Goal: Task Accomplishment & Management: Complete application form

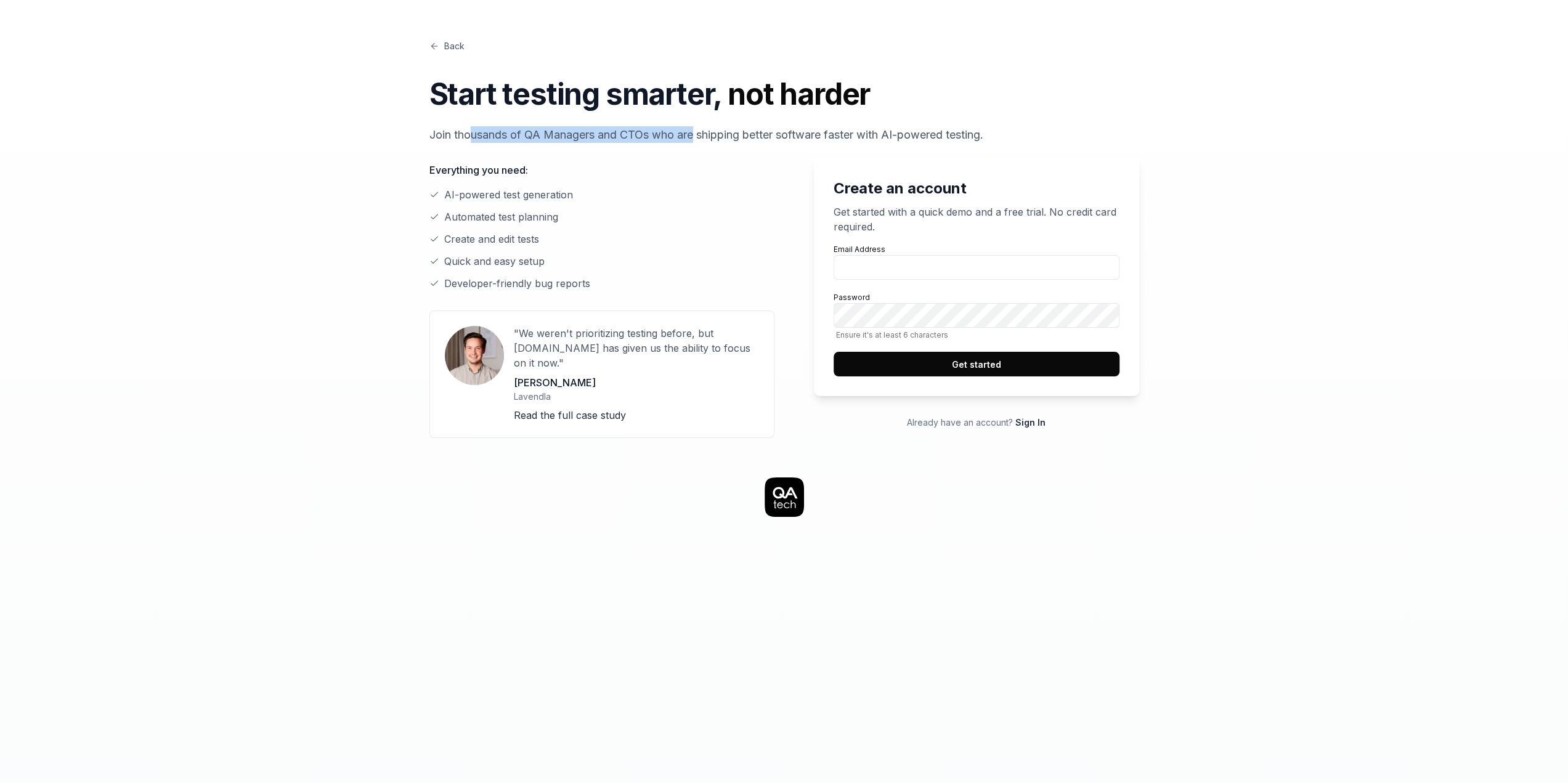
drag, startPoint x: 470, startPoint y: 131, endPoint x: 733, endPoint y: 136, distance: 263.0
click at [726, 132] on p "Join thousands of QA Managers and CTOs who are shipping better software faster …" at bounding box center [784, 135] width 710 height 17
click at [733, 136] on p "Join thousands of QA Managers and CTOs who are shipping better software faster …" at bounding box center [784, 135] width 710 height 17
click at [879, 266] on input "Email Address" at bounding box center [977, 267] width 286 height 25
type input "[PERSON_NAME][EMAIL_ADDRESS][PERSON_NAME][DOMAIN_NAME]"
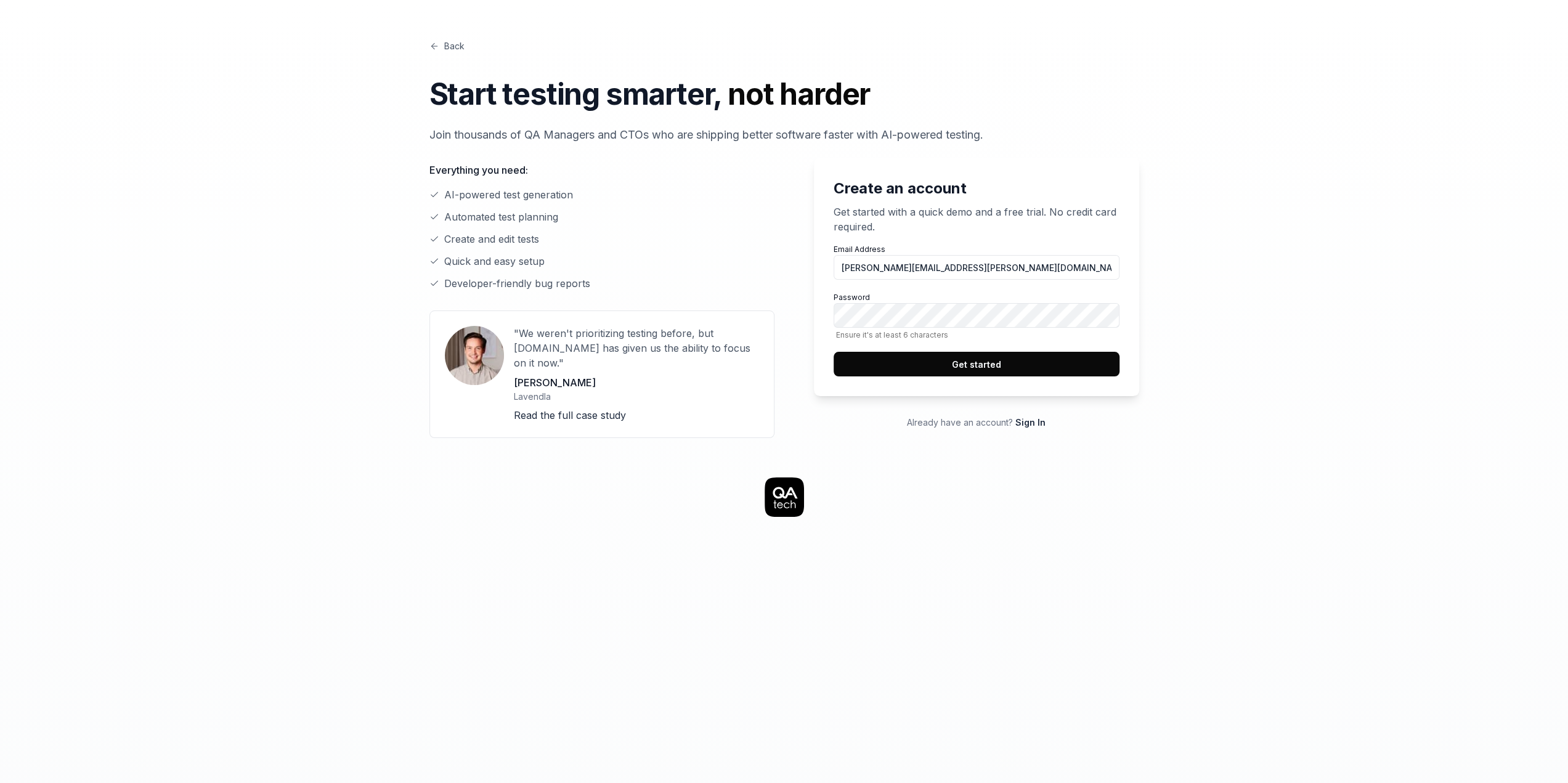
click at [975, 366] on button "Get started" at bounding box center [977, 364] width 286 height 25
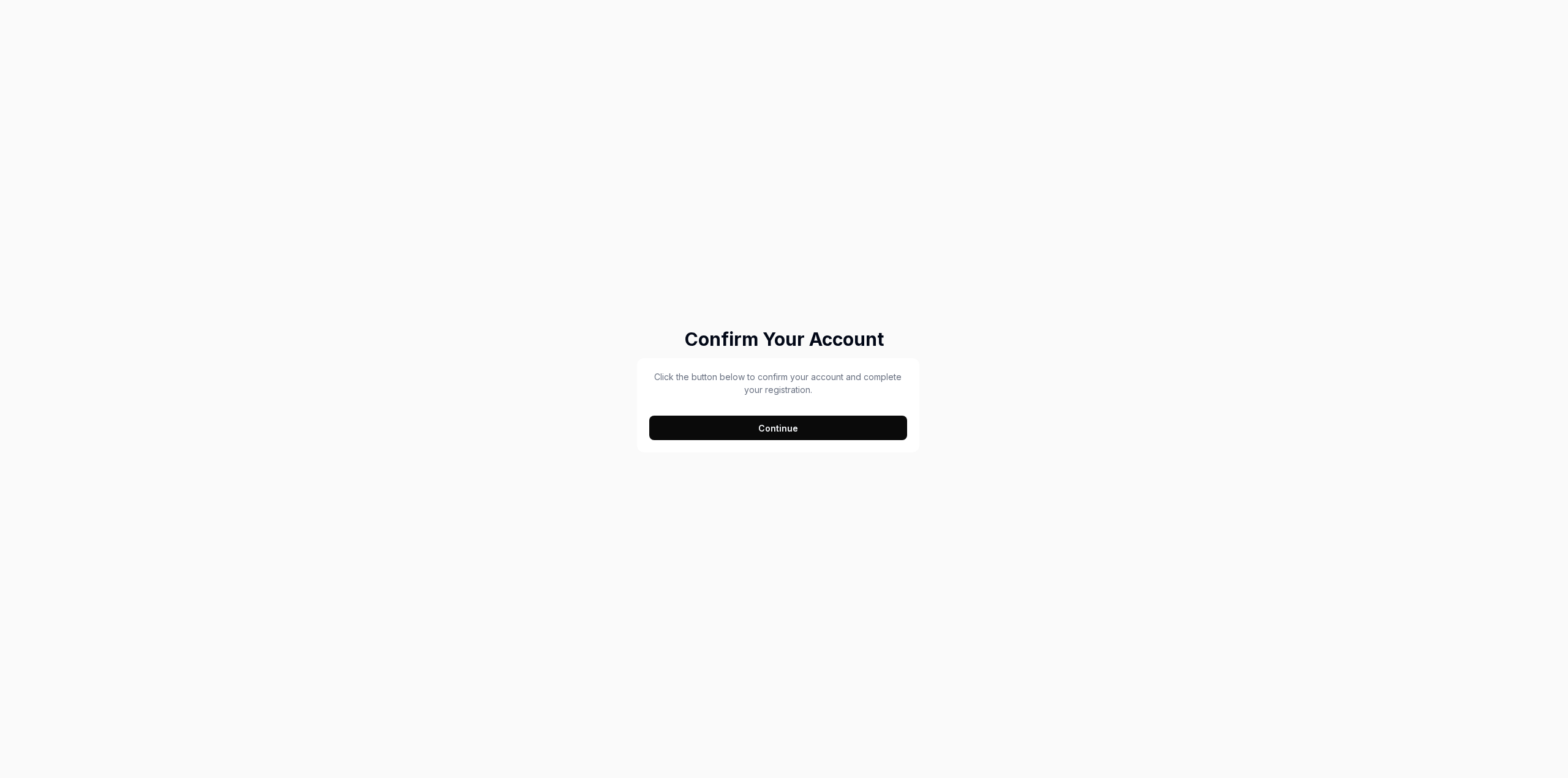
click at [781, 423] on button "Continue" at bounding box center [778, 428] width 258 height 24
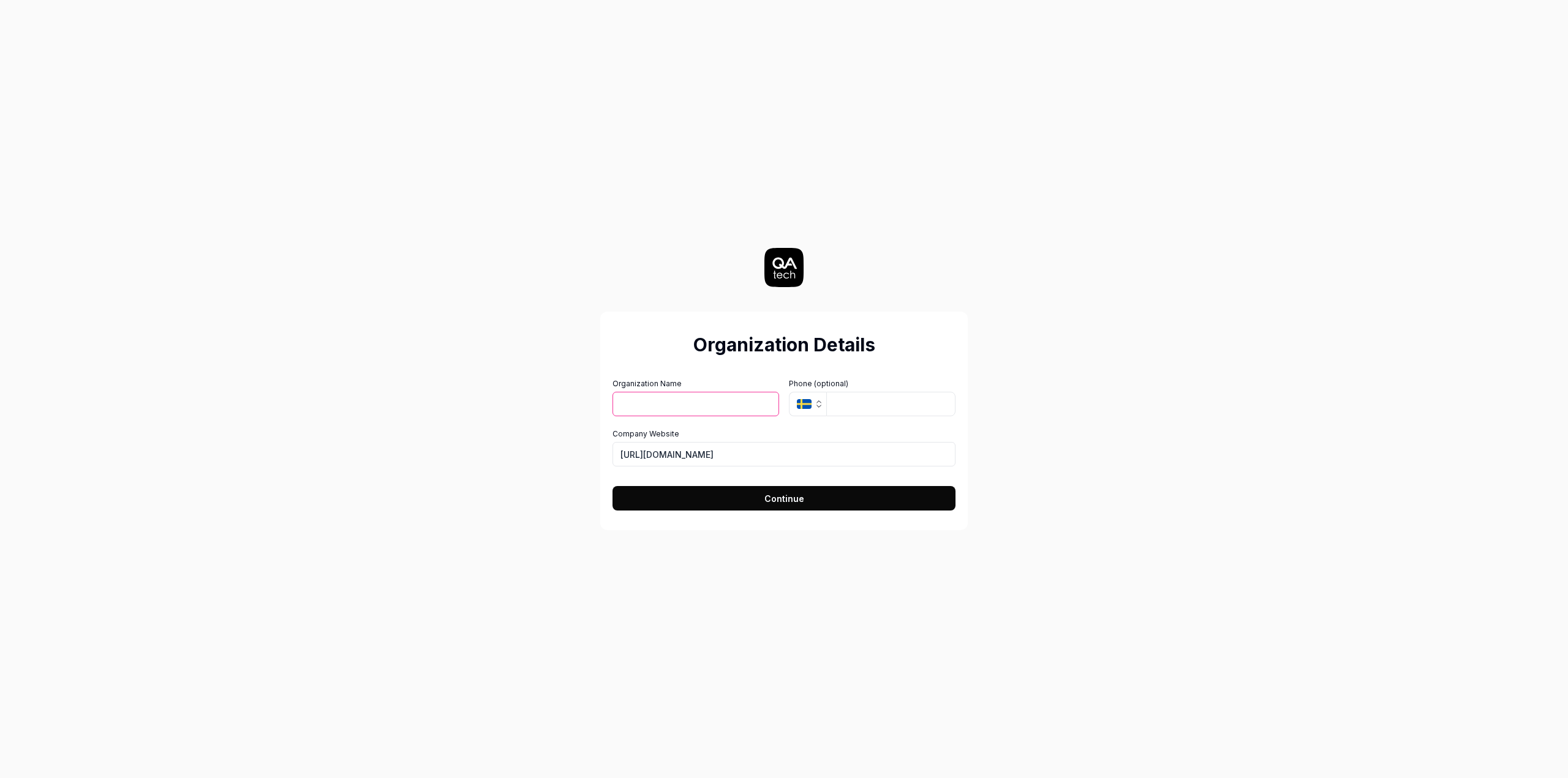
click at [715, 398] on input "Organization Name" at bounding box center [695, 404] width 166 height 24
type input "Easyflex"
click at [889, 410] on input "tel" at bounding box center [891, 405] width 130 height 24
click at [804, 410] on button "SE" at bounding box center [807, 405] width 38 height 24
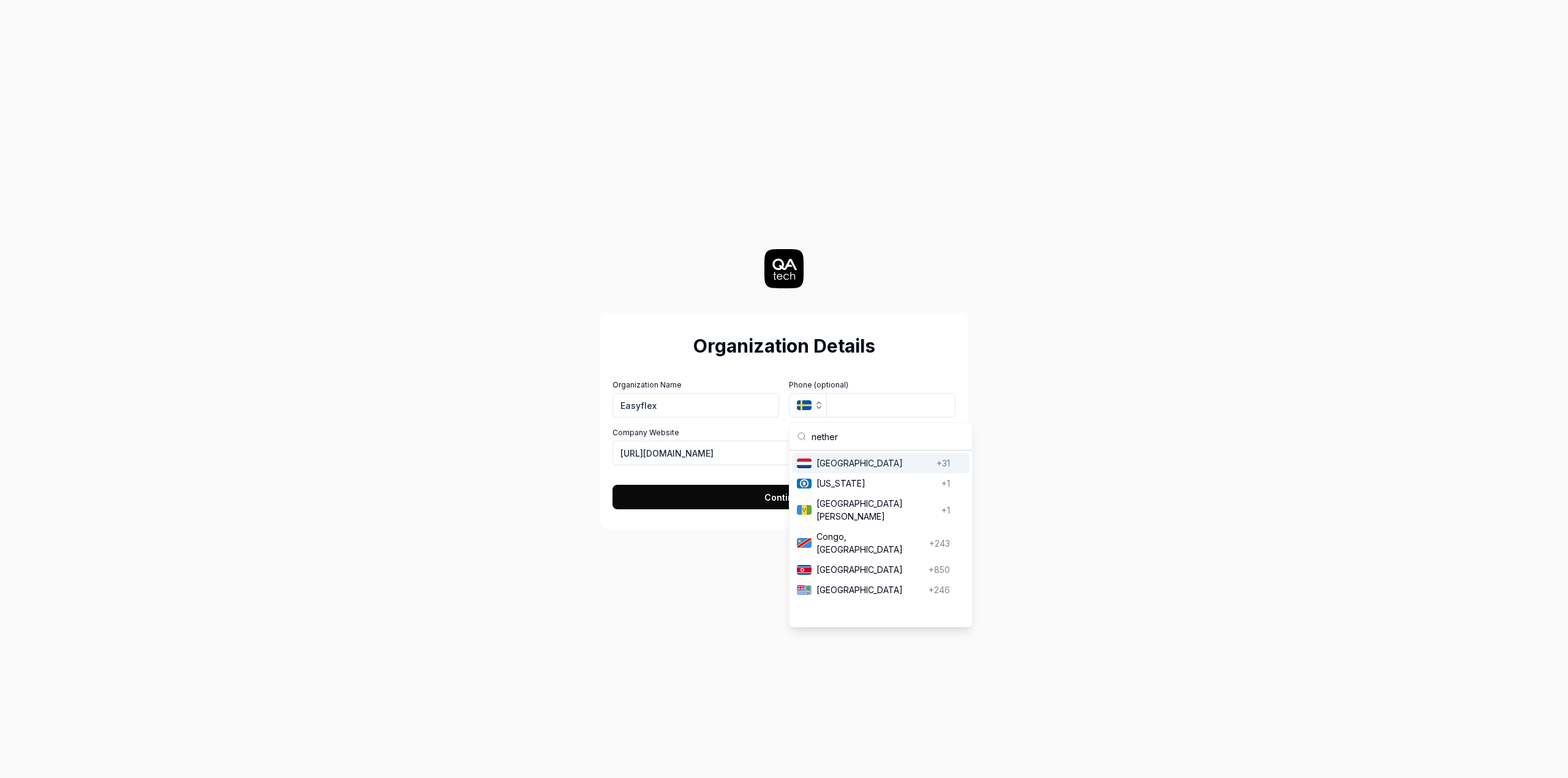
type input "nether"
click at [848, 458] on span "Netherlands" at bounding box center [874, 463] width 115 height 13
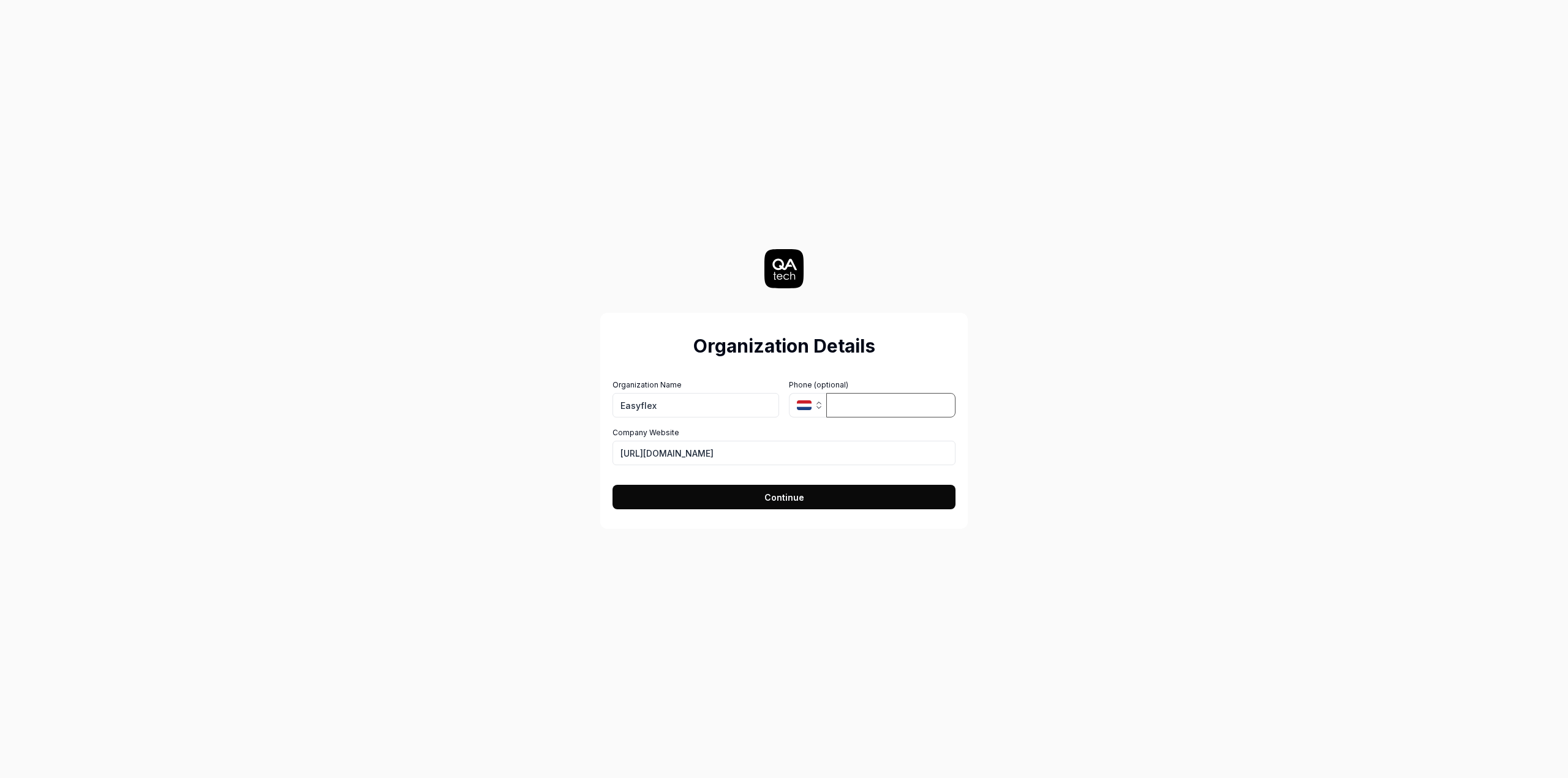
click at [851, 409] on input "tel" at bounding box center [891, 405] width 130 height 24
type input "6"
drag, startPoint x: 761, startPoint y: 454, endPoint x: 543, endPoint y: 455, distance: 218.0
click at [543, 455] on div "Organization Details Organization Name Easyflex Organization Logo (Square minim…" at bounding box center [784, 389] width 549 height 778
type input "[URL][DOMAIN_NAME]"
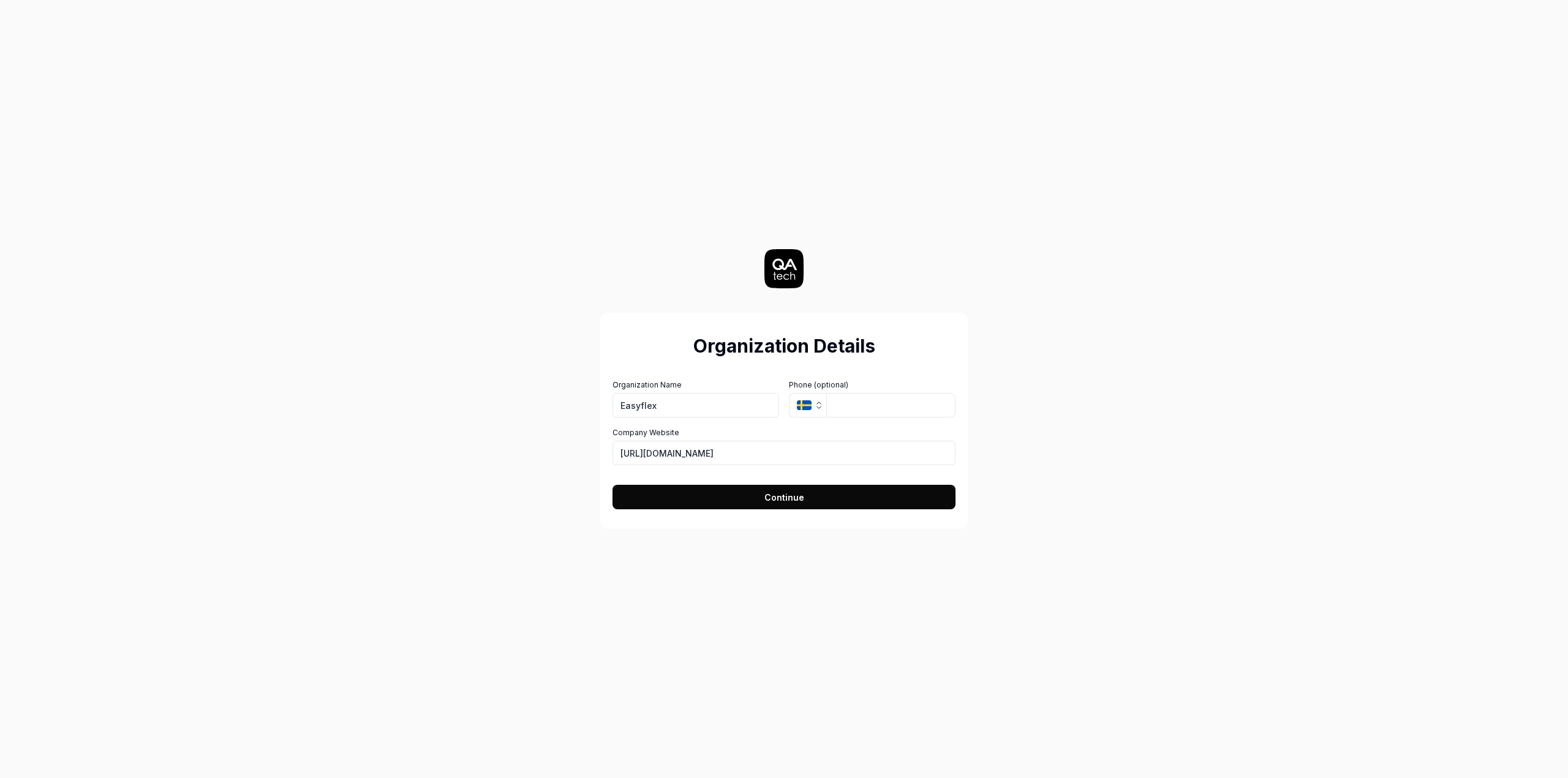
click at [758, 495] on button "Continue" at bounding box center [784, 497] width 343 height 24
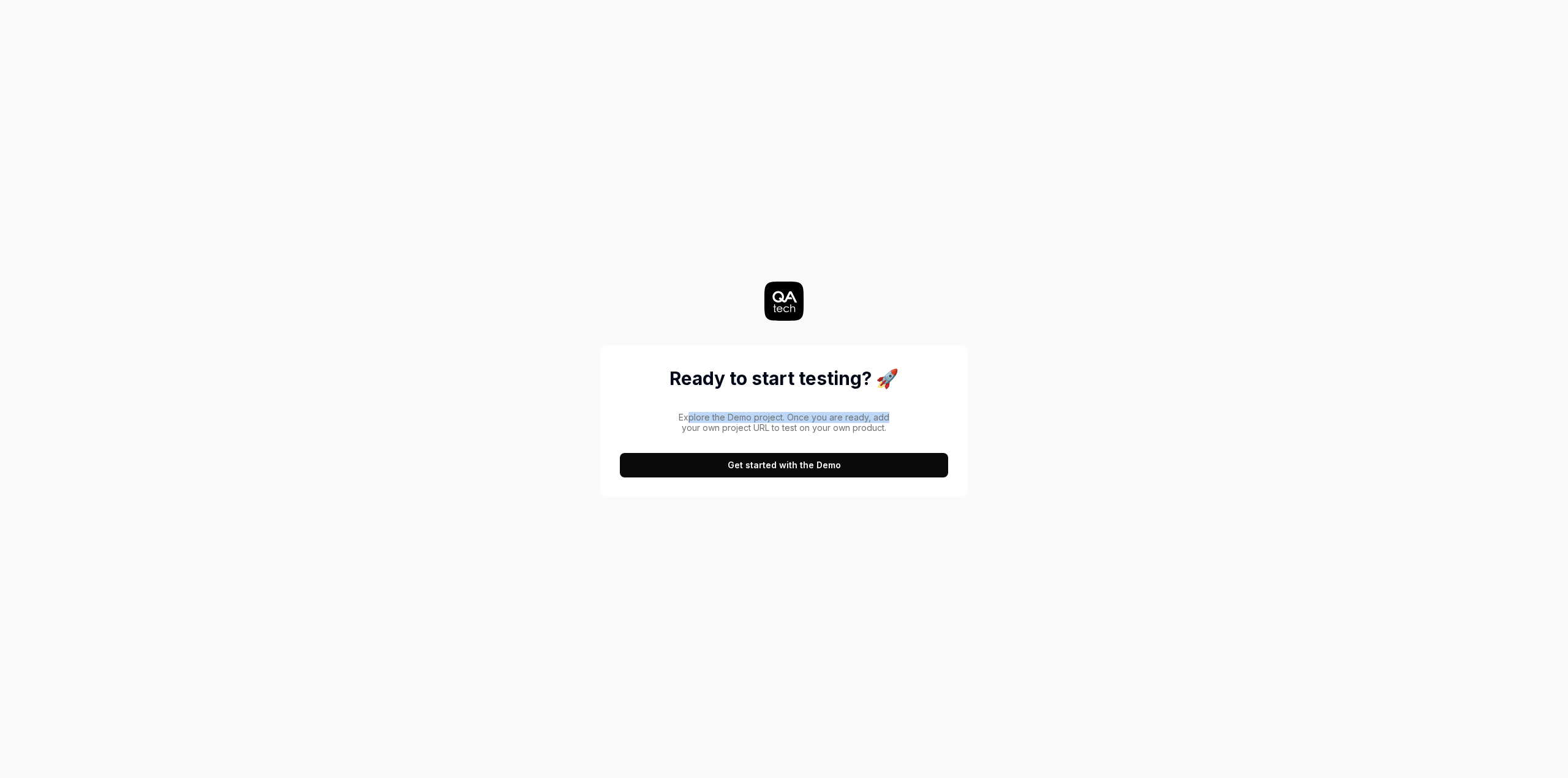
drag, startPoint x: 688, startPoint y: 414, endPoint x: 918, endPoint y: 412, distance: 230.0
click at [915, 412] on div "Explore the Demo project. Once you are ready, add your own project URL to test …" at bounding box center [784, 441] width 328 height 73
click at [918, 412] on div "Explore the Demo project. Once you are ready, add your own project URL to test …" at bounding box center [784, 441] width 328 height 73
drag, startPoint x: 789, startPoint y: 421, endPoint x: 870, endPoint y: 423, distance: 81.0
click at [870, 423] on p "Explore the Demo project. Once you are ready, add your own project URL to test …" at bounding box center [784, 423] width 219 height 22
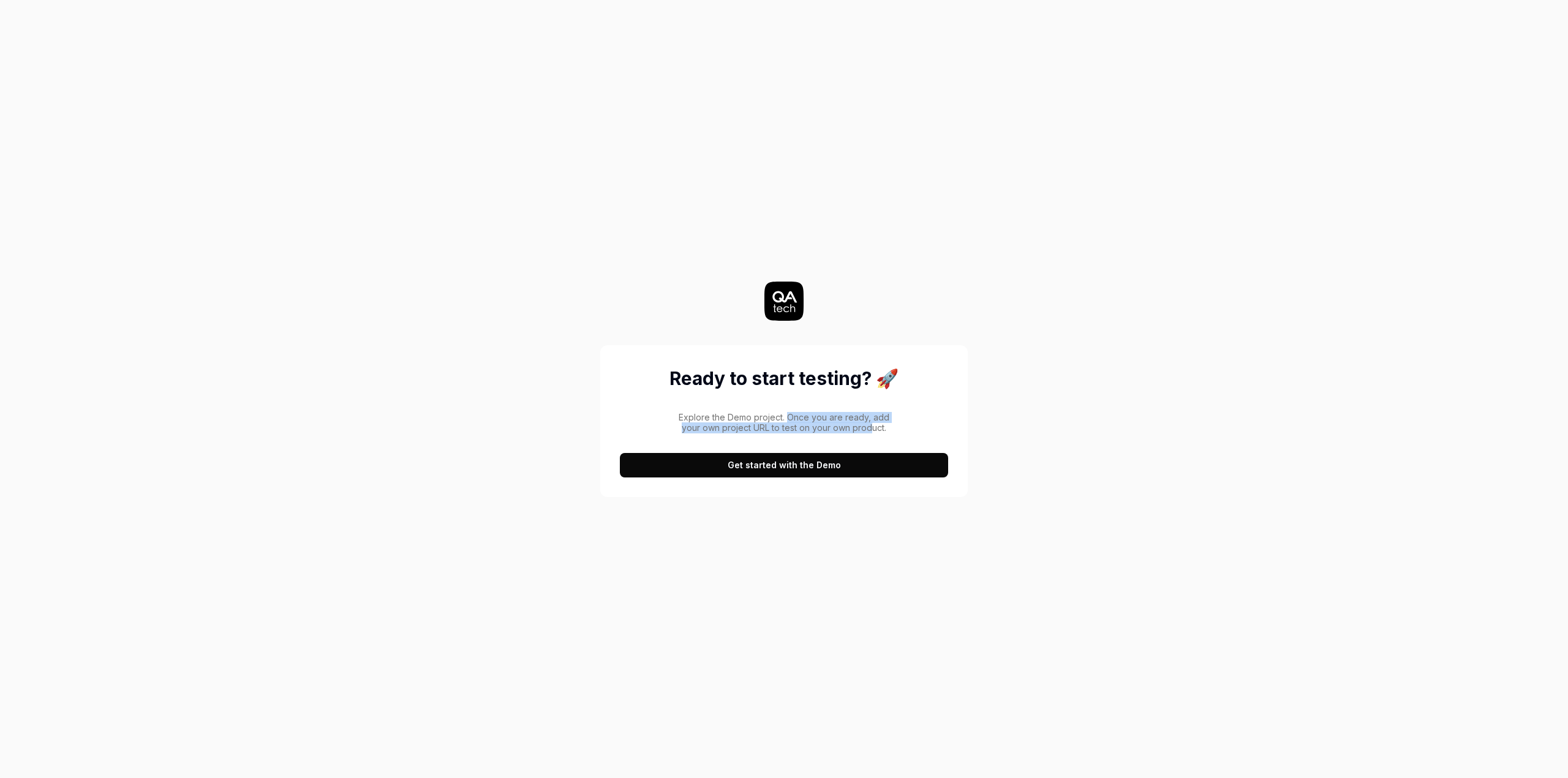
click at [870, 423] on p "Explore the Demo project. Once you are ready, add your own project URL to test …" at bounding box center [784, 423] width 219 height 22
drag, startPoint x: 688, startPoint y: 430, endPoint x: 822, endPoint y: 432, distance: 134.0
click at [822, 432] on p "Explore the Demo project. Once you are ready, add your own project URL to test …" at bounding box center [784, 423] width 219 height 22
click at [824, 433] on p "Explore the Demo project. Once you are ready, add your own project URL to test …" at bounding box center [784, 423] width 219 height 22
click at [789, 461] on button "Get started with the Demo" at bounding box center [784, 465] width 328 height 24
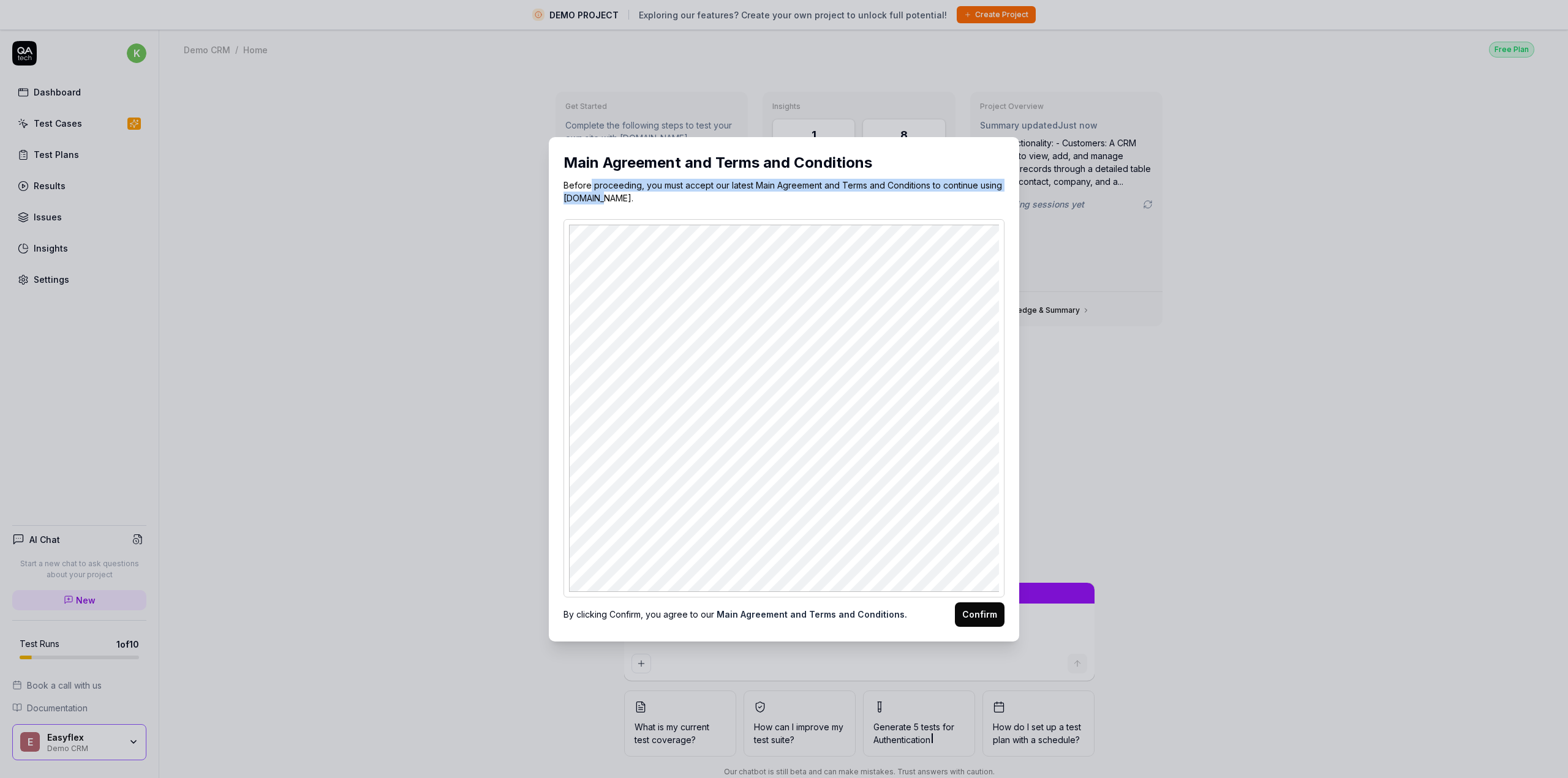
drag, startPoint x: 584, startPoint y: 188, endPoint x: 719, endPoint y: 201, distance: 135.6
click at [717, 201] on p "Before proceeding, you must accept our latest Main Agreement and Terms and Cond…" at bounding box center [784, 192] width 441 height 26
click at [719, 201] on p "Before proceeding, you must accept our latest Main Agreement and Terms and Cond…" at bounding box center [784, 192] width 441 height 26
click at [968, 613] on button "Confirm" at bounding box center [979, 614] width 49 height 24
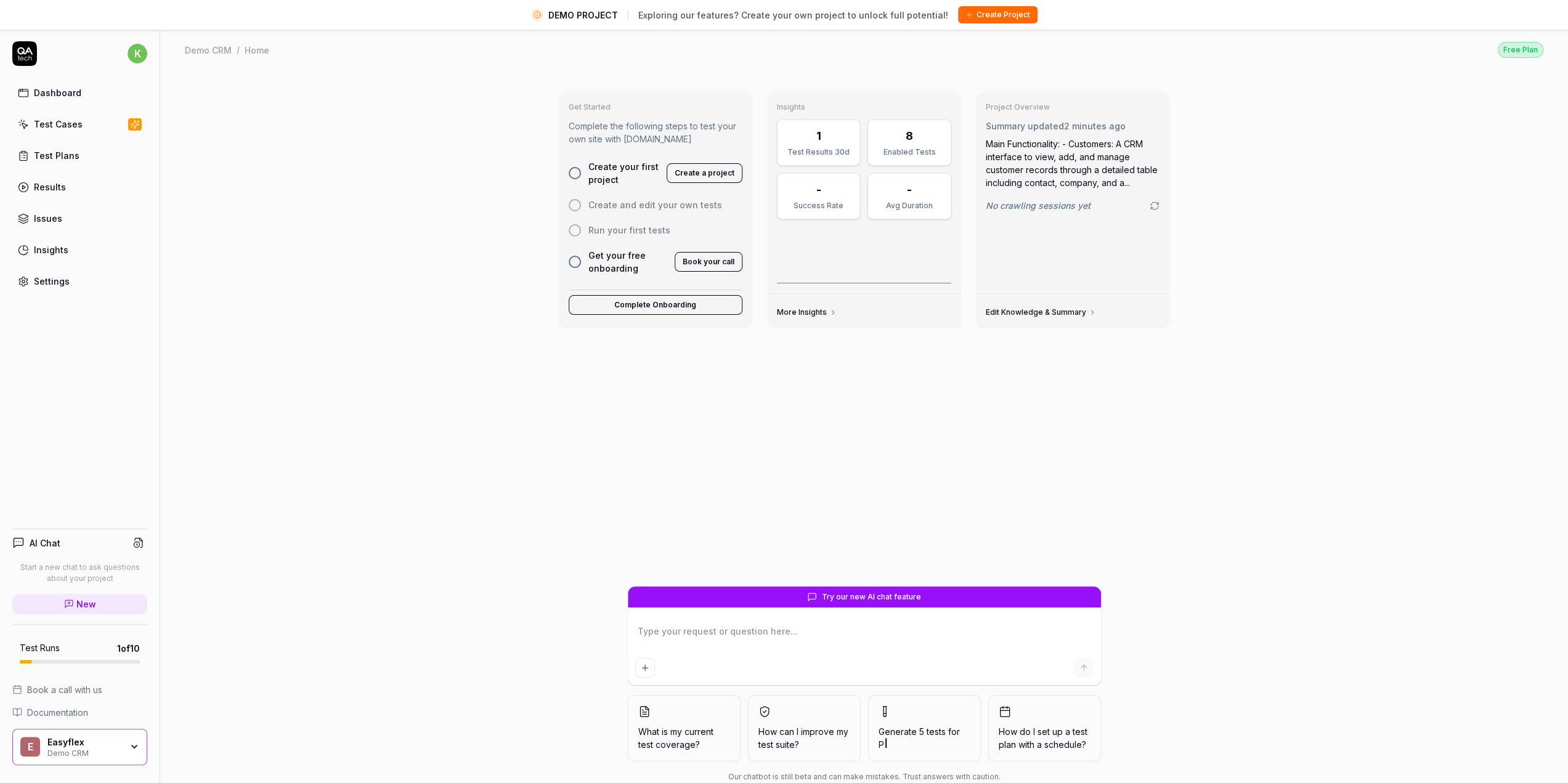
click at [648, 13] on span "Exploring our features? Create your own project to unlock full potential!" at bounding box center [793, 15] width 310 height 13
click at [575, 176] on div at bounding box center [575, 173] width 13 height 13
click at [578, 172] on div at bounding box center [575, 173] width 13 height 13
click at [699, 176] on button "Create a project" at bounding box center [704, 173] width 76 height 20
type textarea "*"
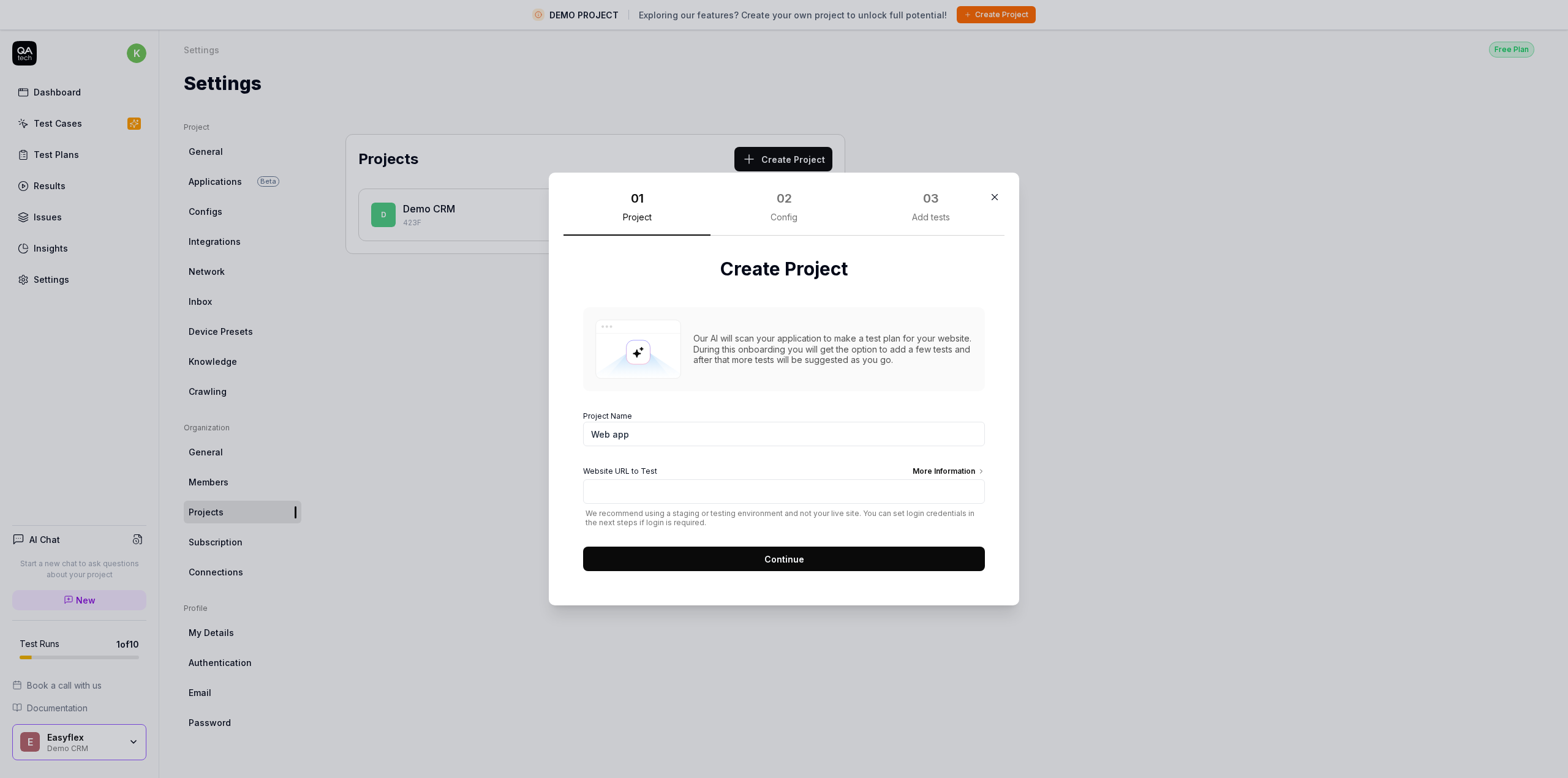
click at [989, 201] on icon "button" at bounding box center [995, 197] width 11 height 11
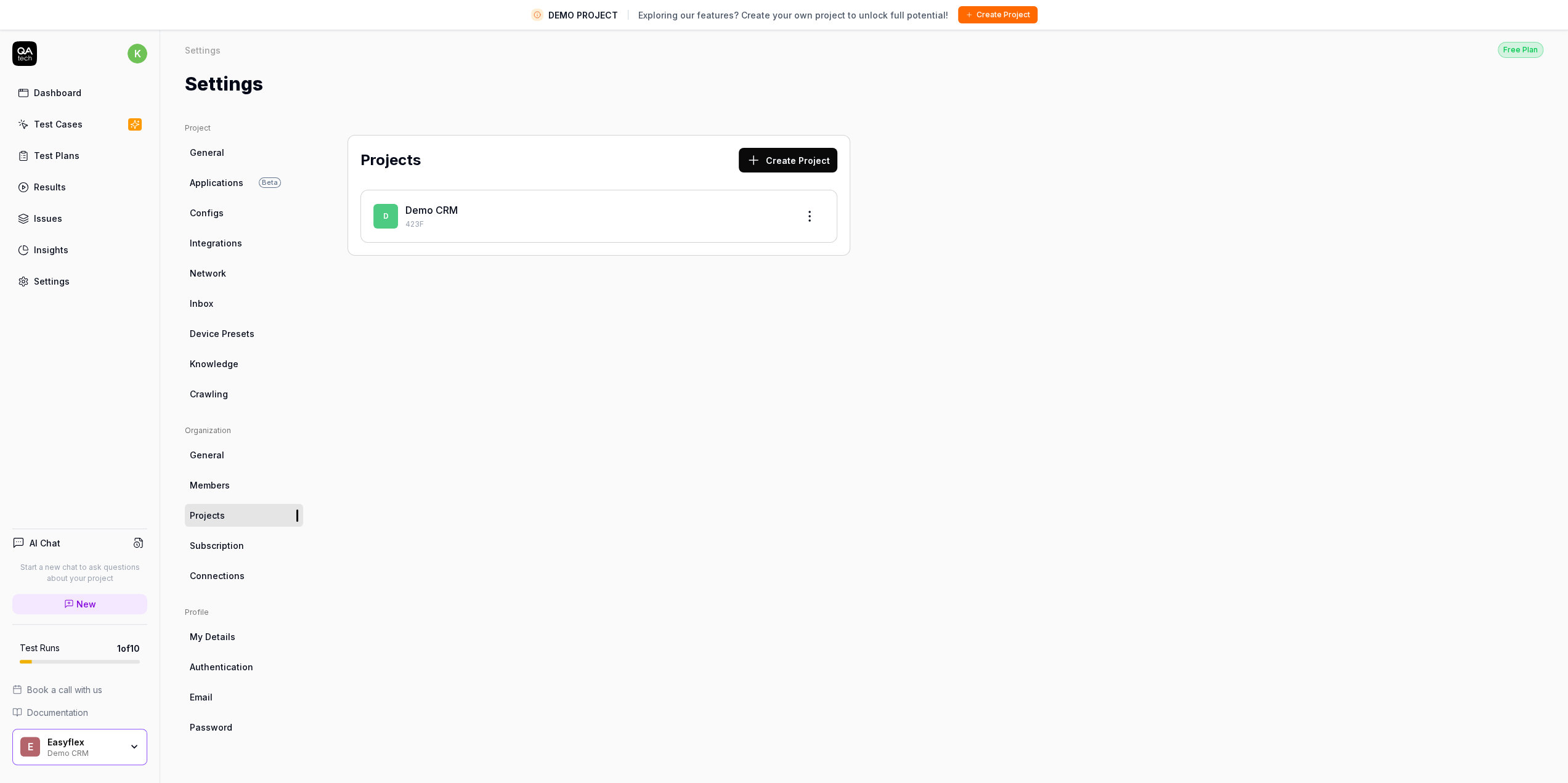
click at [422, 203] on div "Demo CRM" at bounding box center [596, 210] width 382 height 15
click at [427, 207] on link "Demo CRM" at bounding box center [432, 210] width 53 height 13
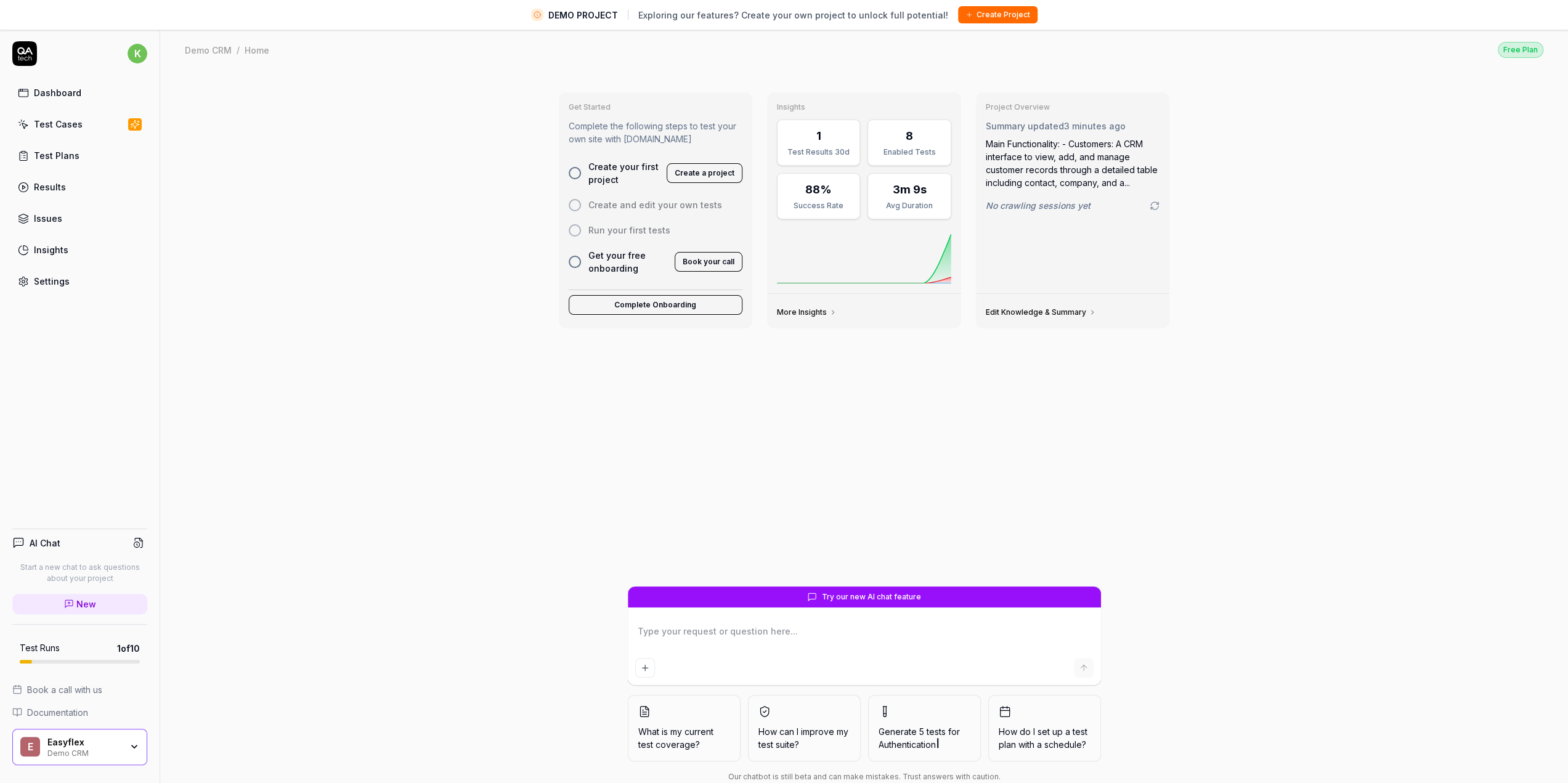
click at [921, 150] on div "Enabled Tests" at bounding box center [909, 152] width 67 height 11
click at [920, 150] on div "Enabled Tests" at bounding box center [909, 152] width 67 height 11
click at [909, 197] on div "3m 9s Avg Duration" at bounding box center [909, 196] width 83 height 46
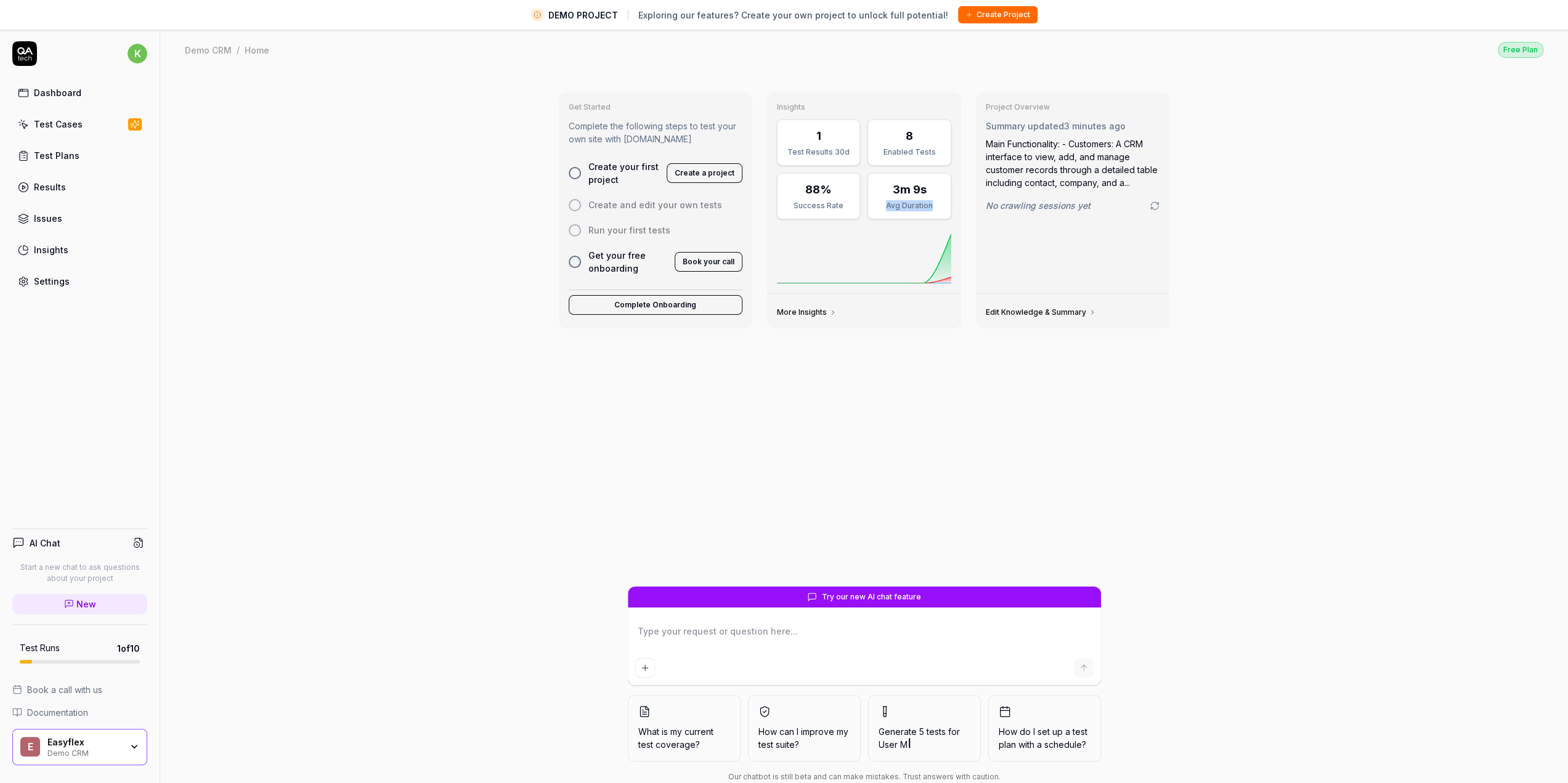
click at [909, 197] on div "3m 9s Avg Duration" at bounding box center [909, 196] width 83 height 46
click at [921, 207] on div "Avg Duration" at bounding box center [909, 206] width 67 height 11
click at [954, 294] on div "More Insights" at bounding box center [864, 311] width 194 height 34
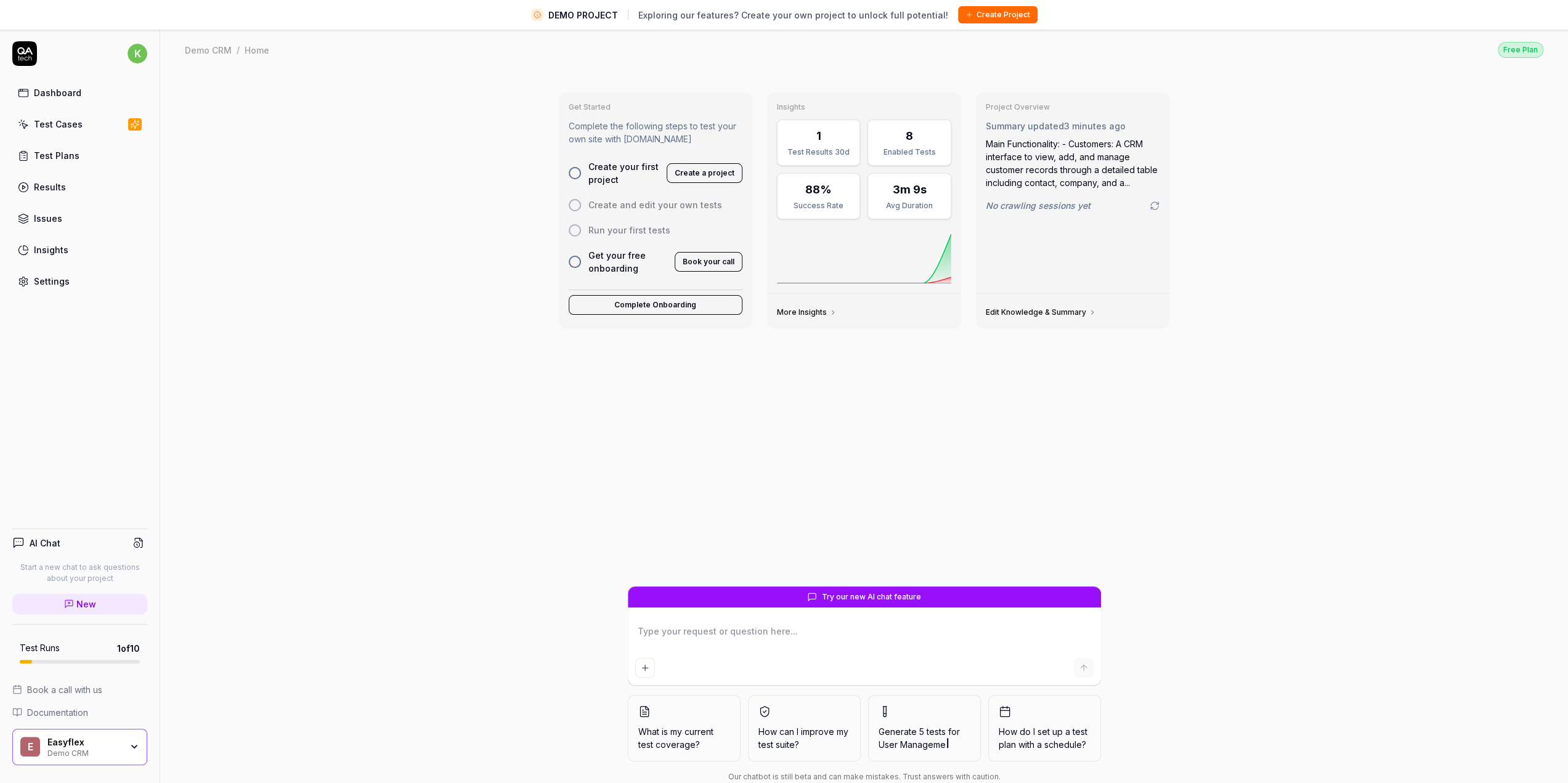
click at [808, 313] on link "More Insights" at bounding box center [806, 313] width 60 height 10
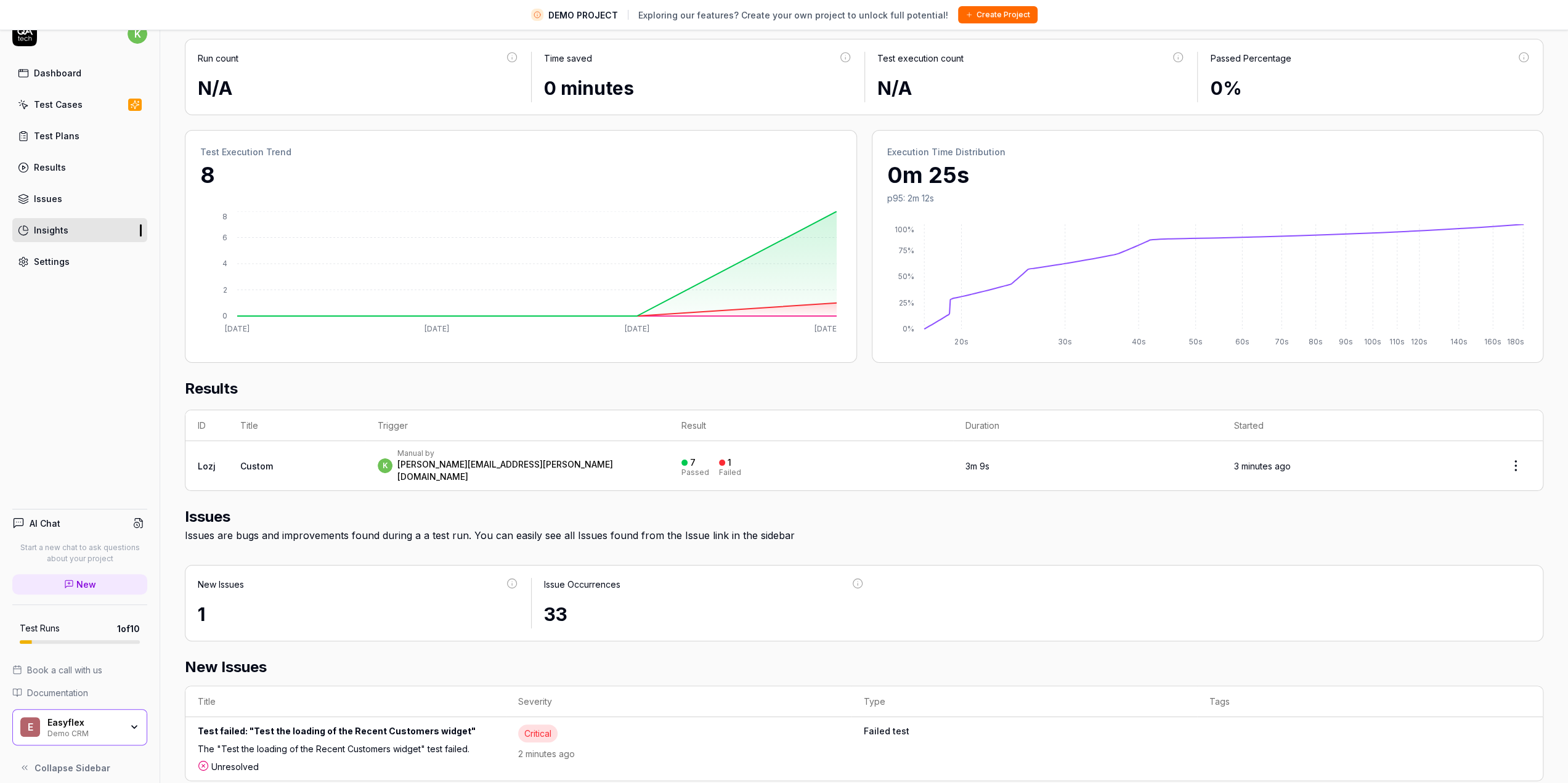
scroll to position [29, 0]
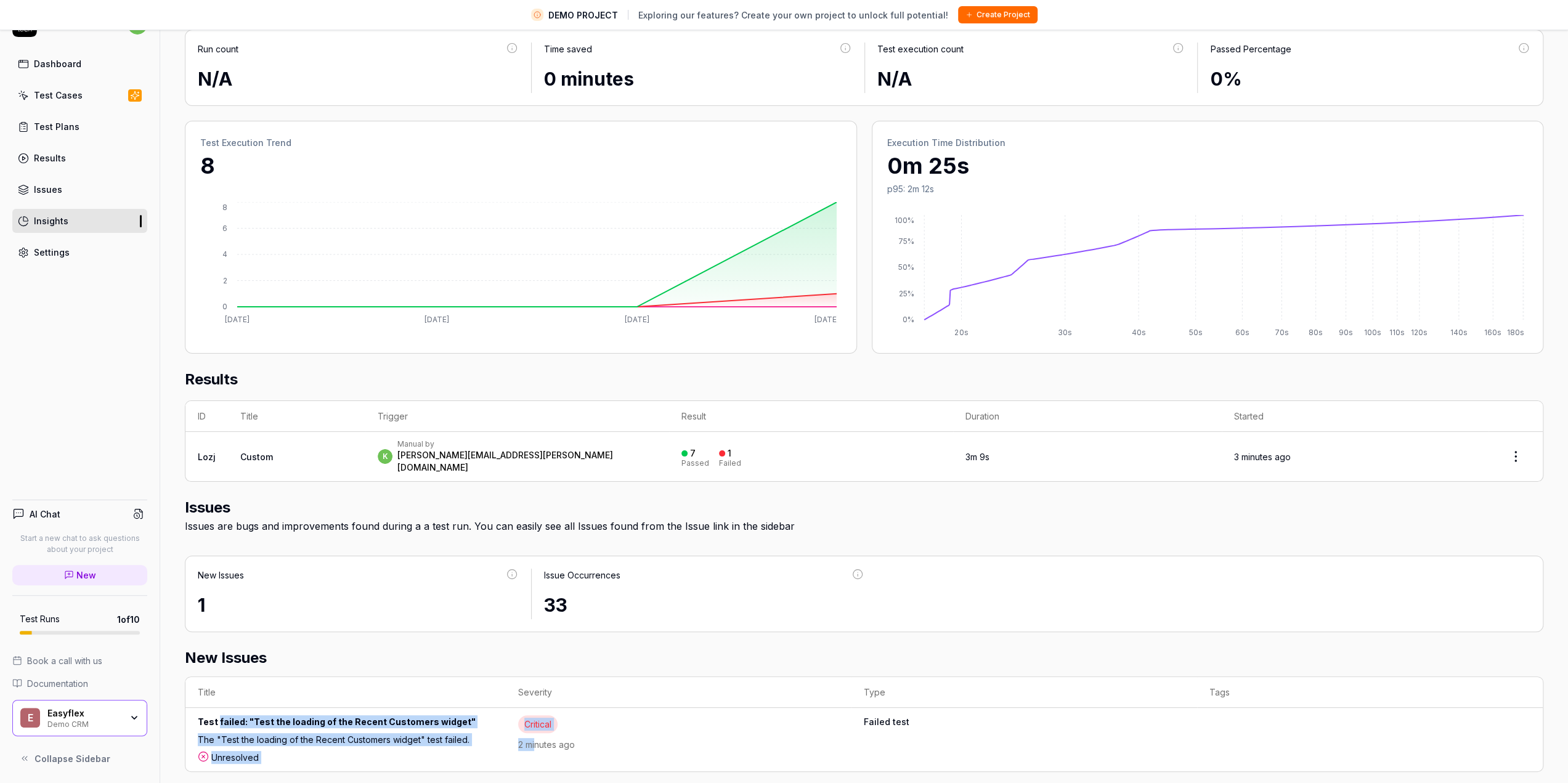
drag, startPoint x: 218, startPoint y: 704, endPoint x: 533, endPoint y: 727, distance: 315.8
click at [533, 726] on tr "Test failed: "Test the loading of the Recent Customers widget" The "Test the lo…" at bounding box center [864, 740] width 1357 height 64
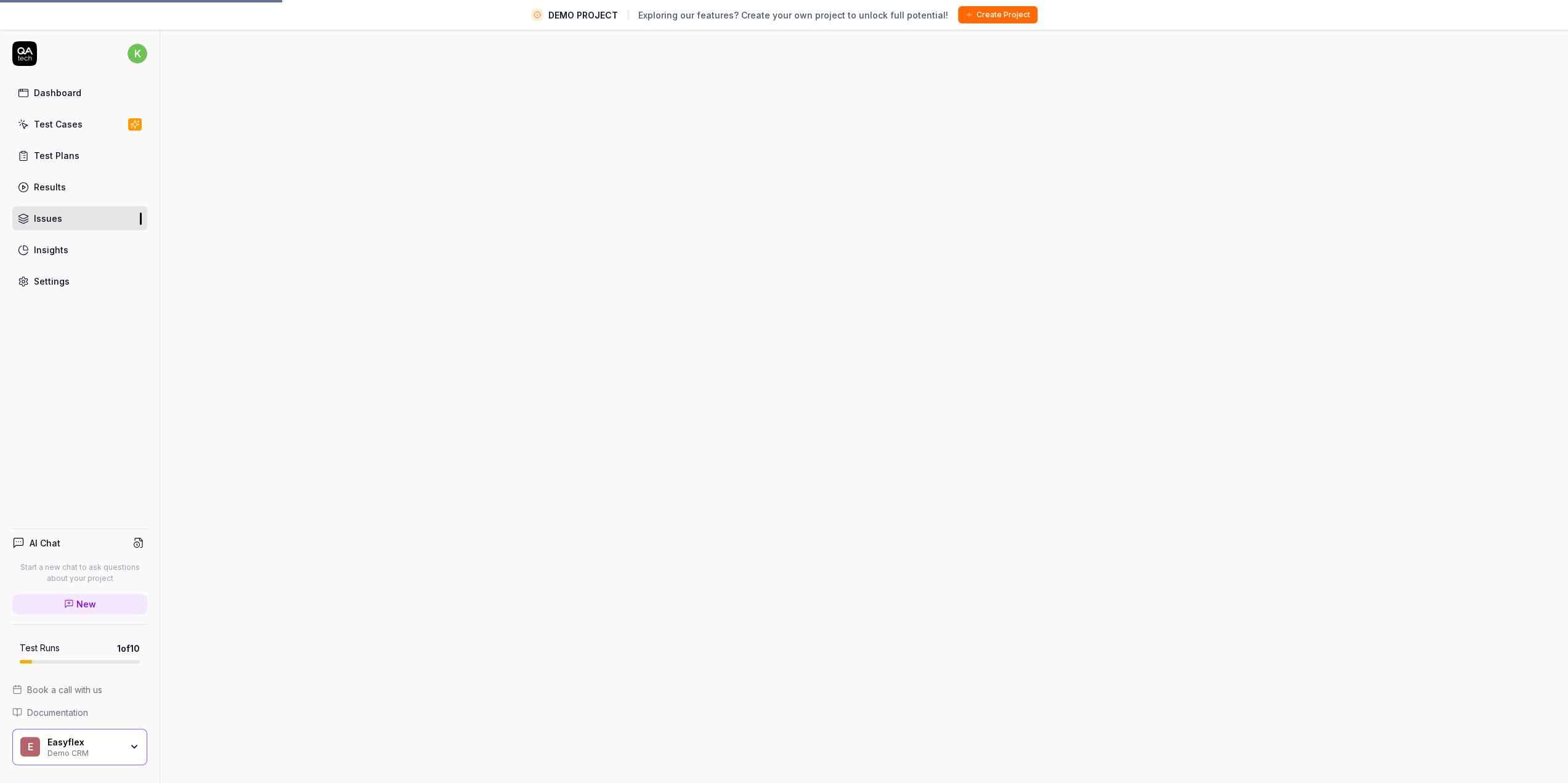
click at [663, 647] on div at bounding box center [864, 420] width 1408 height 783
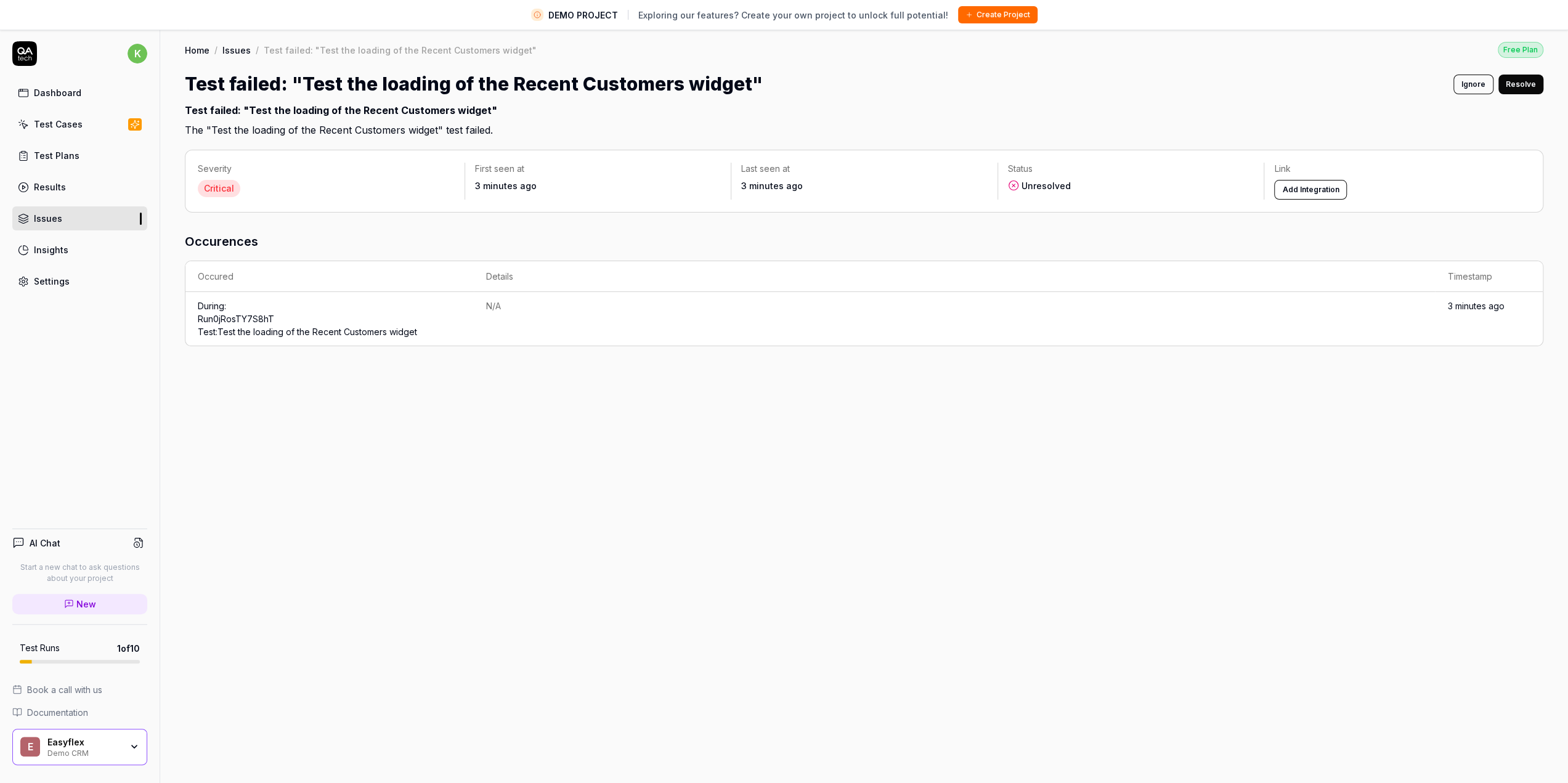
click at [299, 332] on link "Run 0jRosTY7S8hT Test: Test the loading of the Recent Customers widget" at bounding box center [307, 325] width 219 height 23
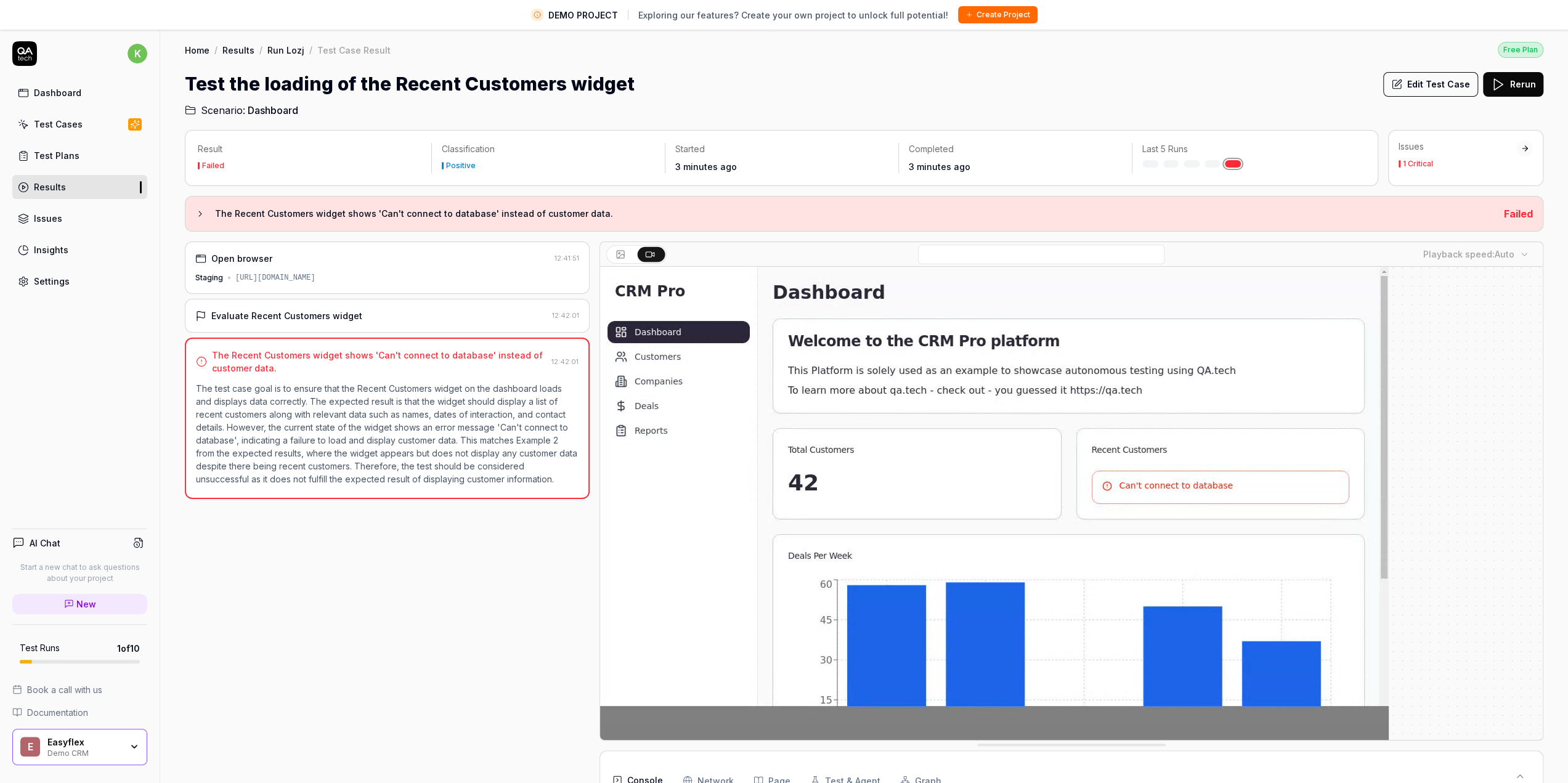
click at [619, 252] on icon at bounding box center [620, 254] width 10 height 10
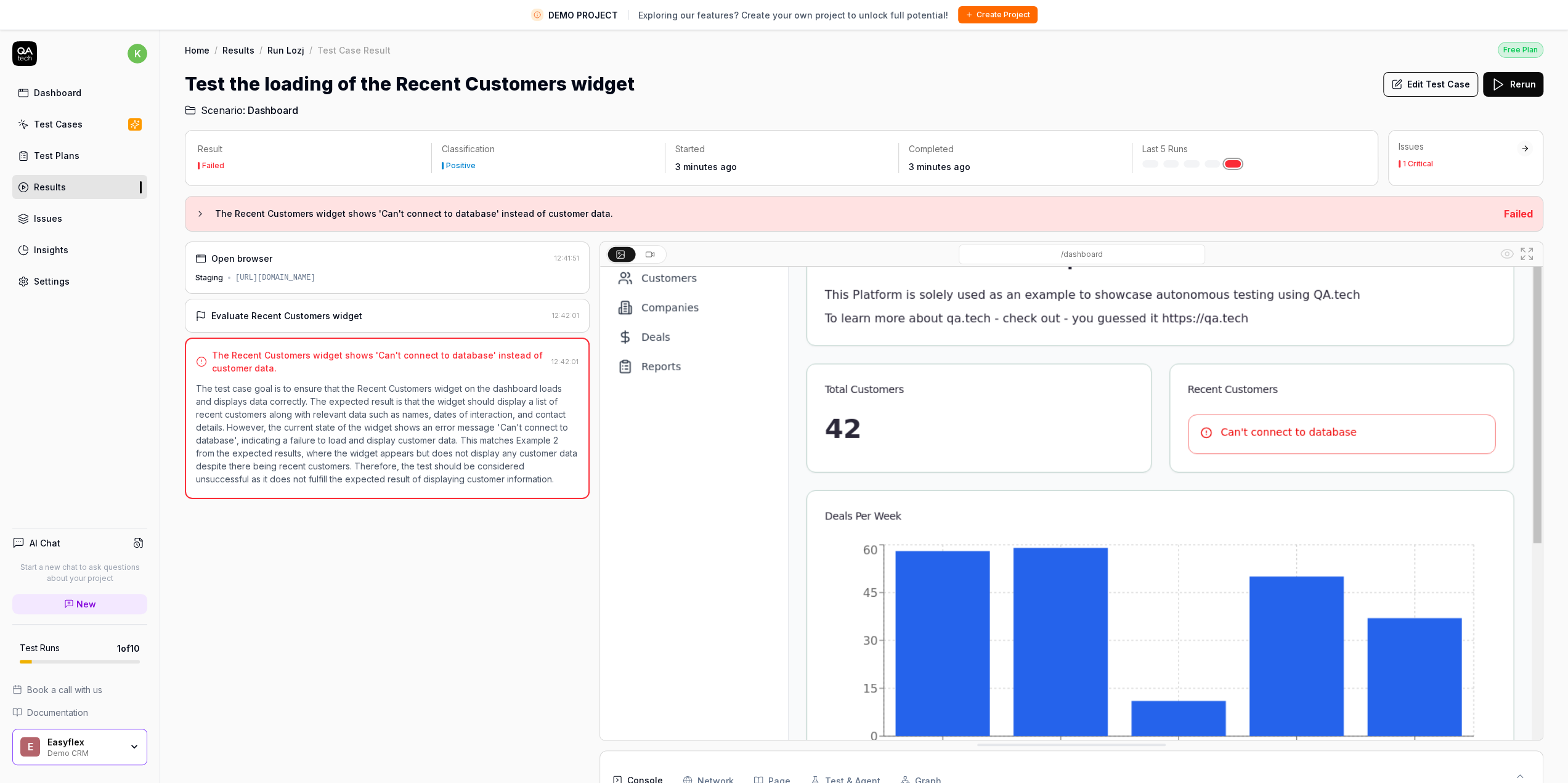
scroll to position [108, 0]
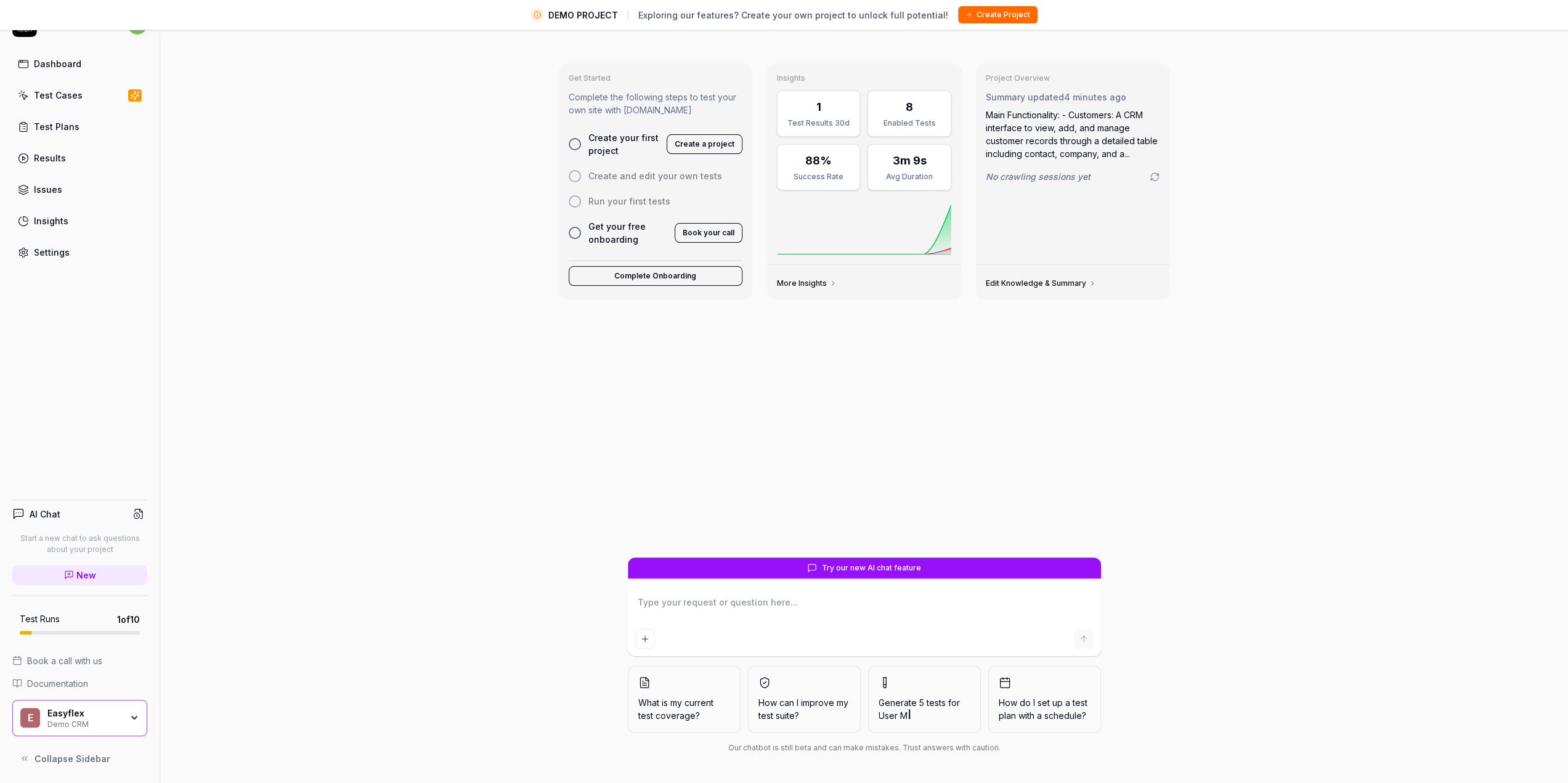
click at [132, 720] on icon "button" at bounding box center [135, 718] width 10 height 10
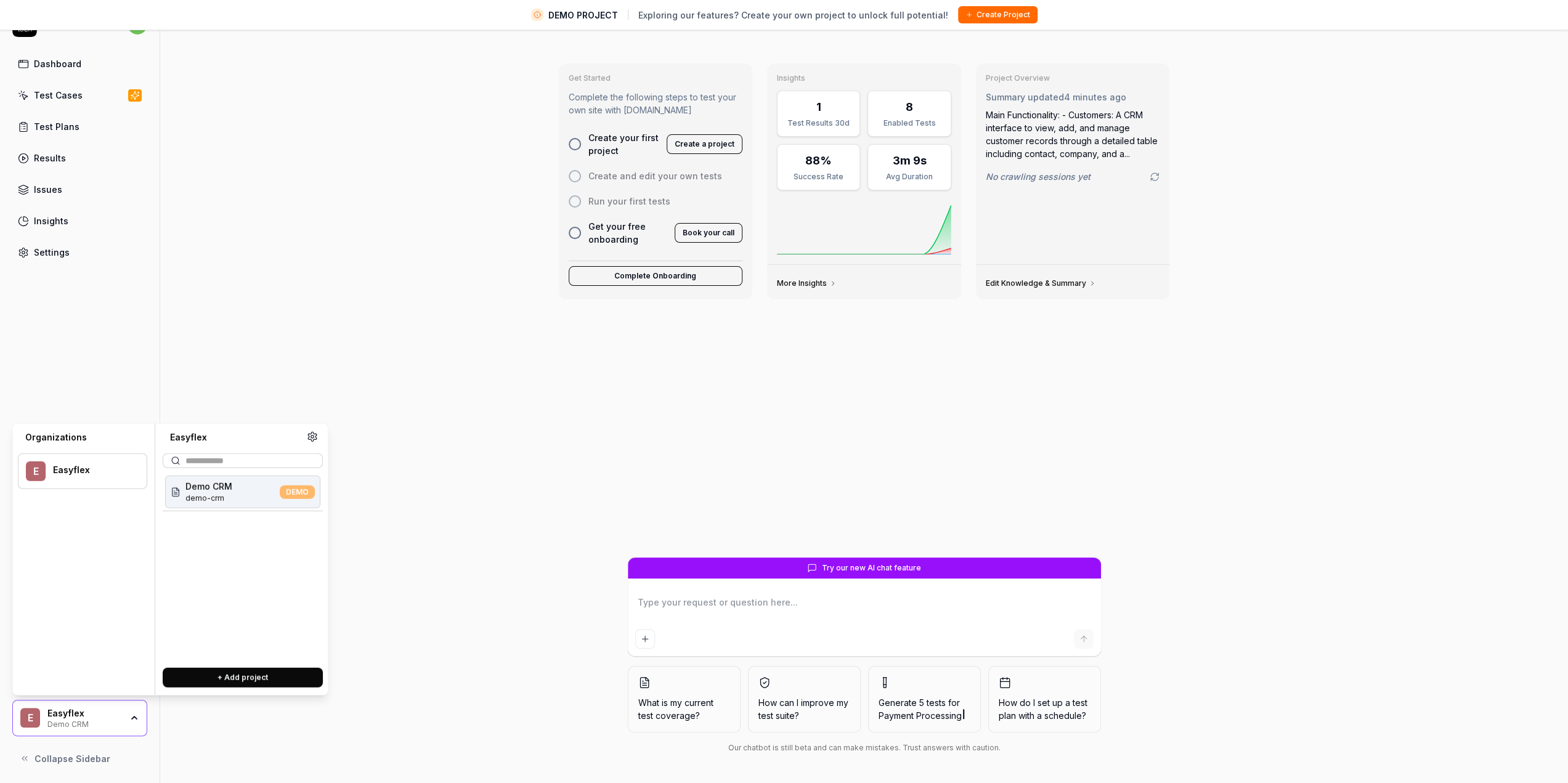
click at [56, 246] on div "Settings" at bounding box center [51, 252] width 36 height 13
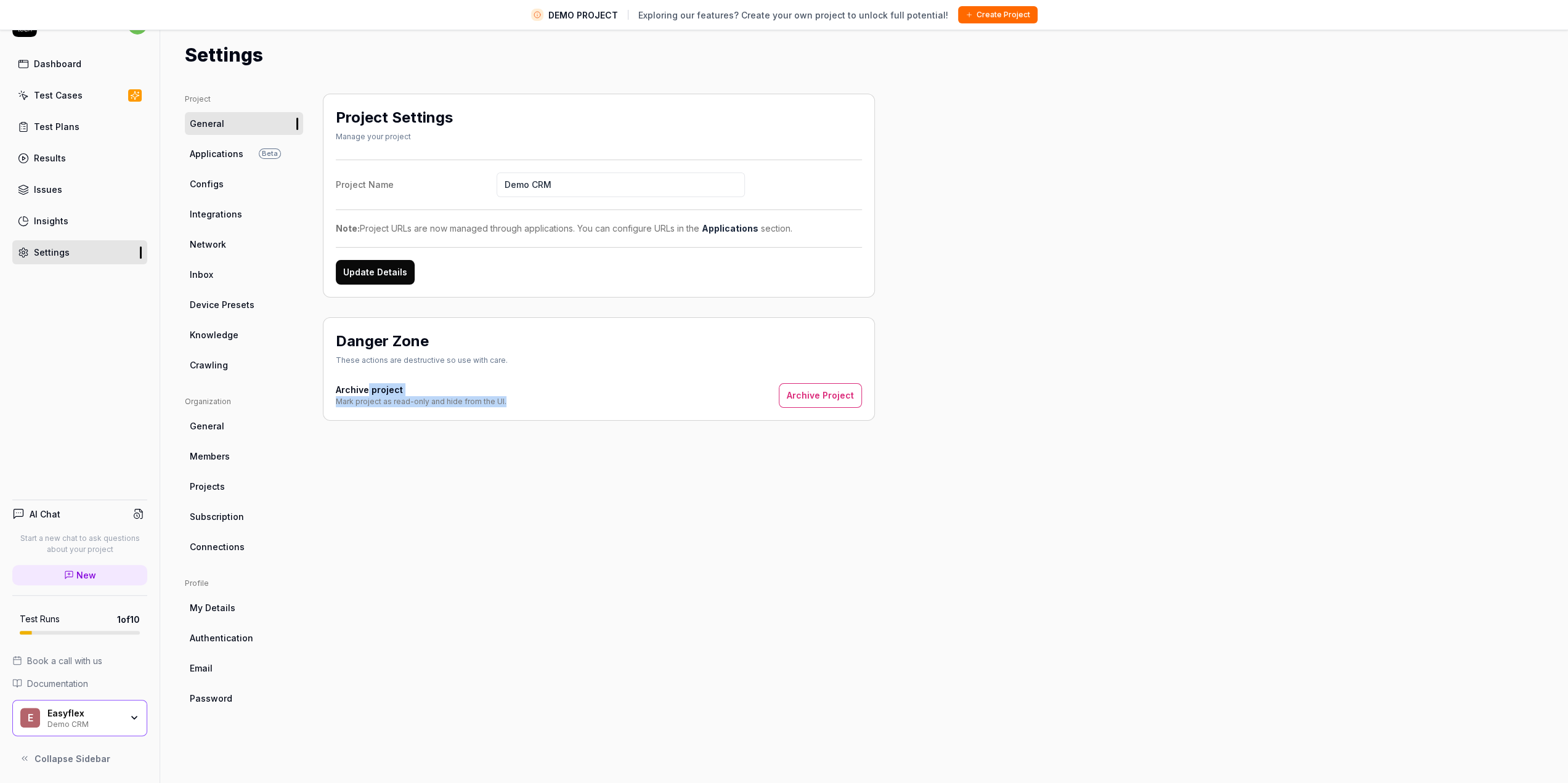
drag, startPoint x: 366, startPoint y: 390, endPoint x: 534, endPoint y: 425, distance: 171.6
click at [528, 421] on div "Project Settings Manage your project Project Name Demo CRM Note: Project URLs a…" at bounding box center [599, 426] width 552 height 665
click at [534, 425] on div "Project Settings Manage your project Project Name Demo CRM Note: Project URLs a…" at bounding box center [599, 426] width 552 height 665
drag, startPoint x: 376, startPoint y: 224, endPoint x: 670, endPoint y: 226, distance: 294.0
click at [663, 225] on div "Note: Project URLs are now managed through applications. You can configure URLs…" at bounding box center [598, 229] width 526 height 13
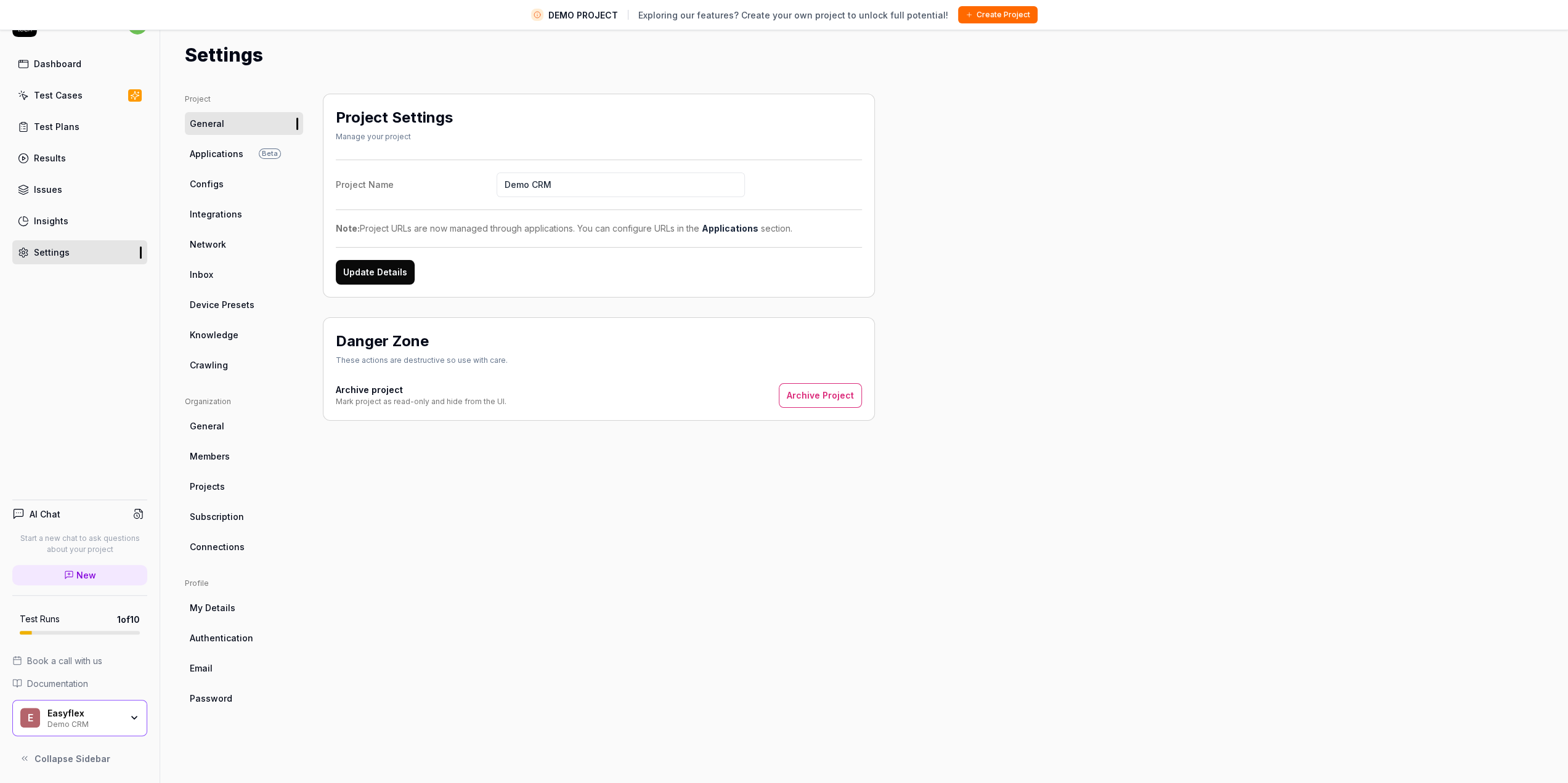
click at [670, 226] on div "Note: Project URLs are now managed through applications. You can configure URLs…" at bounding box center [598, 229] width 526 height 13
click at [219, 149] on span "Applications" at bounding box center [216, 154] width 53 height 13
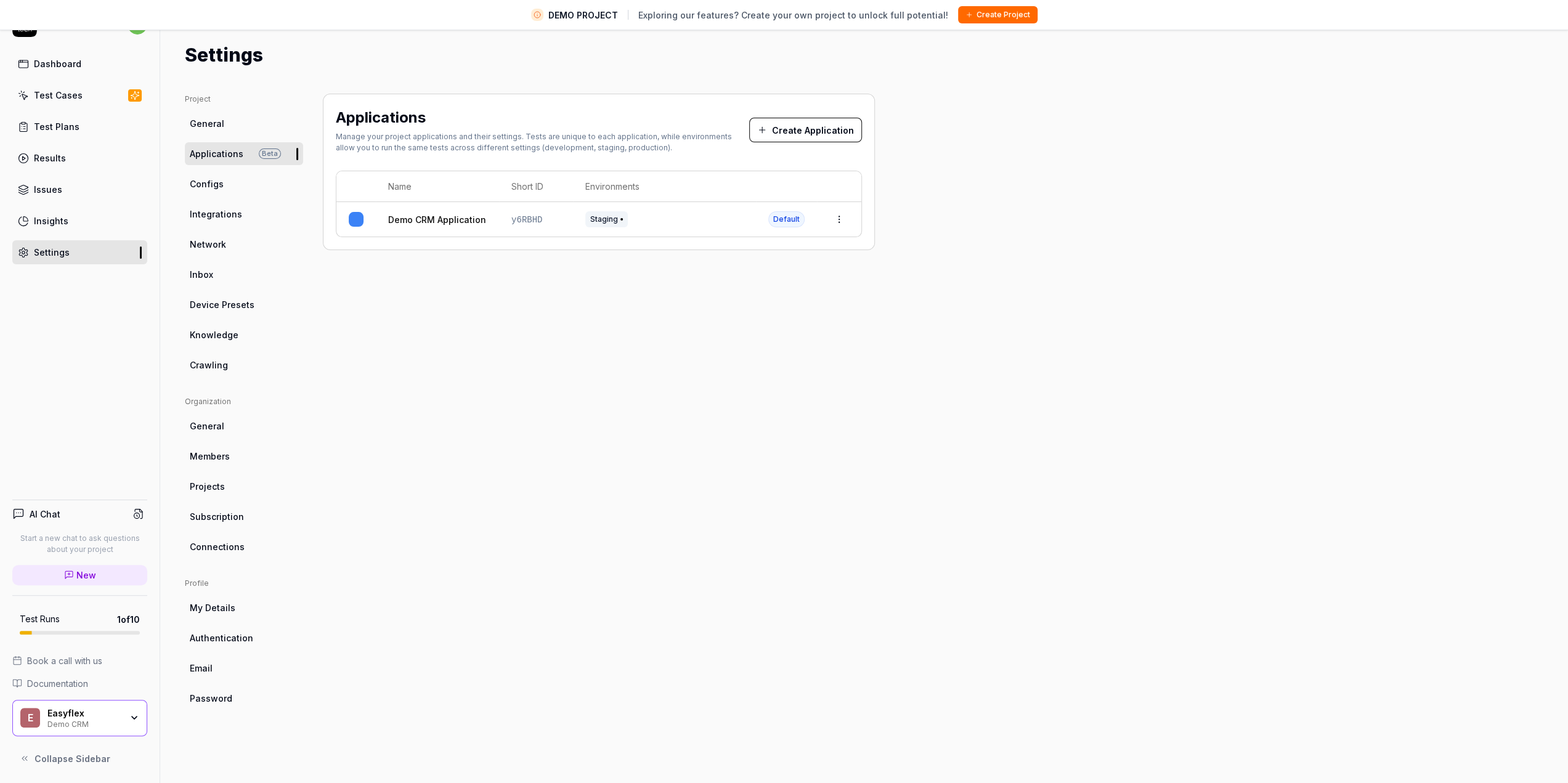
click at [208, 184] on span "Configs" at bounding box center [207, 184] width 34 height 13
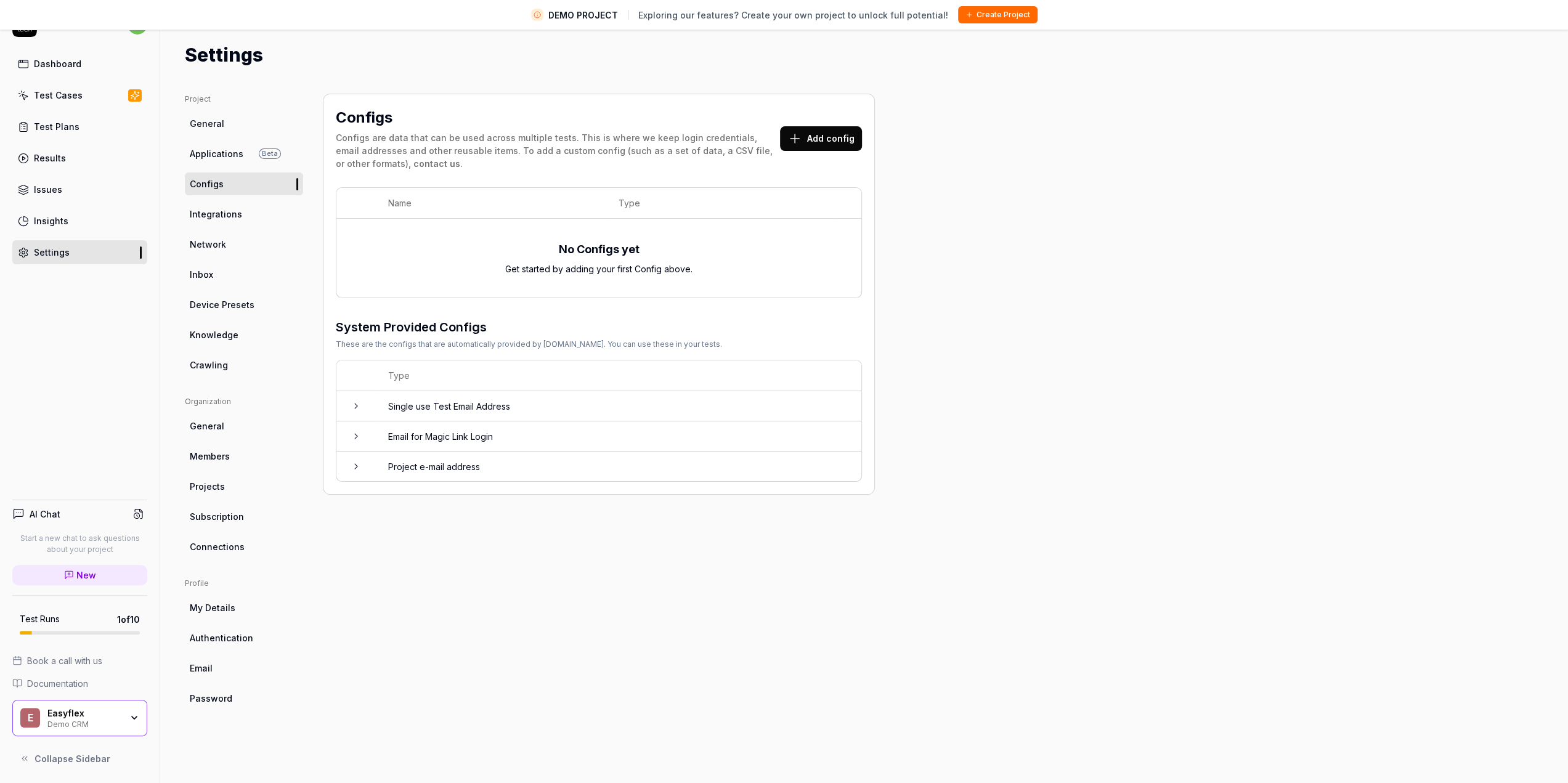
click at [217, 215] on span "Integrations" at bounding box center [216, 214] width 53 height 13
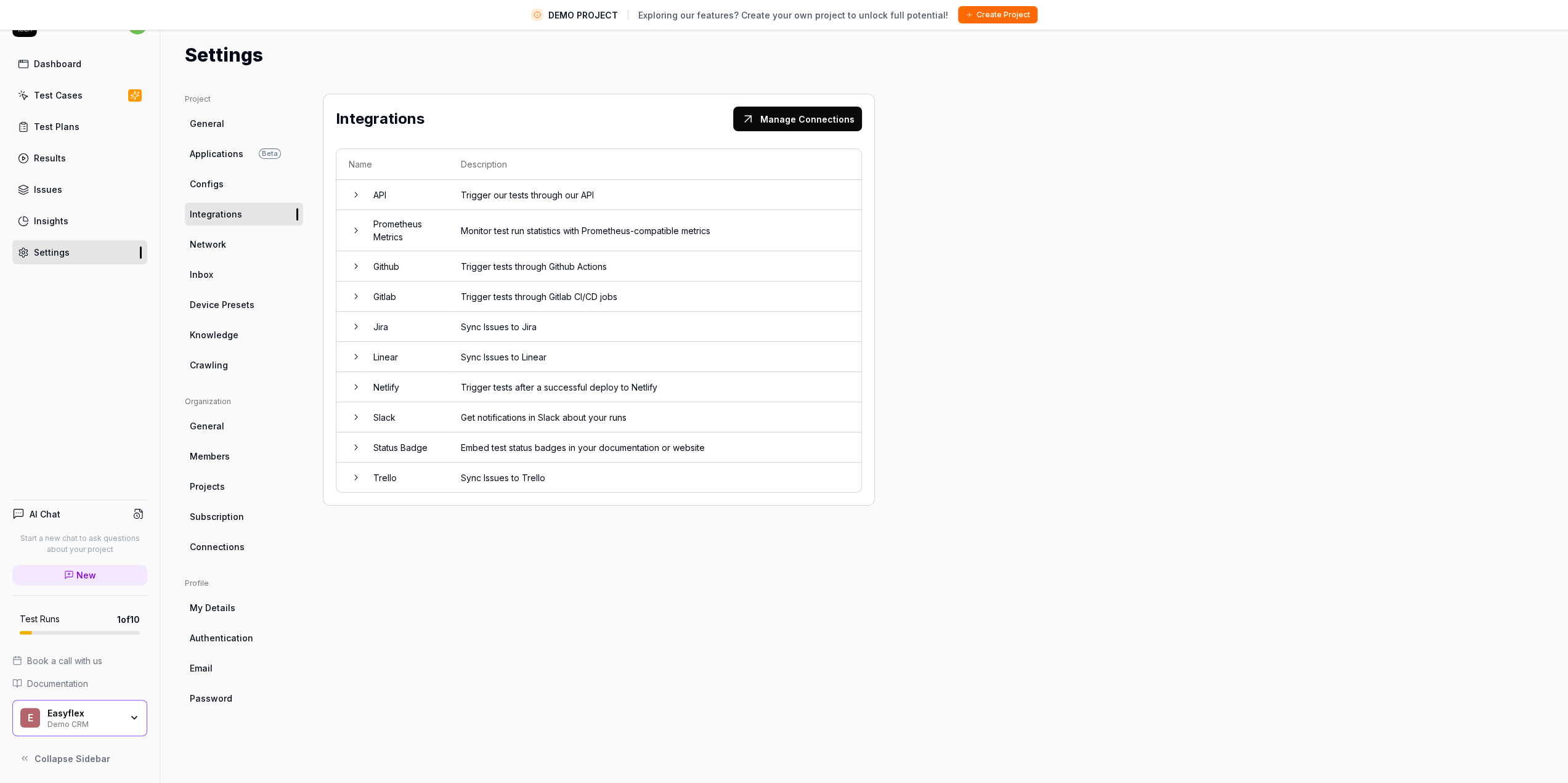
click at [223, 243] on span "Network" at bounding box center [208, 244] width 36 height 13
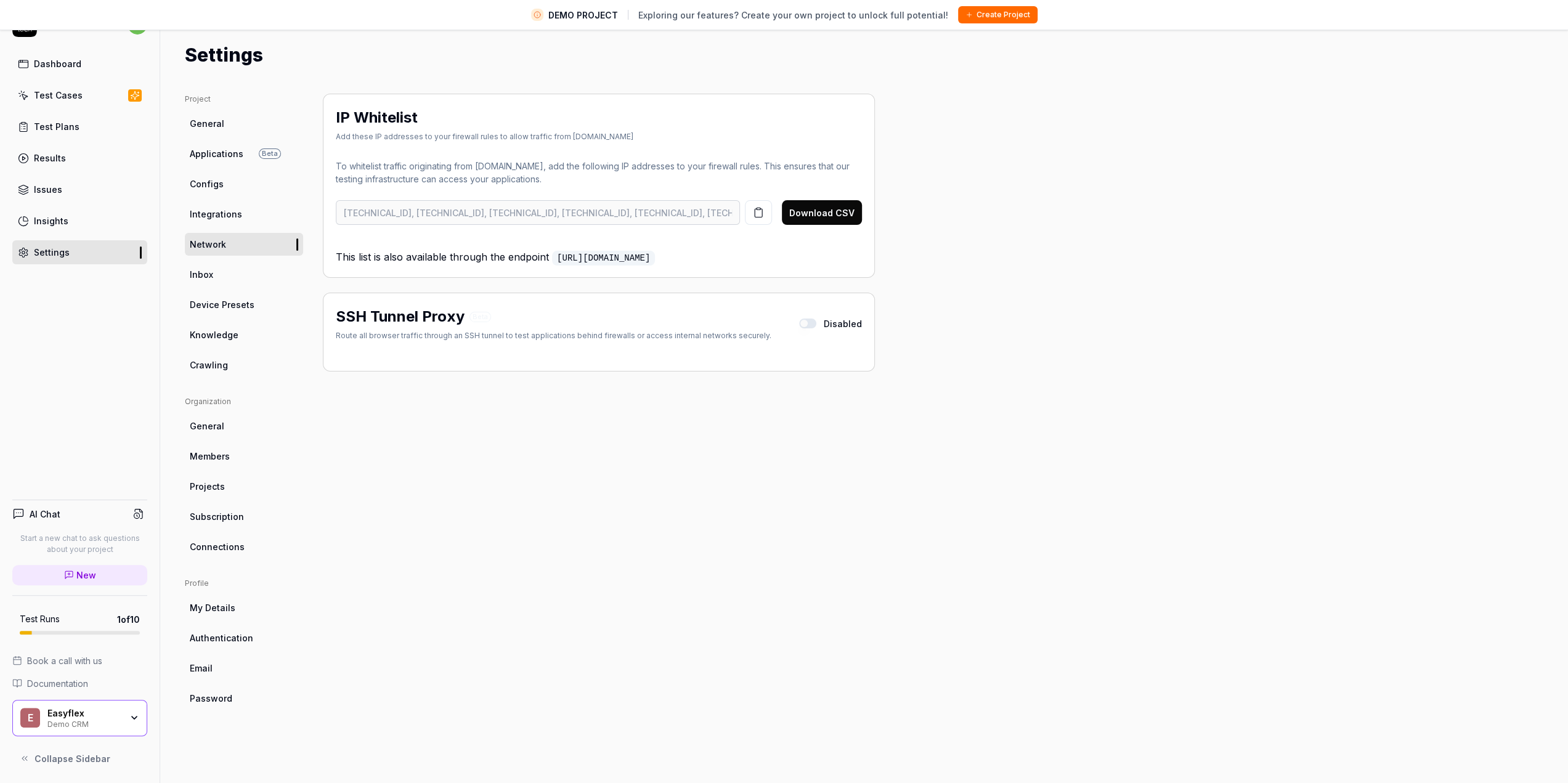
click at [224, 275] on link "Inbox" at bounding box center [244, 274] width 118 height 23
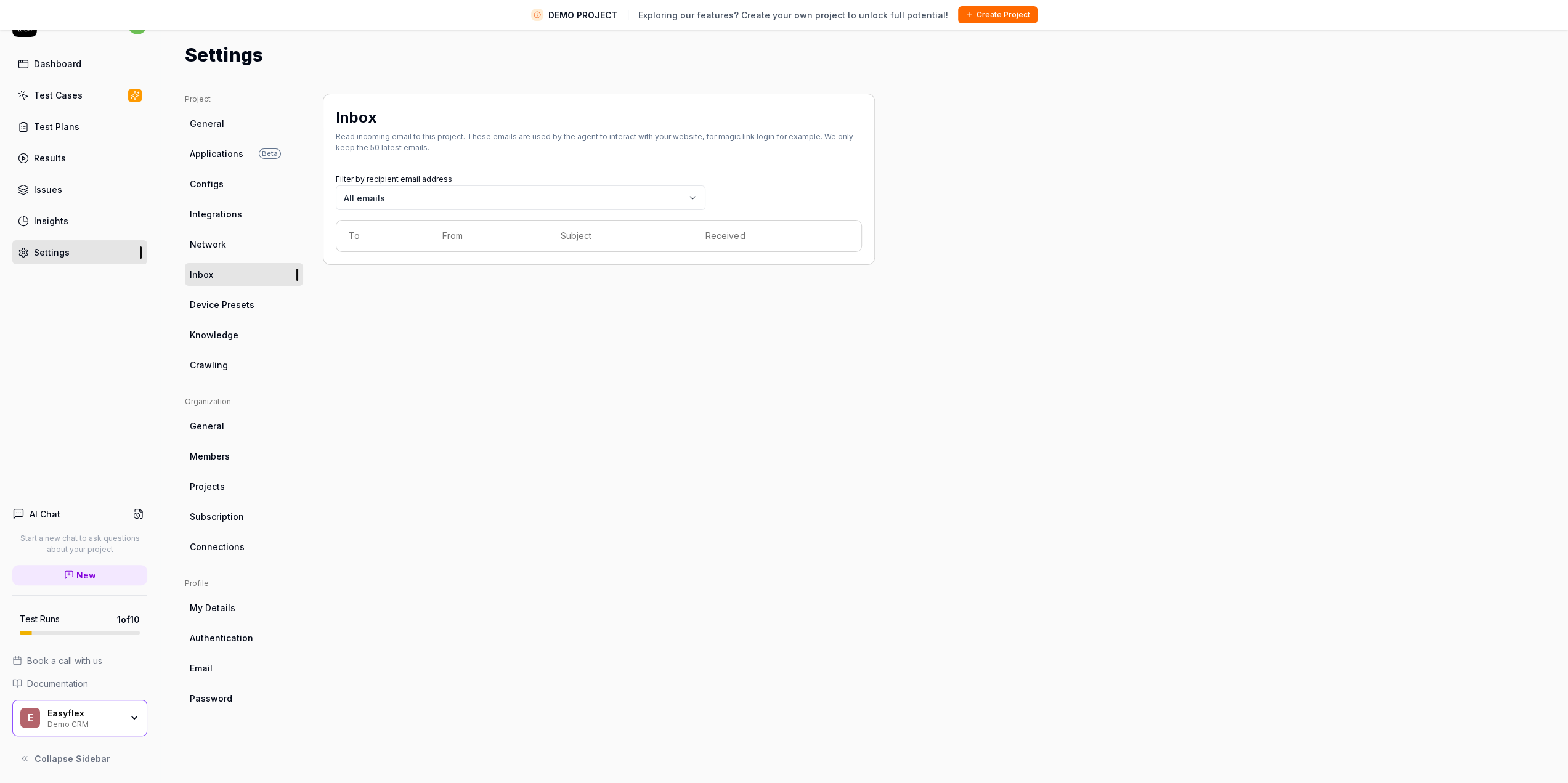
click at [224, 299] on span "Device Presets" at bounding box center [222, 305] width 64 height 13
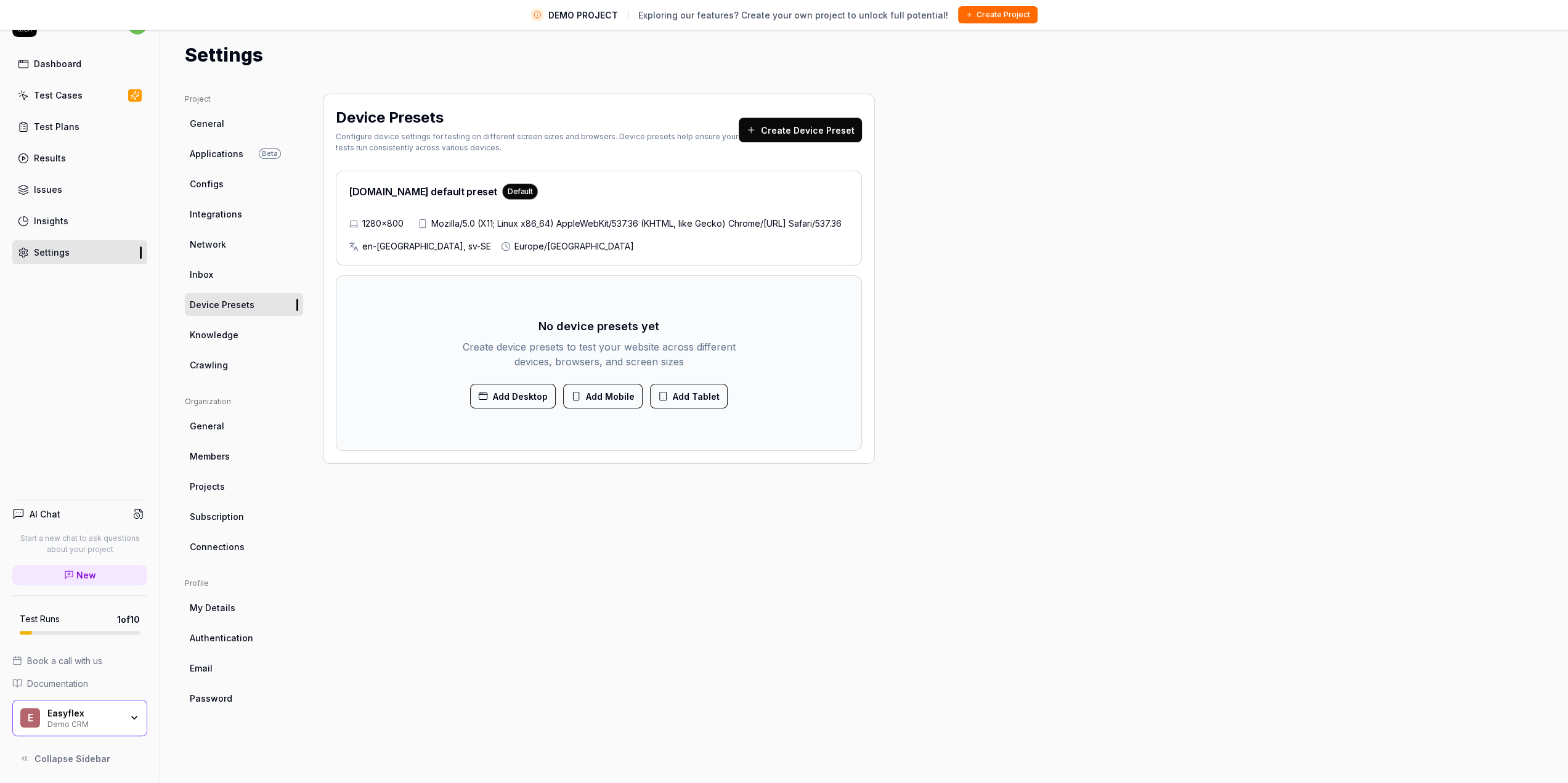
click at [231, 332] on span "Knowledge" at bounding box center [214, 335] width 48 height 13
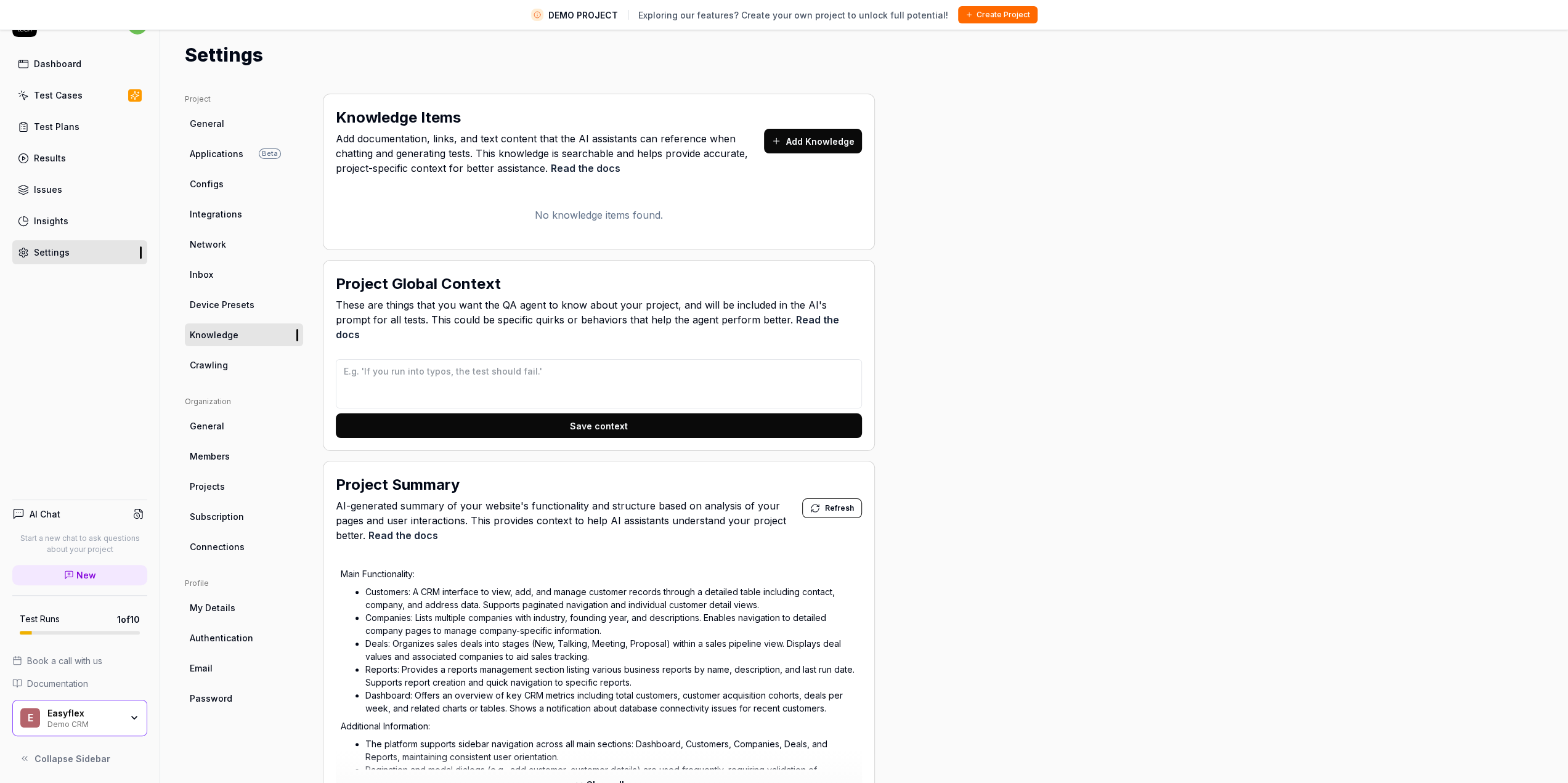
click at [226, 307] on span "Device Presets" at bounding box center [222, 305] width 64 height 13
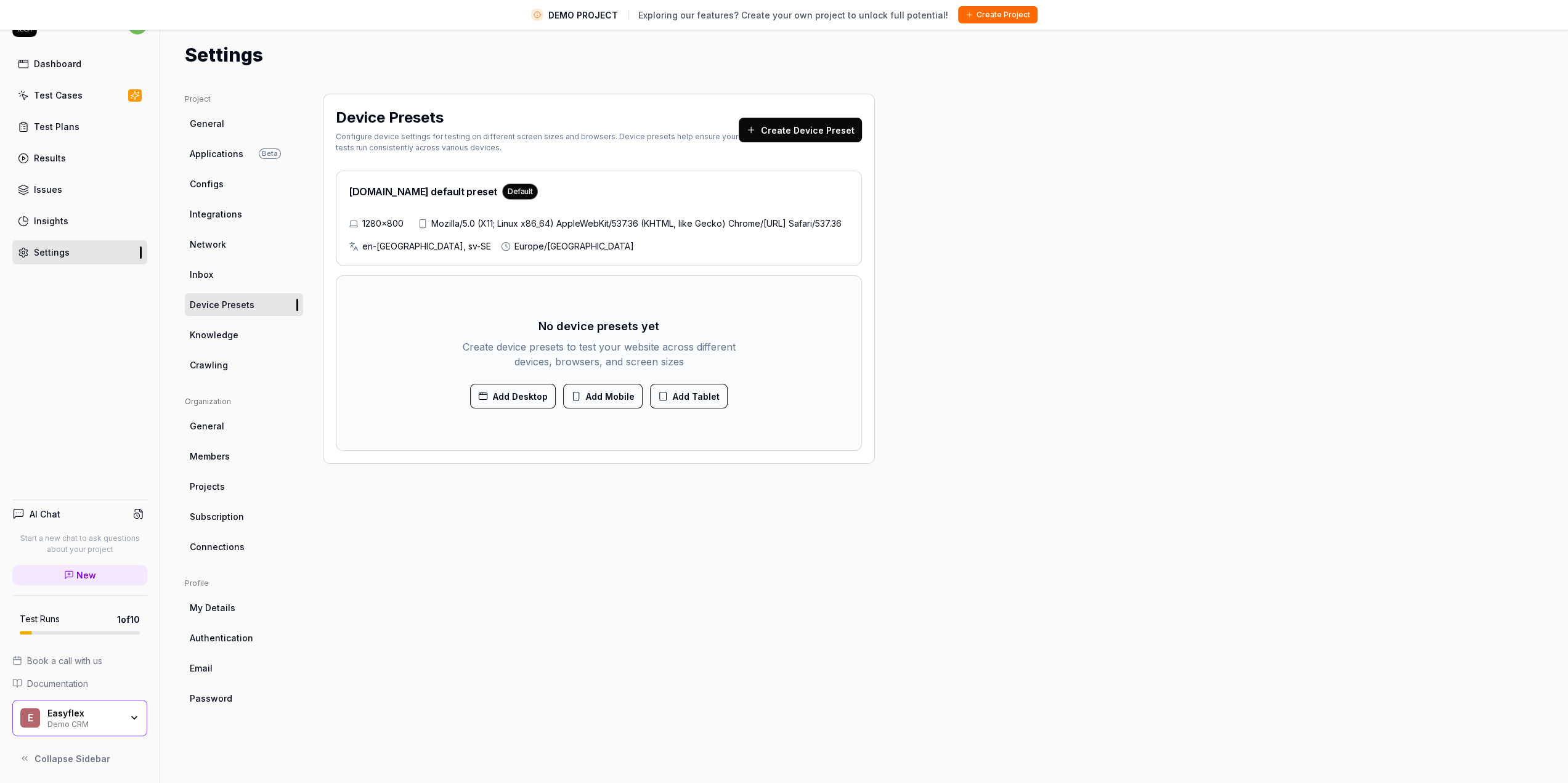
click at [227, 342] on link "Knowledge" at bounding box center [244, 335] width 118 height 23
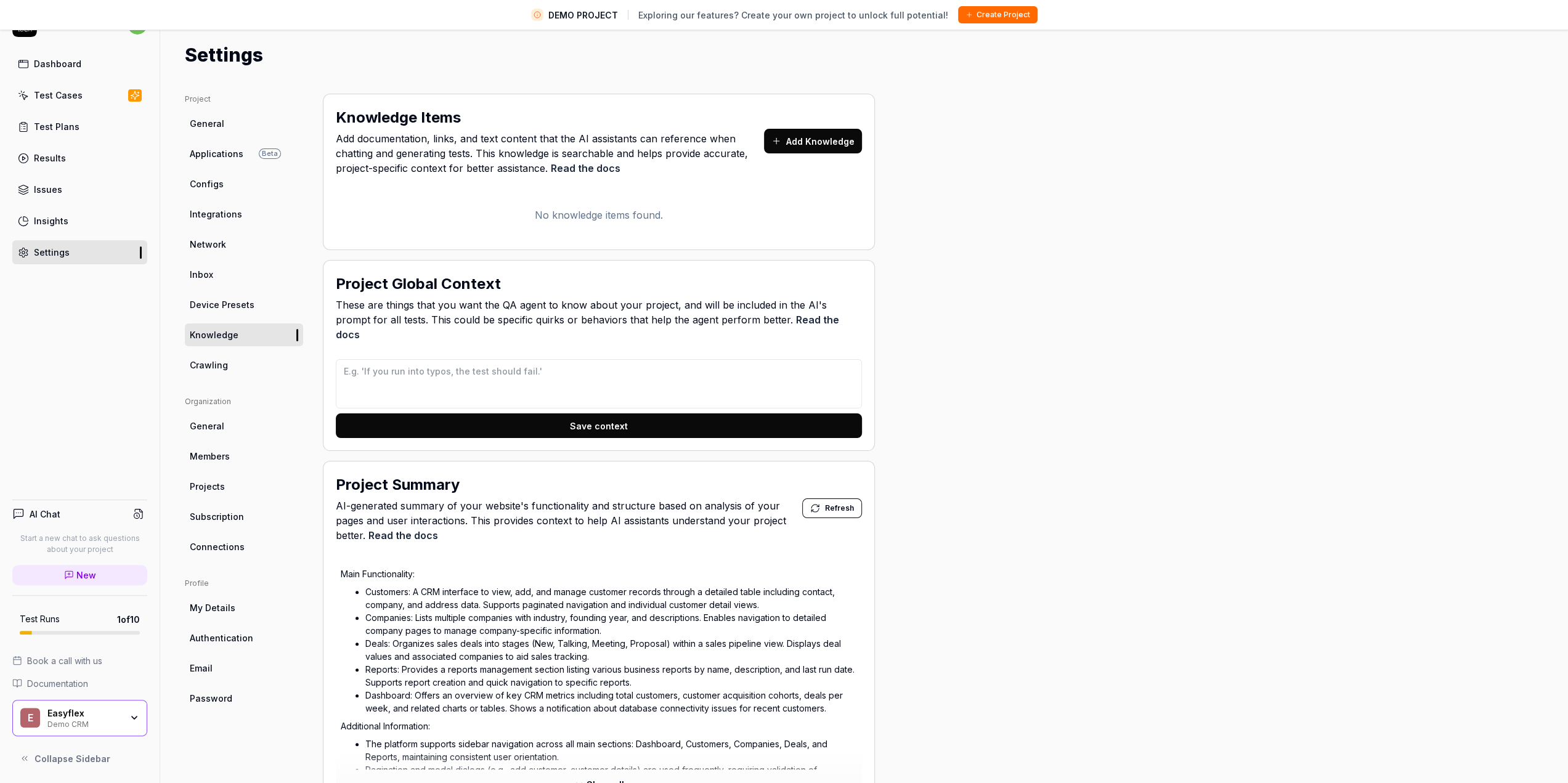
click at [202, 372] on link "Crawling" at bounding box center [244, 365] width 118 height 23
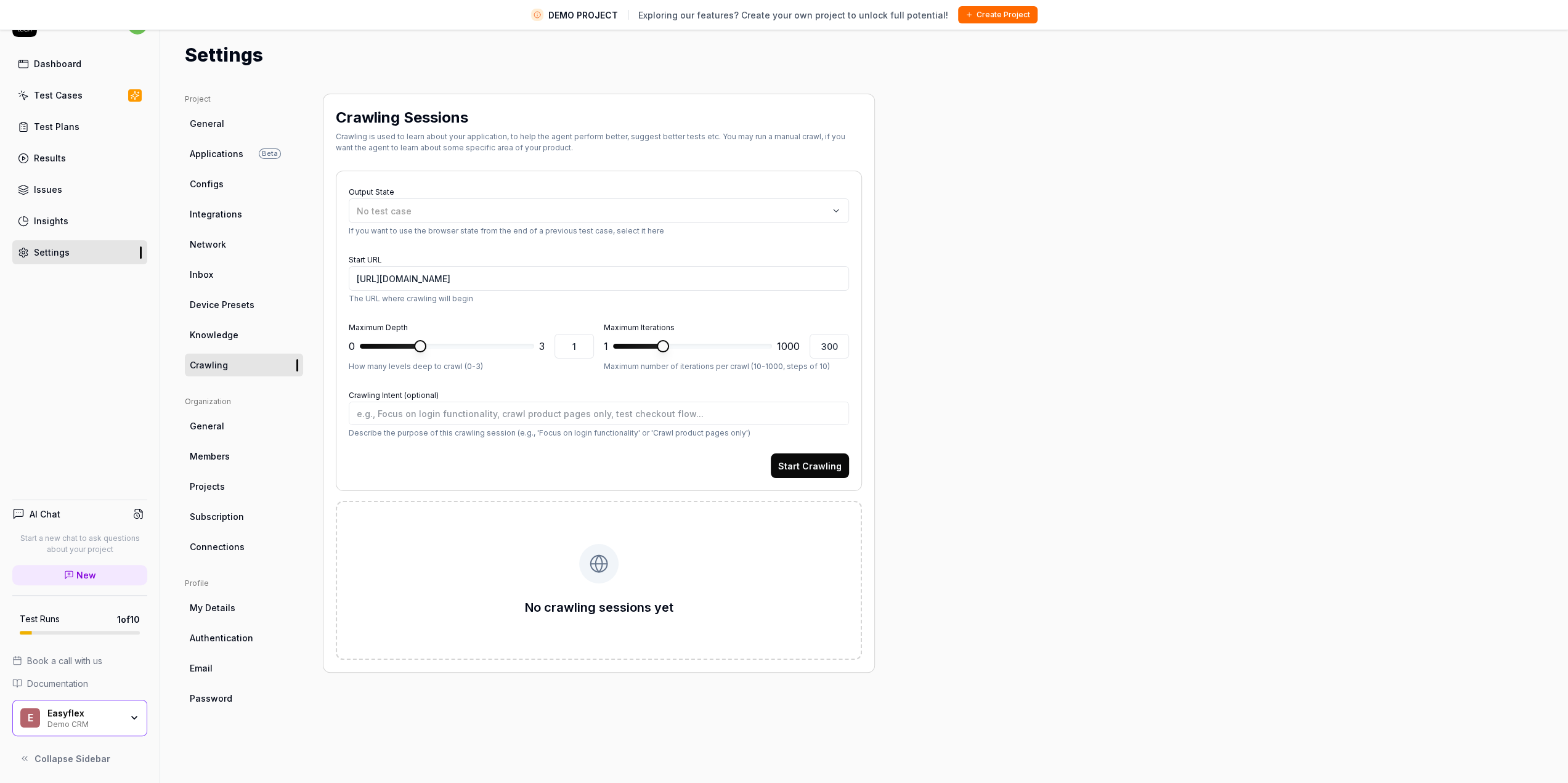
click at [221, 425] on span "General" at bounding box center [207, 426] width 34 height 13
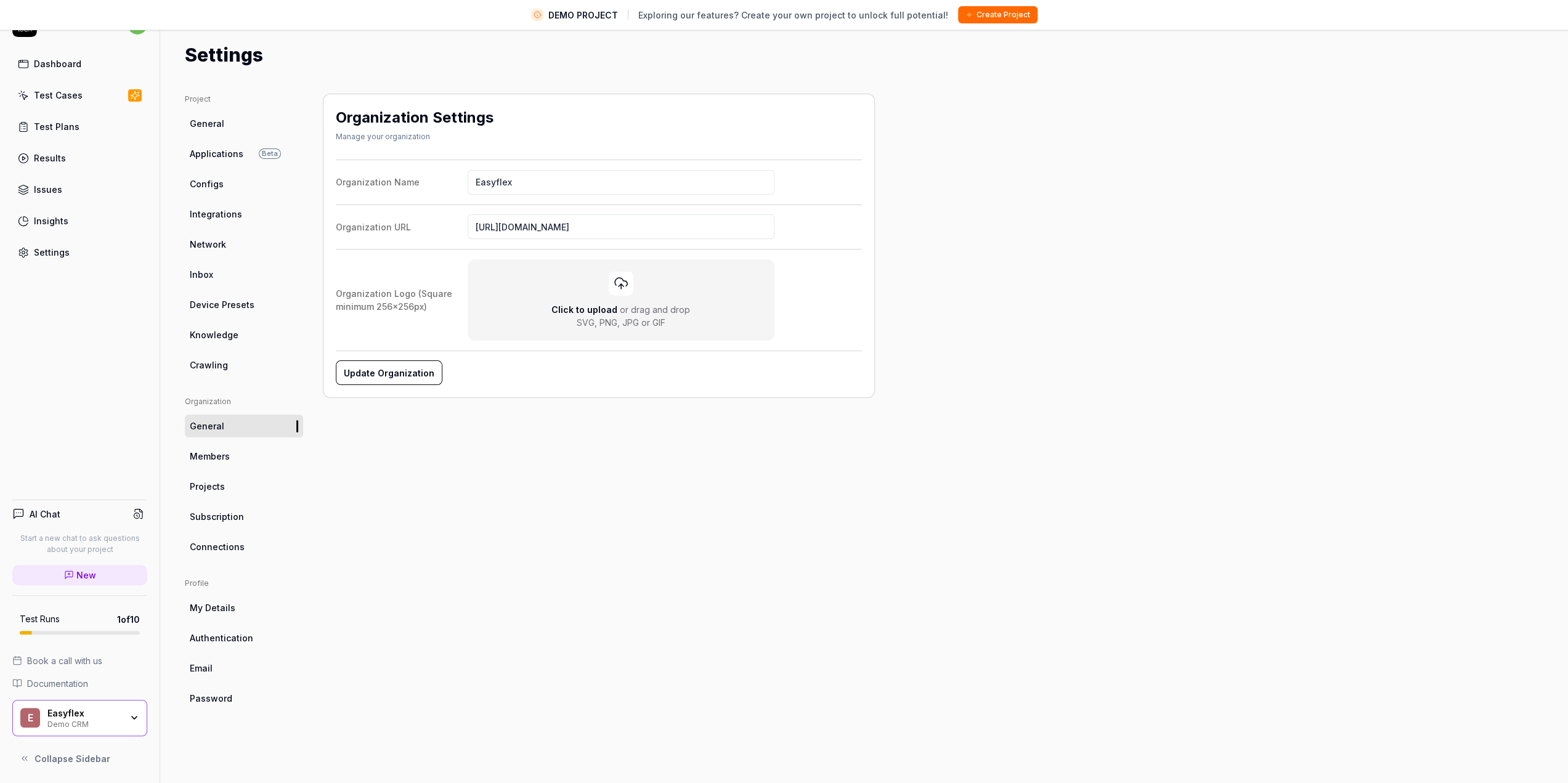
click at [216, 456] on span "Members" at bounding box center [209, 456] width 40 height 13
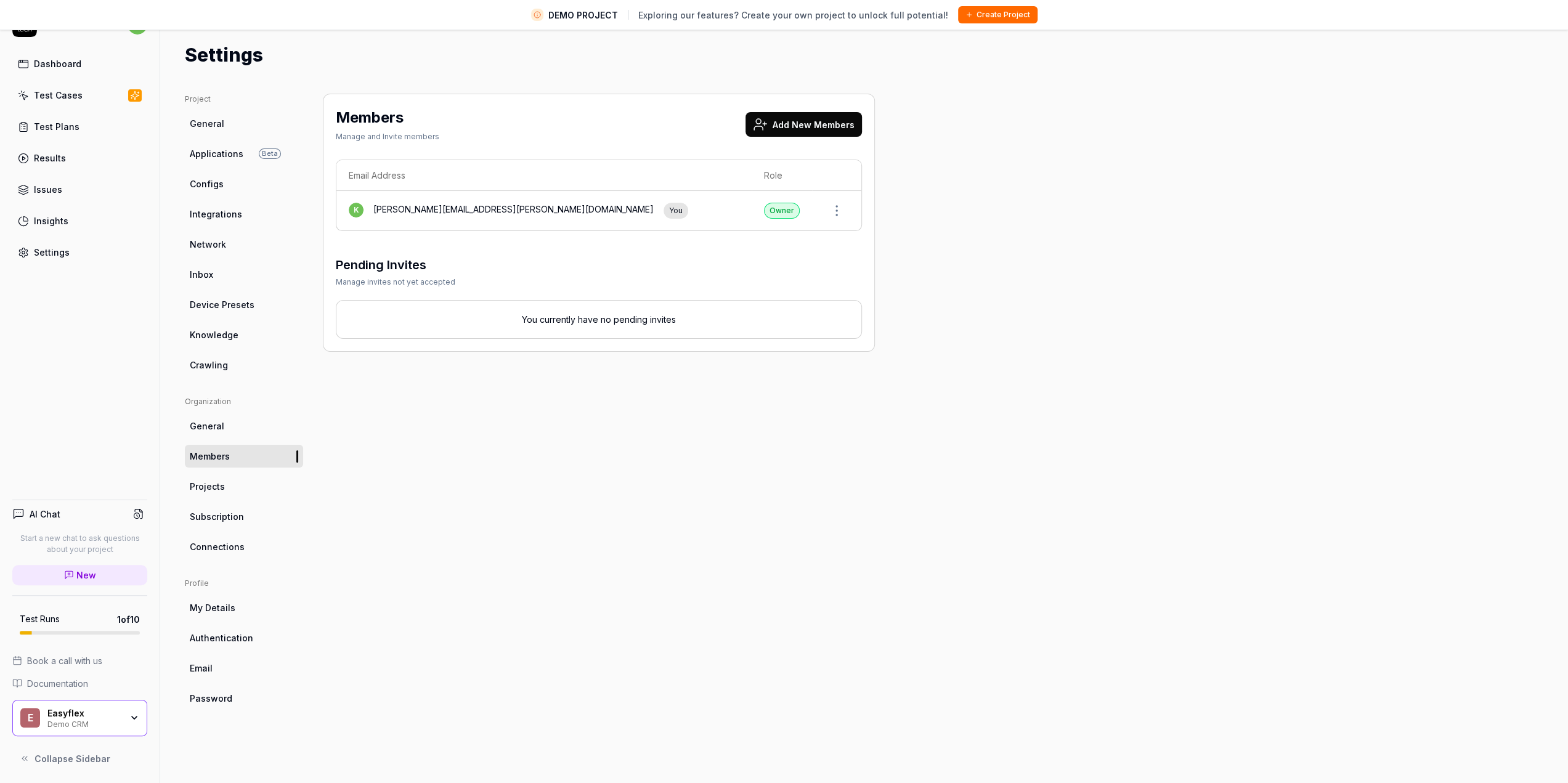
click at [211, 482] on span "Projects" at bounding box center [207, 486] width 35 height 13
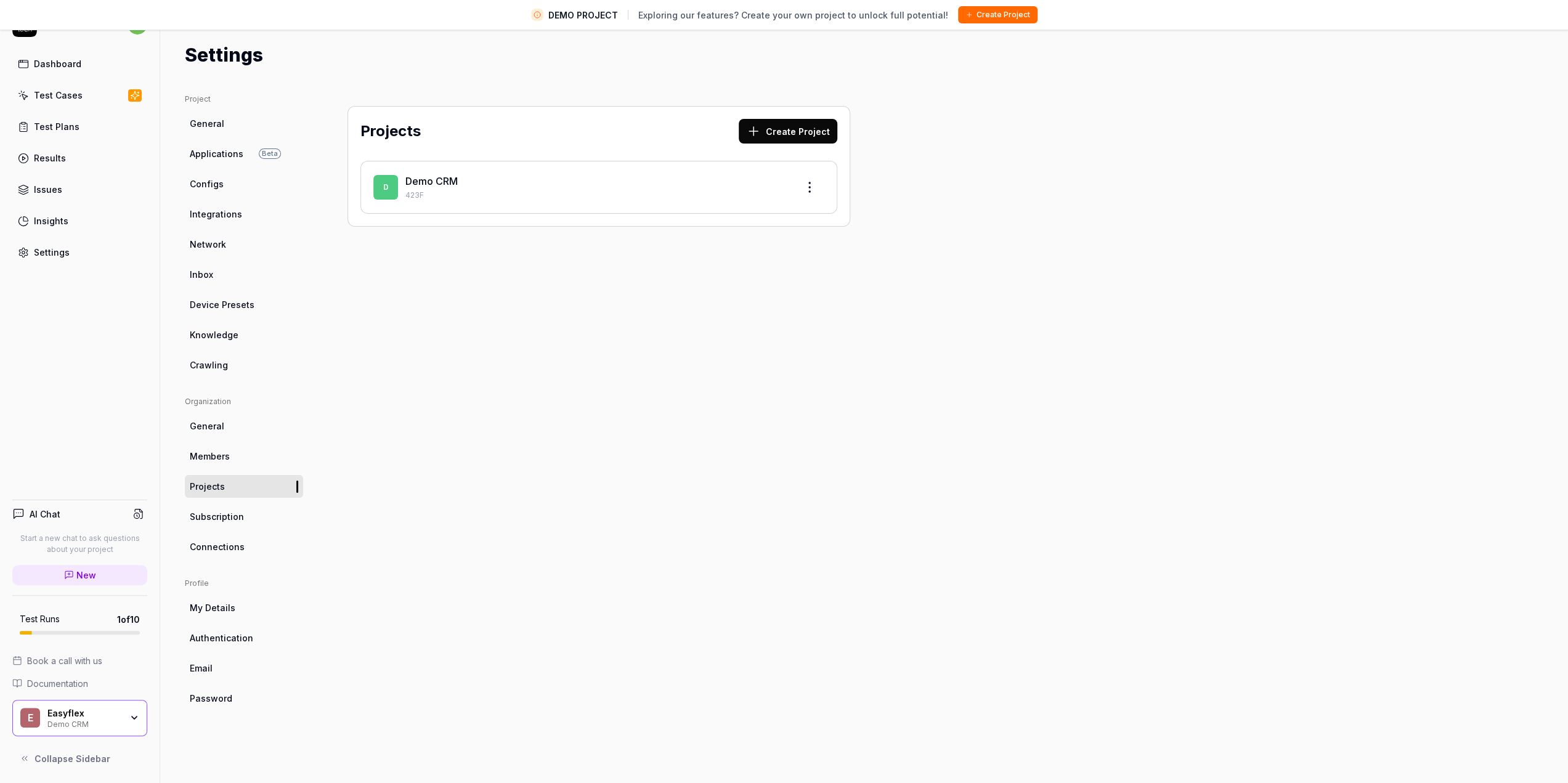
click at [231, 518] on span "Subscription" at bounding box center [216, 517] width 54 height 13
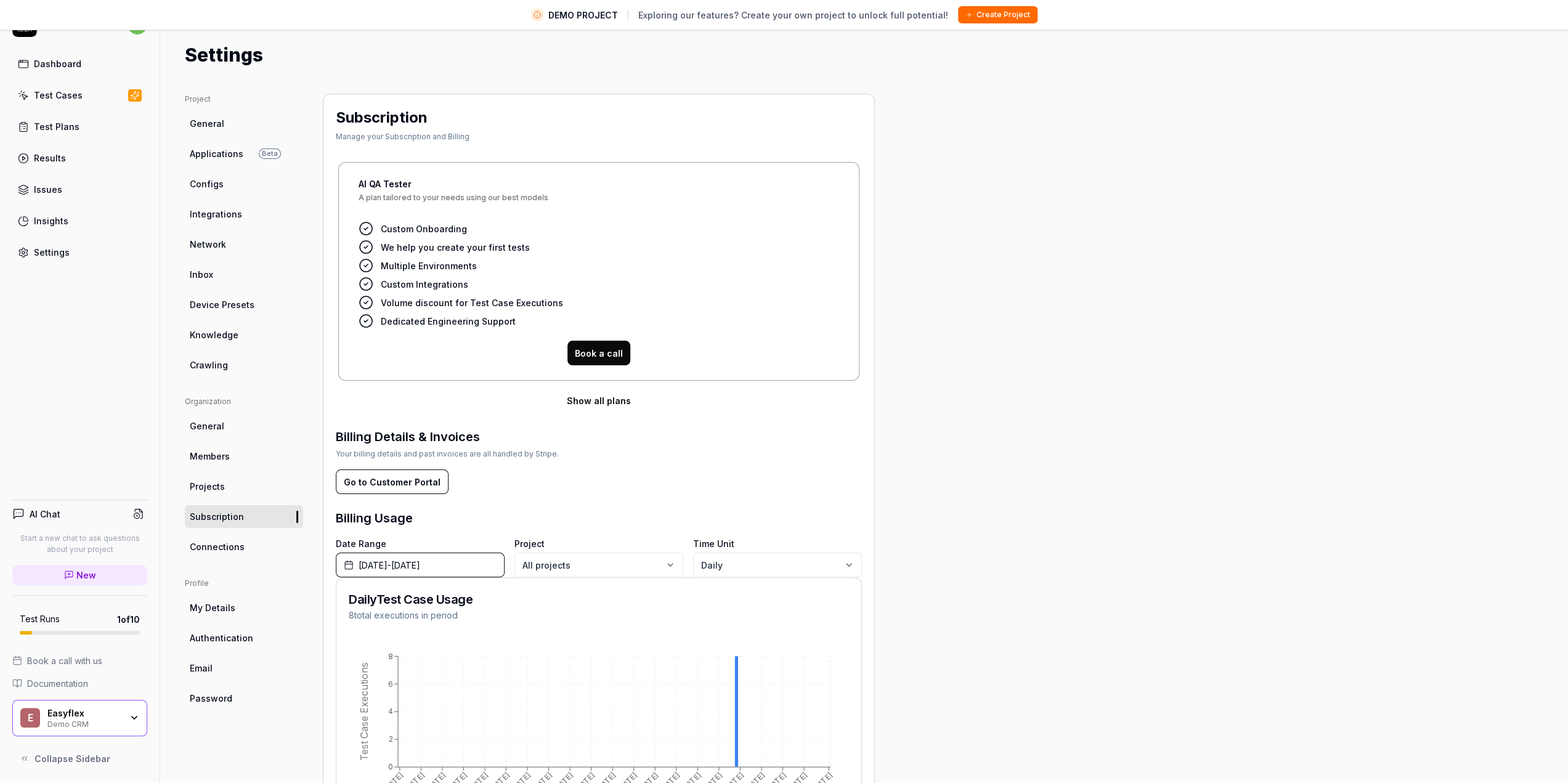
click at [231, 549] on span "Connections" at bounding box center [217, 547] width 55 height 13
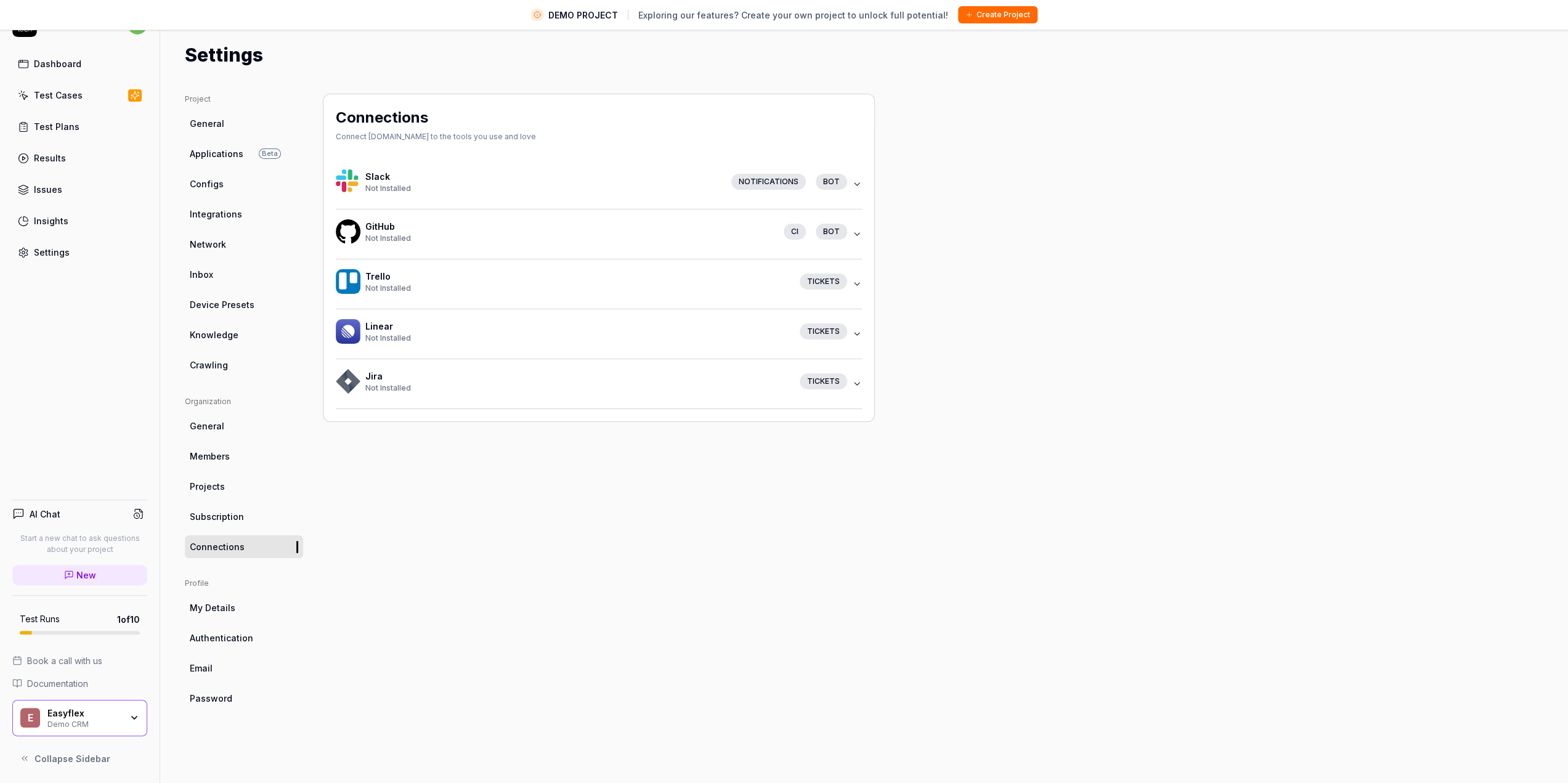
click at [231, 610] on span "My Details" at bounding box center [212, 608] width 46 height 13
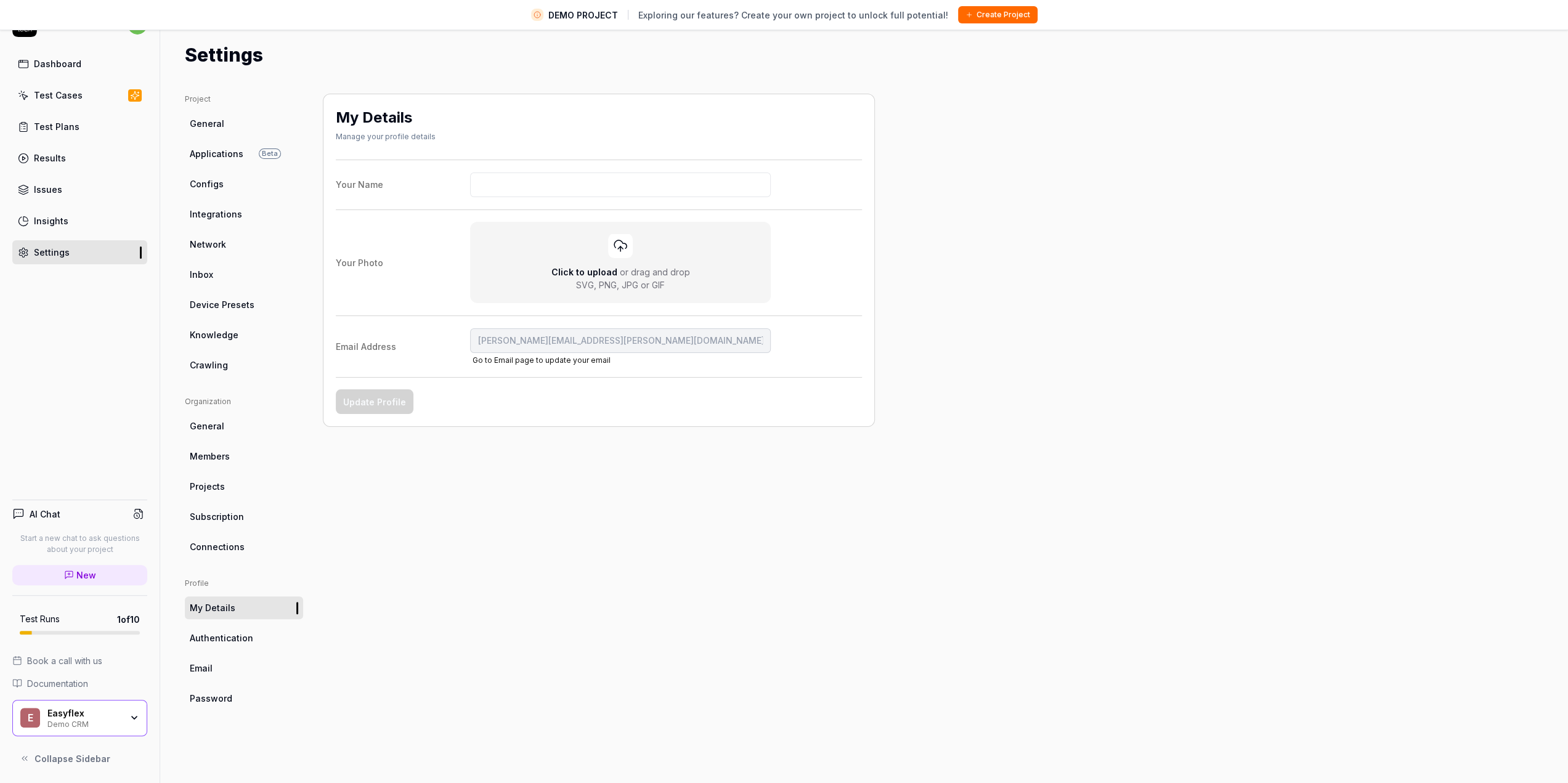
click at [226, 627] on link "Authentication" at bounding box center [244, 638] width 118 height 23
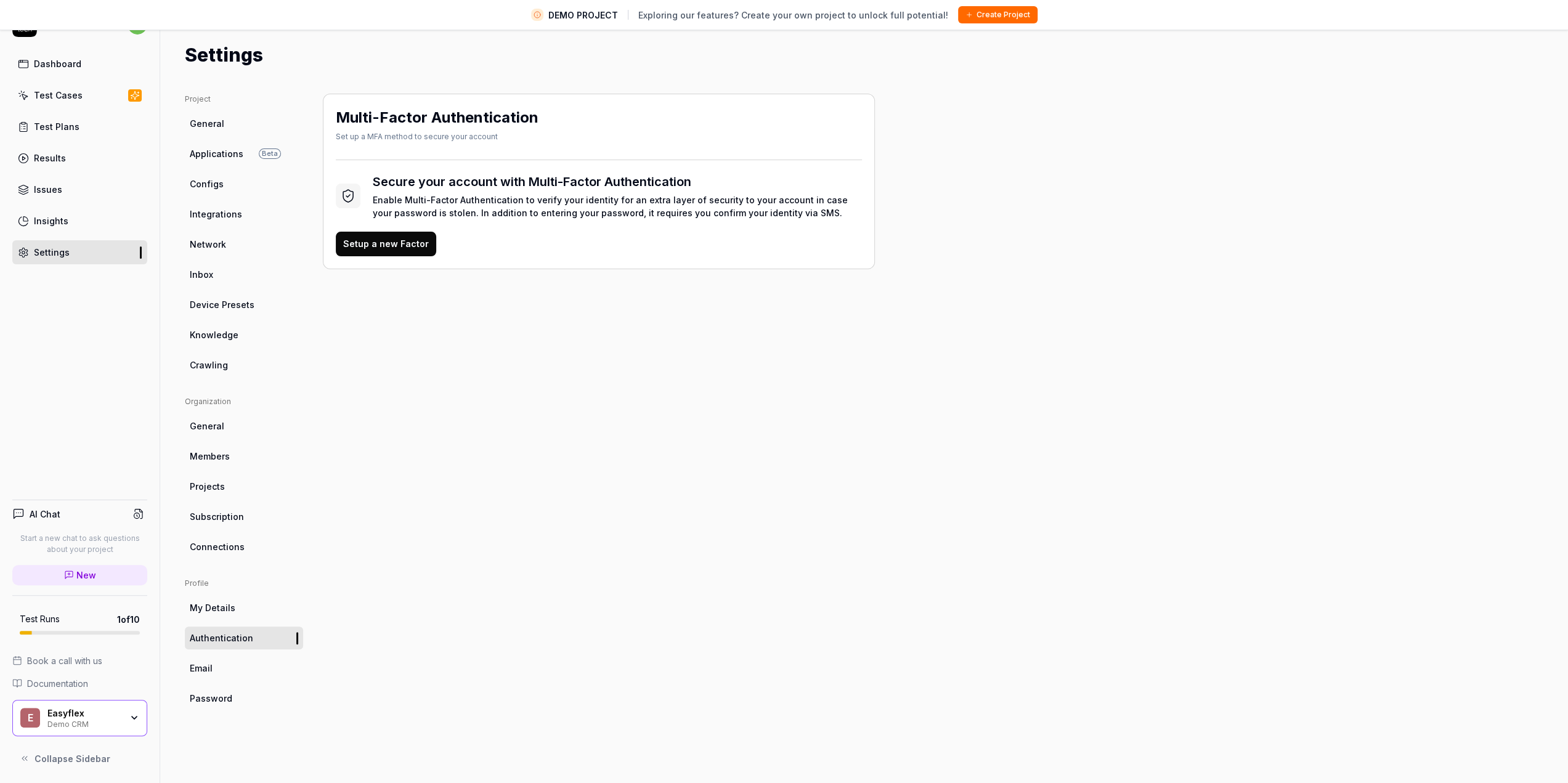
click at [226, 664] on link "Email" at bounding box center [244, 668] width 118 height 23
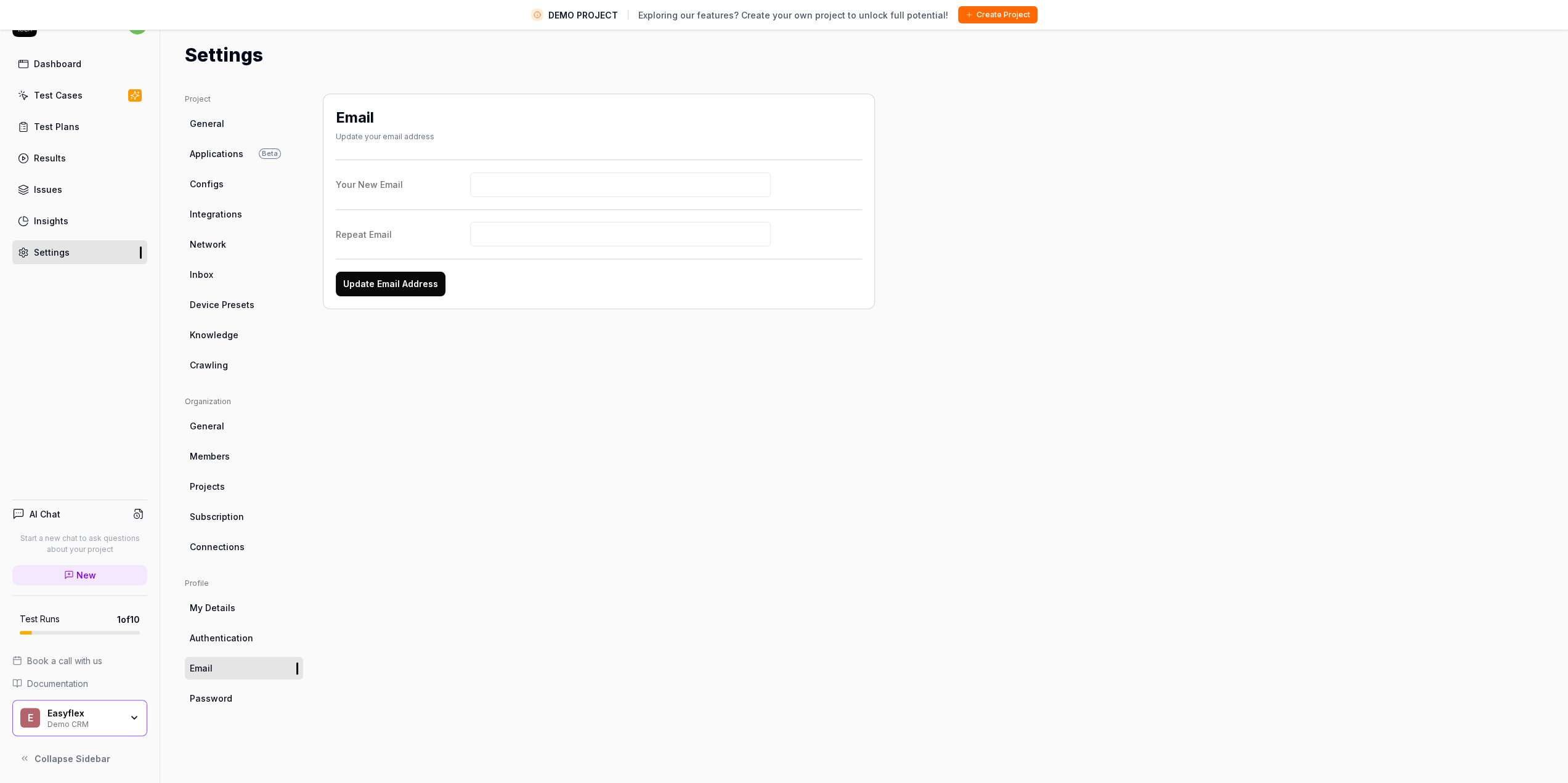
click at [231, 697] on link "Password" at bounding box center [244, 698] width 118 height 23
click at [538, 580] on div "Password Update your password New Password Repeat New Password Update Password" at bounding box center [599, 426] width 552 height 665
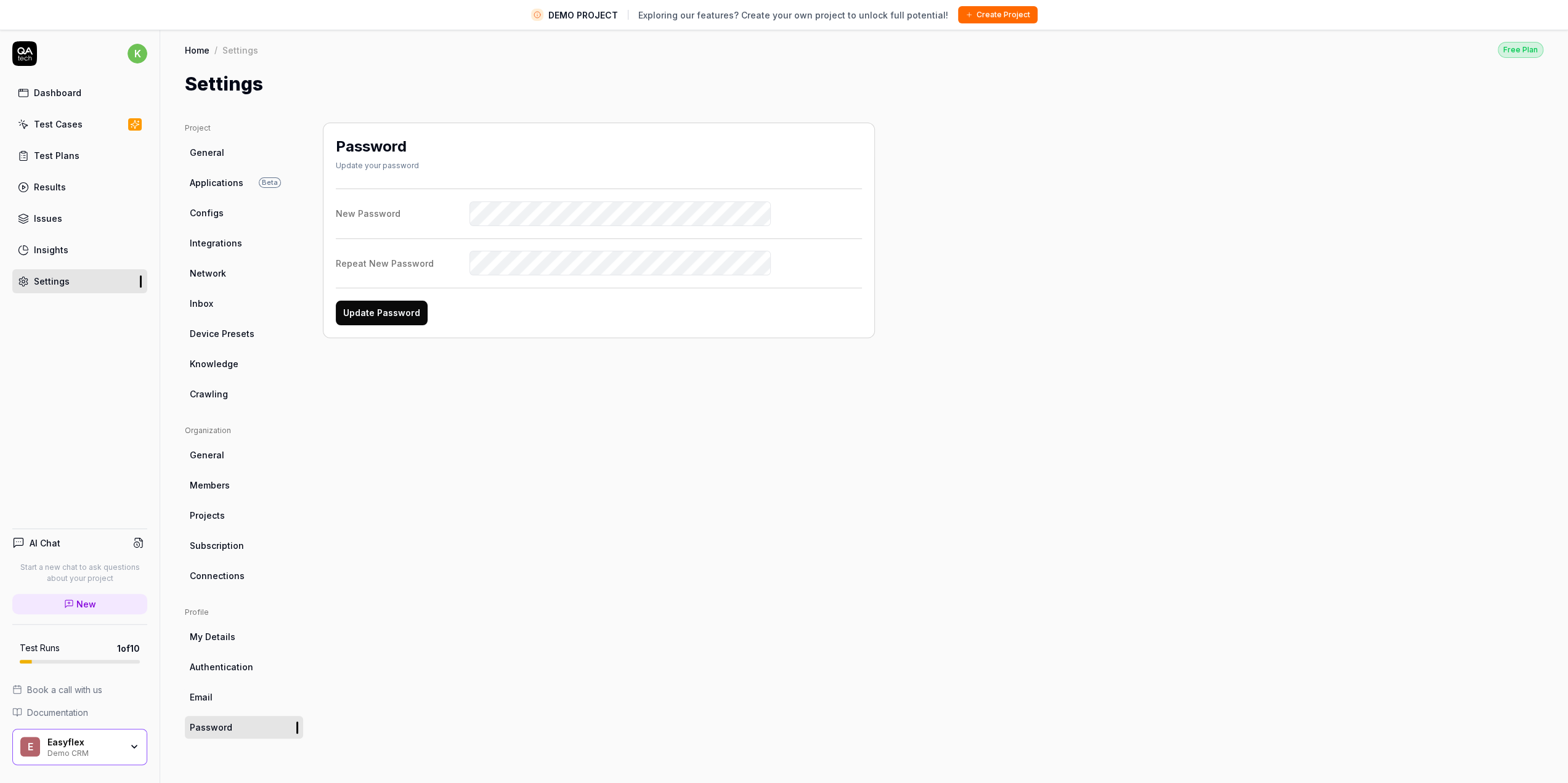
click at [60, 129] on div "Test Cases" at bounding box center [57, 124] width 48 height 13
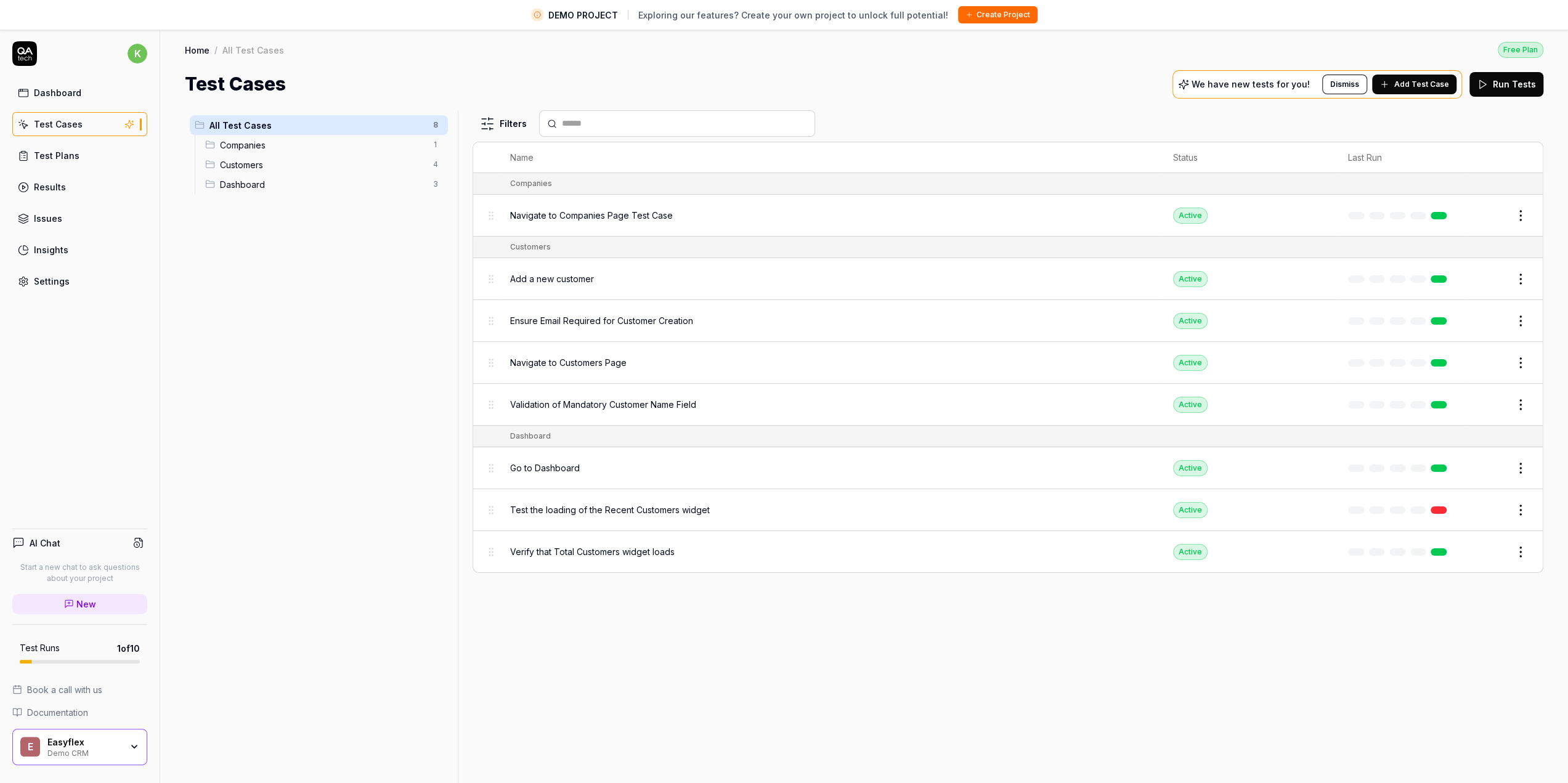
click at [579, 219] on span "Navigate to Companies Page Test Case" at bounding box center [591, 215] width 163 height 13
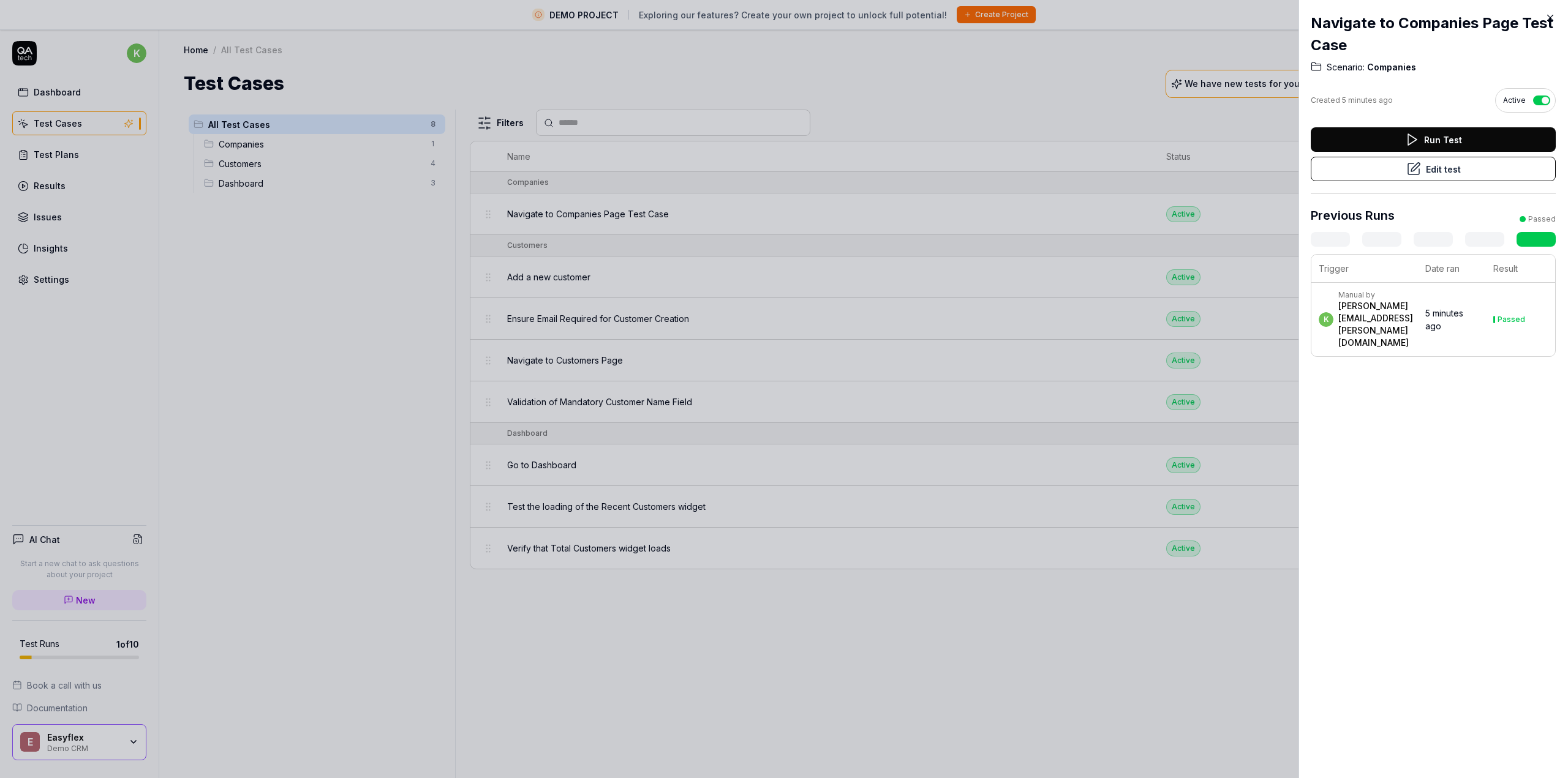
click at [1429, 142] on button "Run Test" at bounding box center [1434, 139] width 245 height 24
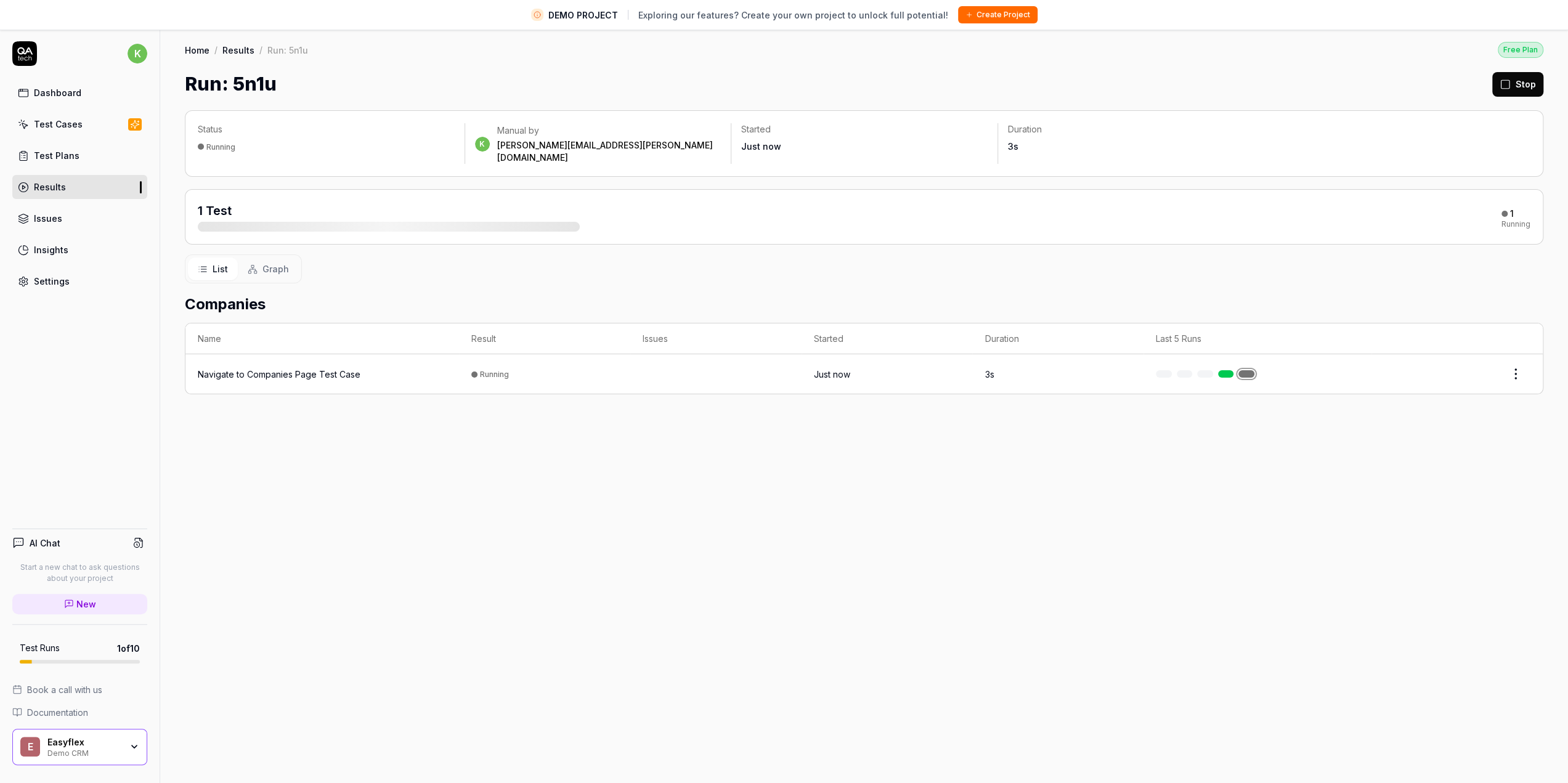
click at [255, 264] on icon at bounding box center [252, 269] width 10 height 10
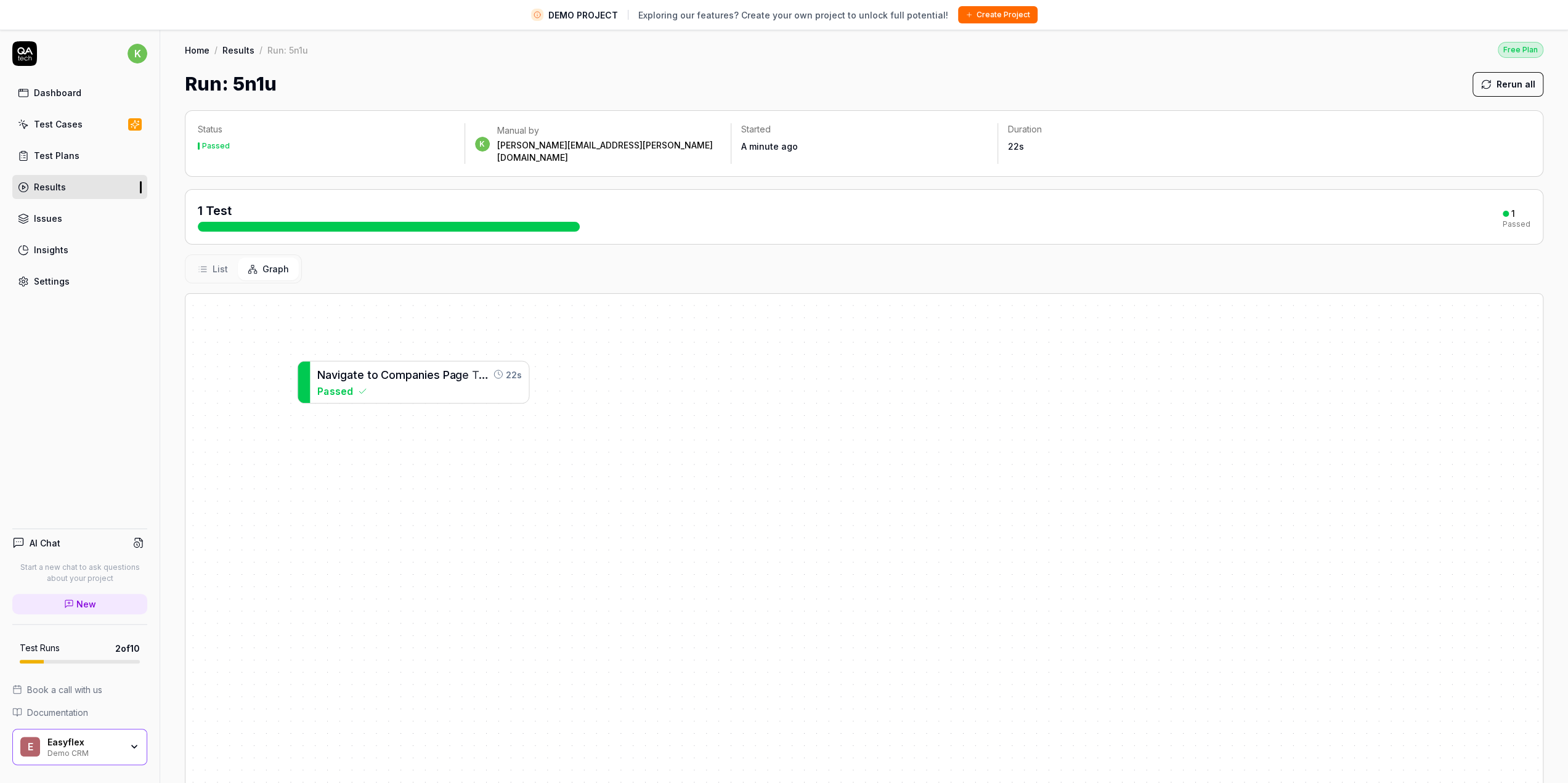
click at [226, 263] on span "List" at bounding box center [220, 269] width 15 height 13
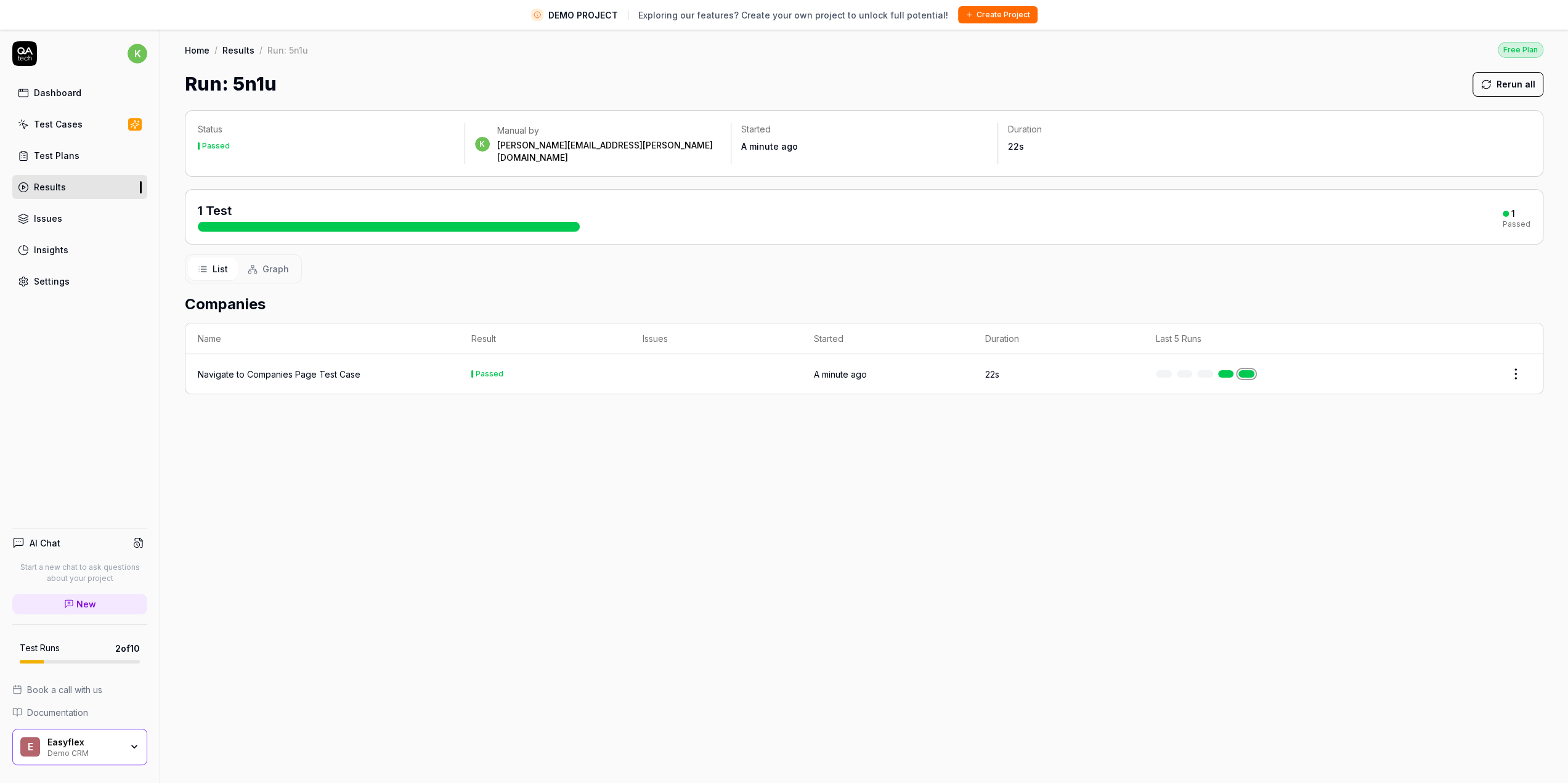
click at [277, 263] on span "Graph" at bounding box center [276, 269] width 27 height 13
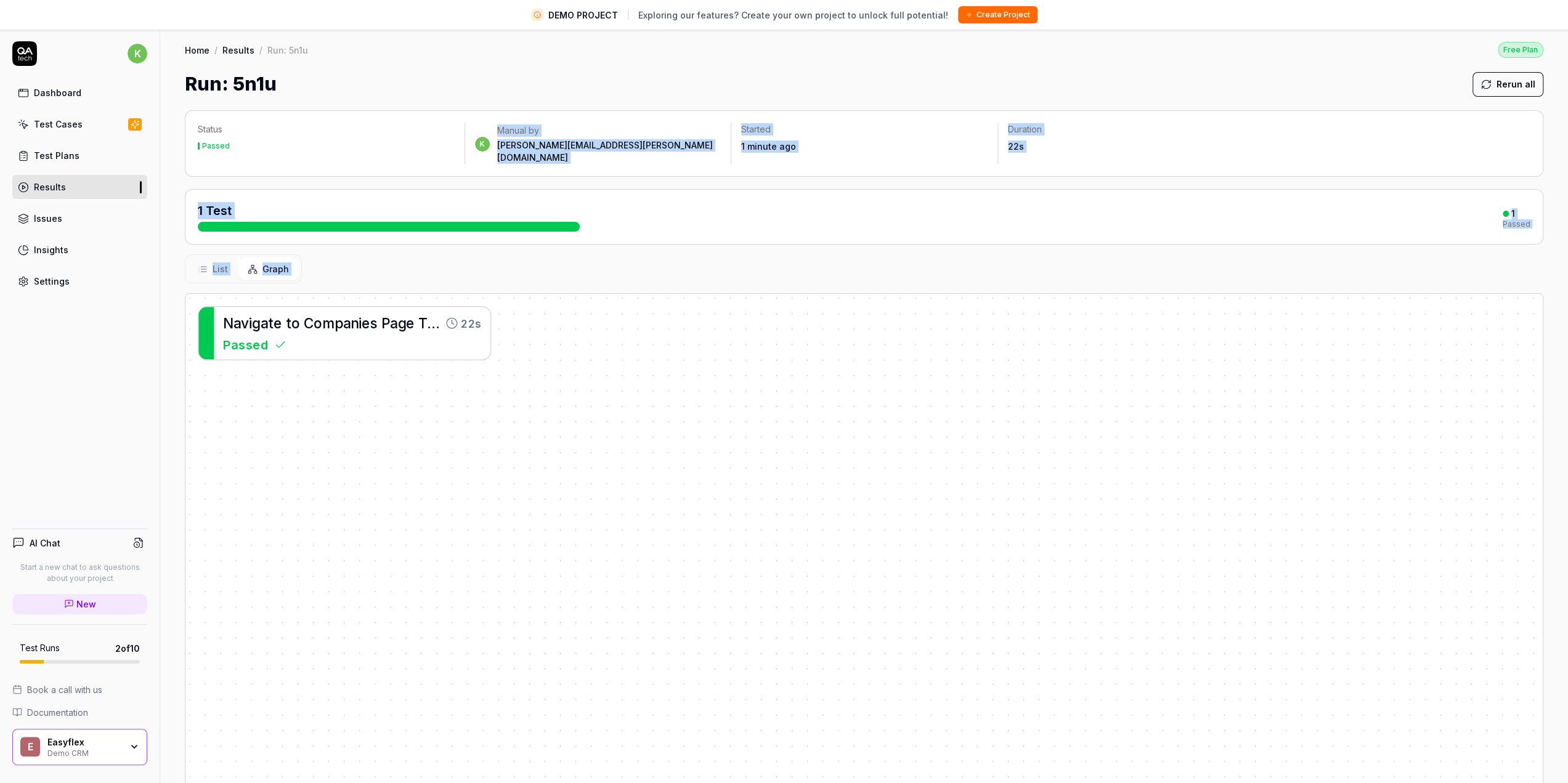
drag, startPoint x: 493, startPoint y: 128, endPoint x: 731, endPoint y: 290, distance: 287.9
click at [731, 290] on div "Status Passed k Manual by [PERSON_NAME][EMAIL_ADDRESS][PERSON_NAME][DOMAIN_NAME…" at bounding box center [864, 522] width 1408 height 847
click at [731, 294] on div "N a v i g a t e t o C o m p a n i e s P a g e T e s t C a s e 22s Passed" at bounding box center [864, 606] width 1357 height 625
click at [322, 254] on div "List Graph" at bounding box center [864, 268] width 1359 height 29
click at [291, 258] on button "Graph" at bounding box center [268, 269] width 61 height 23
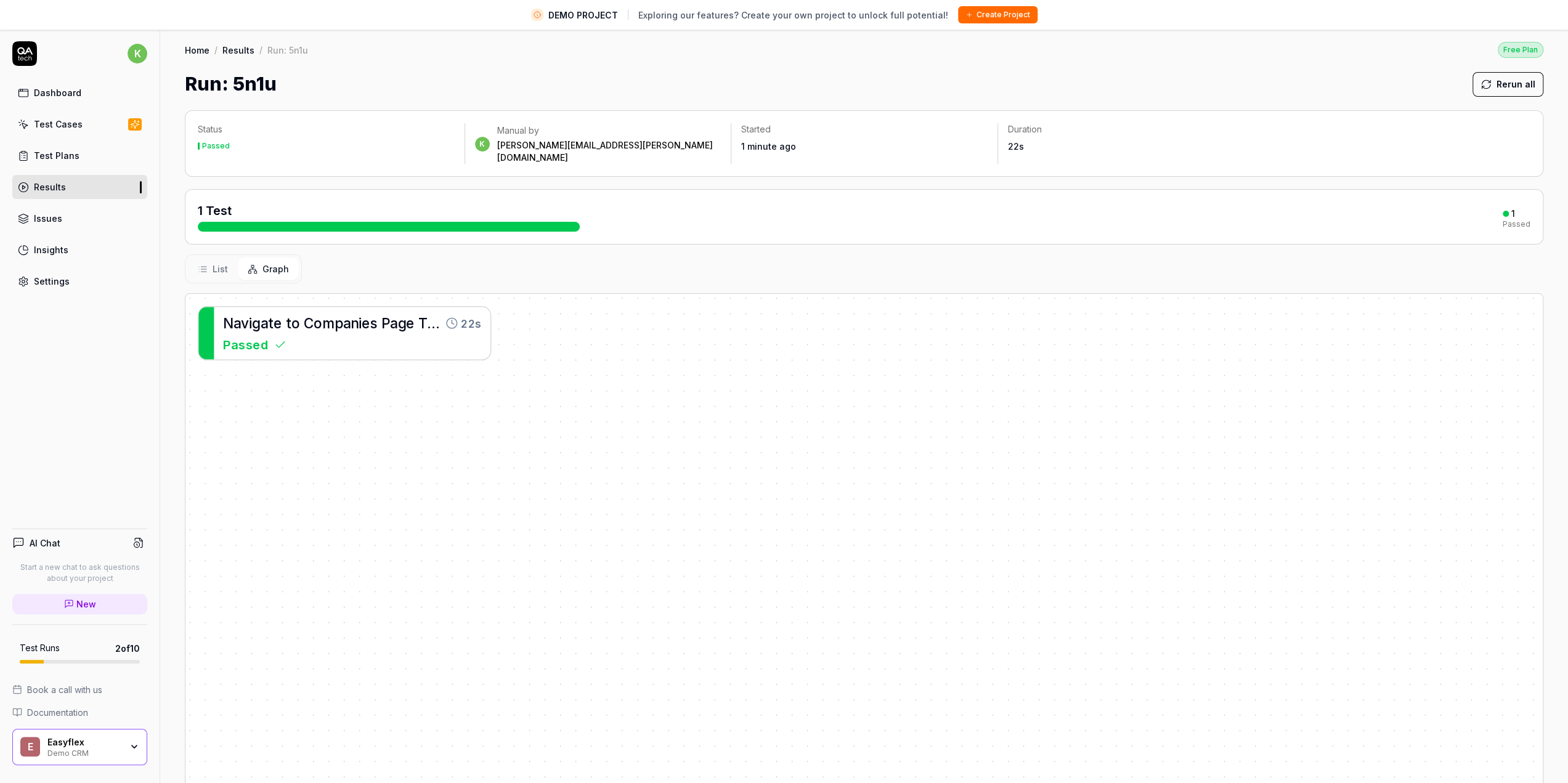
click at [219, 263] on span "List" at bounding box center [220, 269] width 15 height 13
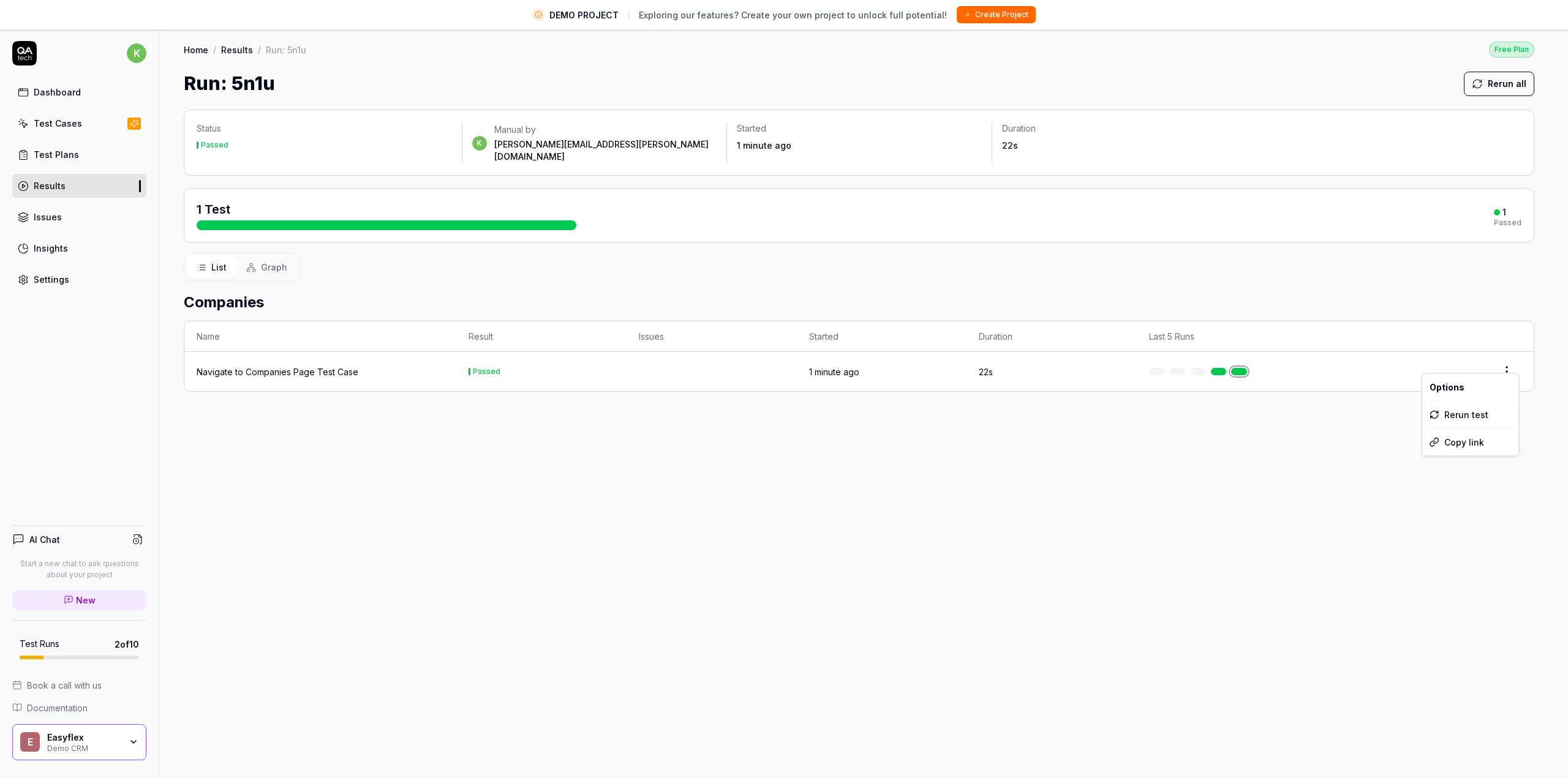
click at [1508, 363] on html "DEMO PROJECT Exploring our features? Create your own project to unlock full pot…" at bounding box center [784, 403] width 1568 height 807
click at [1217, 359] on html "DEMO PROJECT Exploring our features? Create your own project to unlock full pot…" at bounding box center [784, 403] width 1568 height 807
click at [266, 261] on span "Graph" at bounding box center [274, 267] width 26 height 13
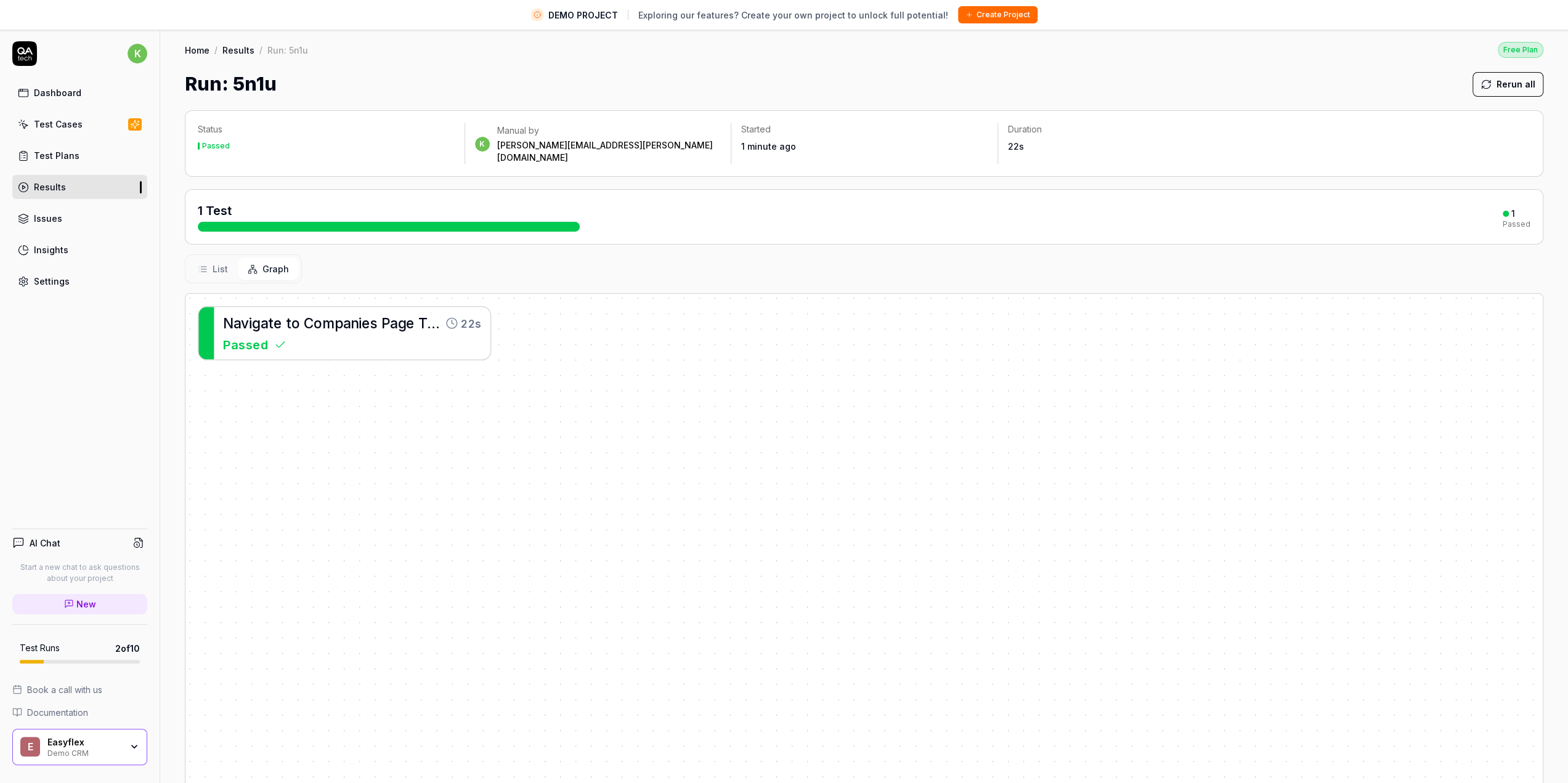
click at [265, 315] on span "a" at bounding box center [264, 322] width 8 height 16
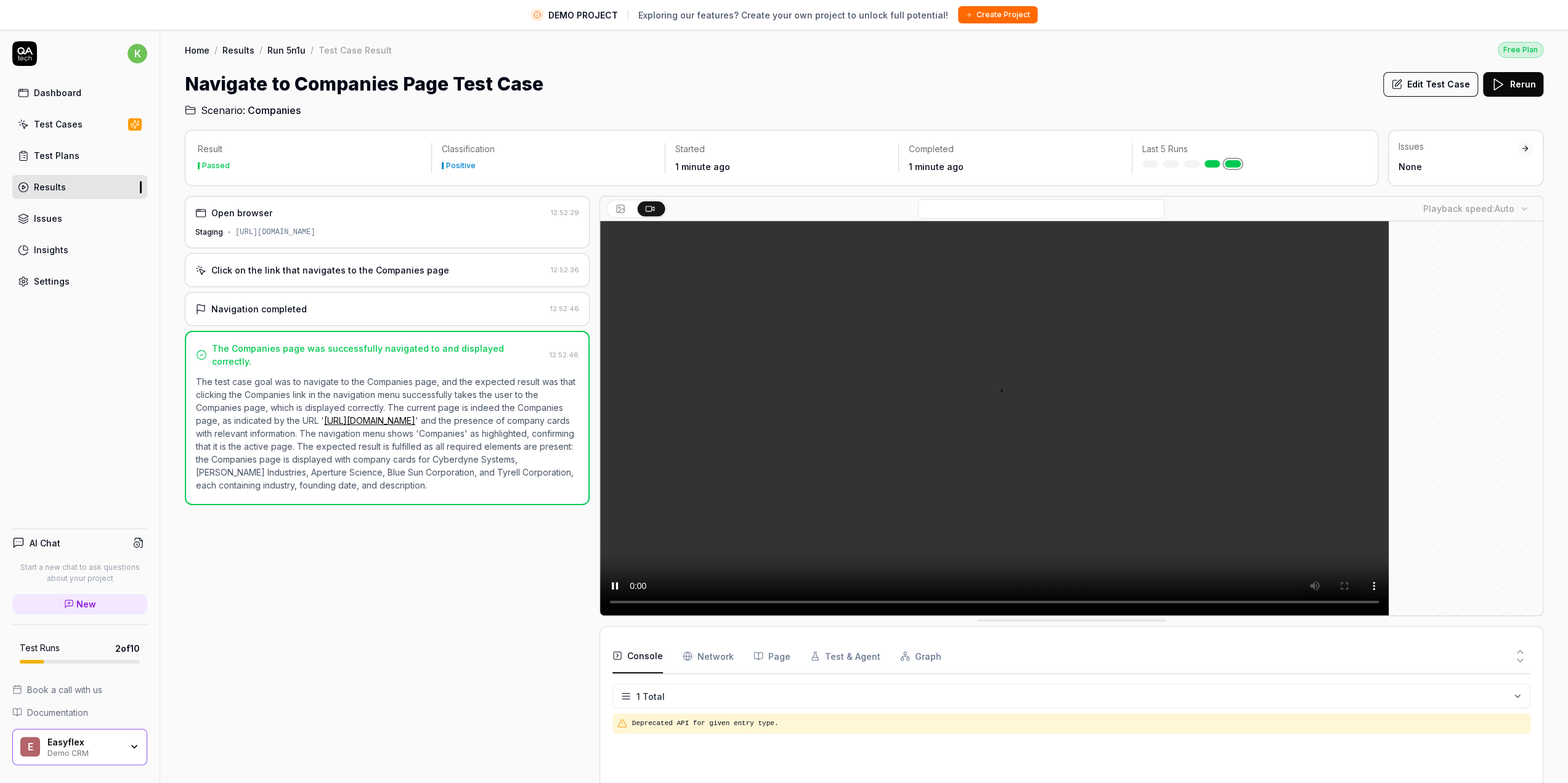
scroll to position [29, 0]
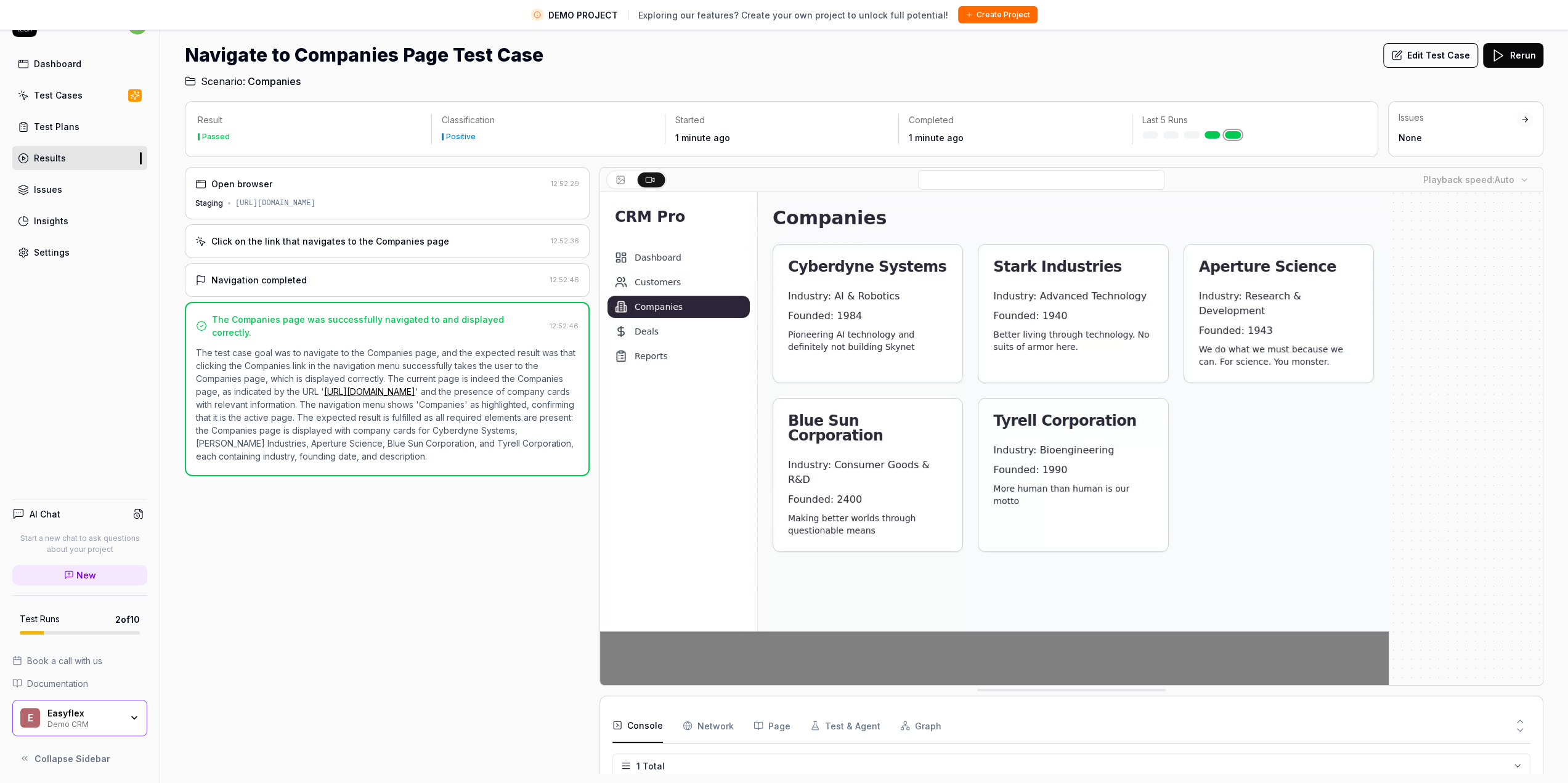
click at [776, 728] on button "Page" at bounding box center [771, 726] width 37 height 34
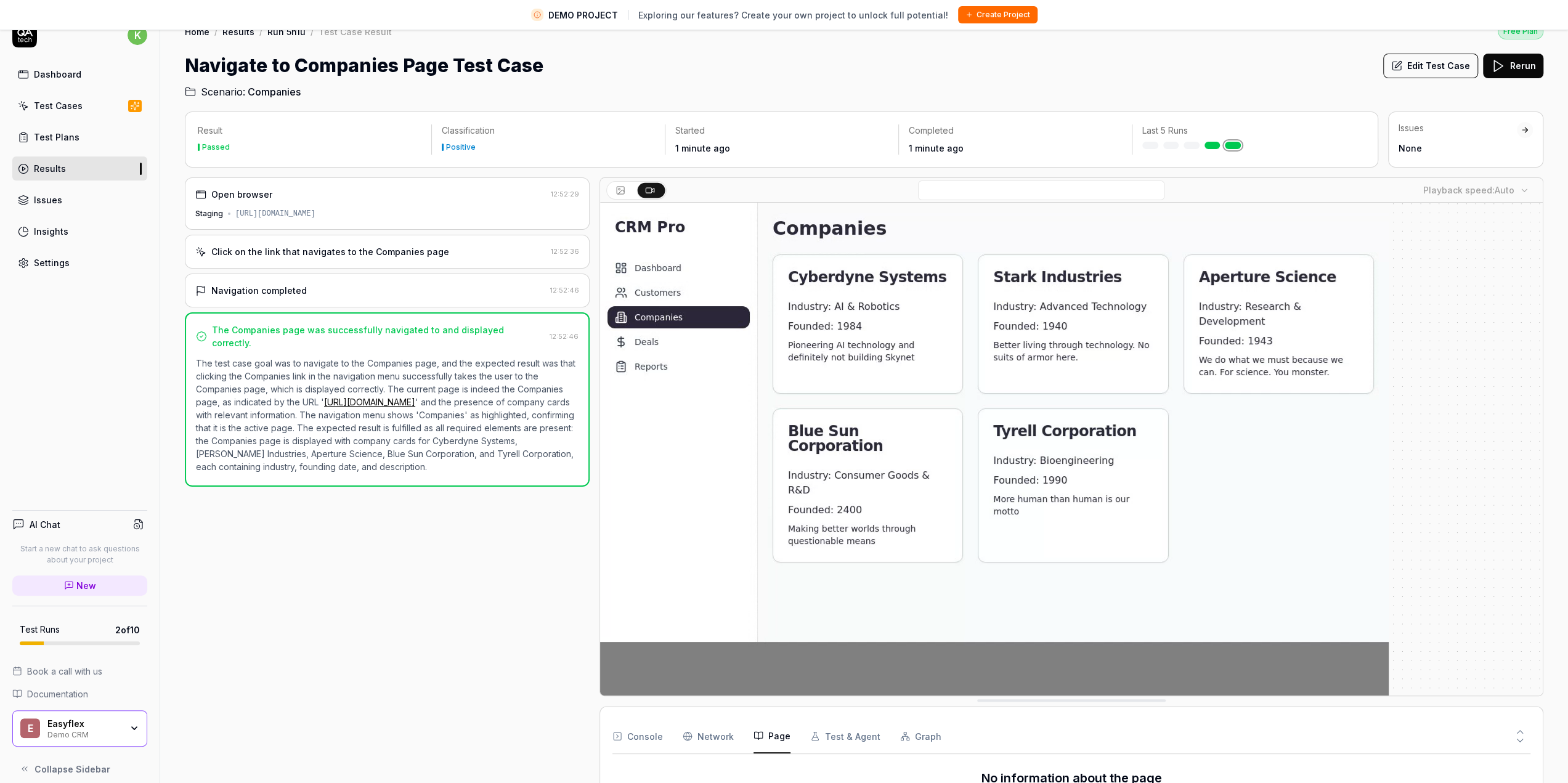
scroll to position [0, 0]
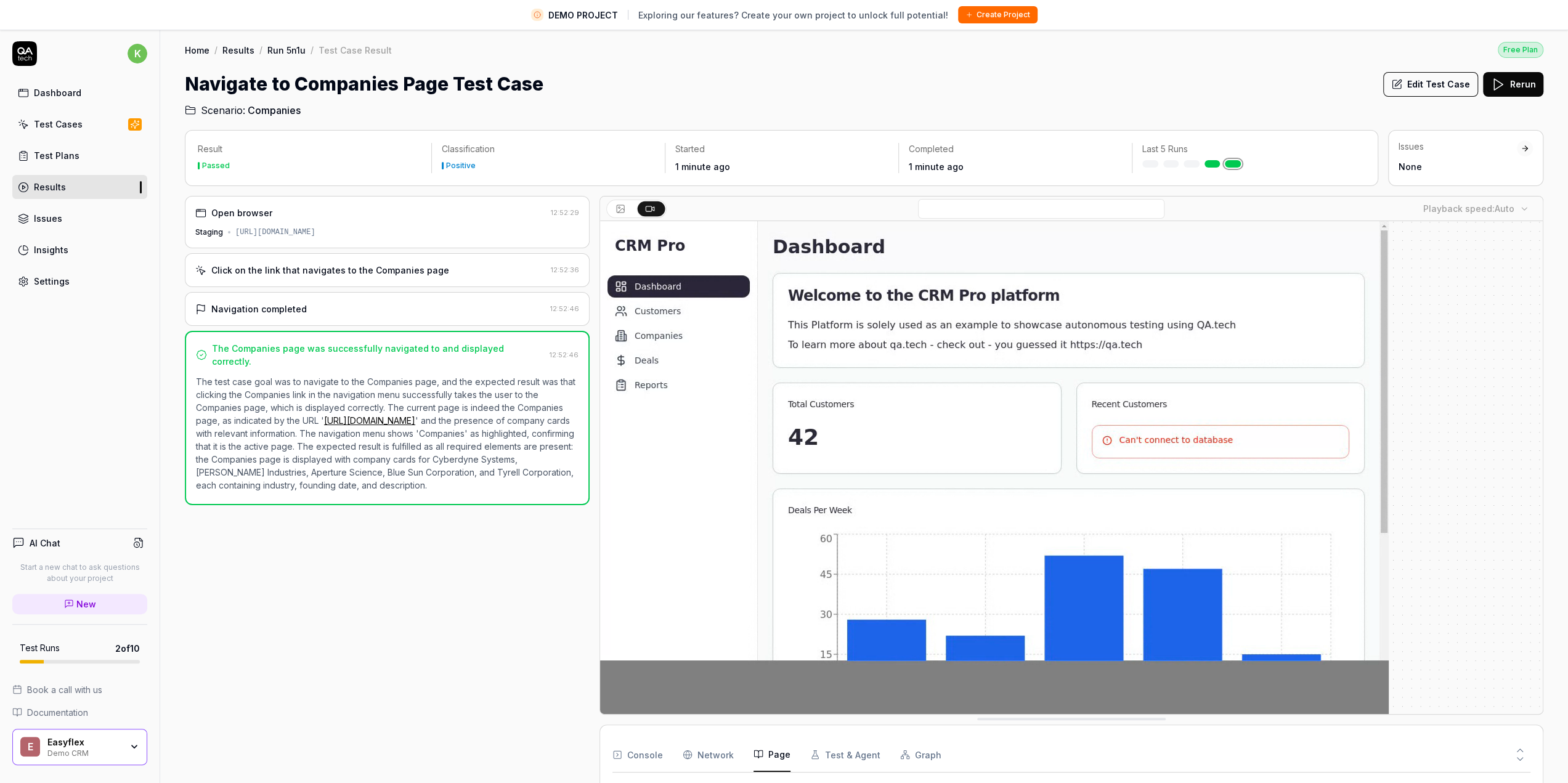
click at [854, 755] on button "Test & Agent" at bounding box center [845, 754] width 70 height 34
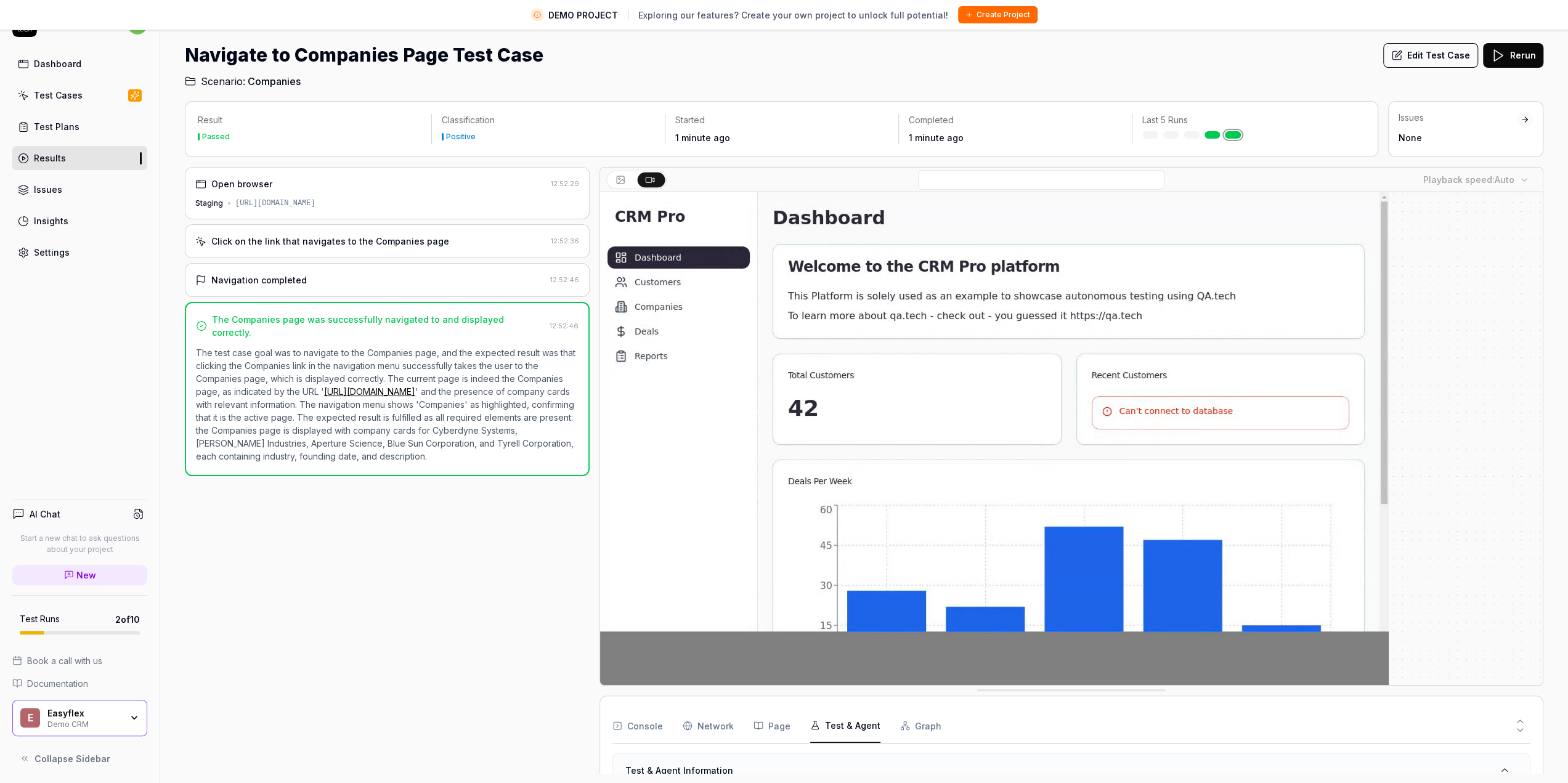
click at [717, 768] on h3 "Test & Agent Information" at bounding box center [679, 770] width 108 height 13
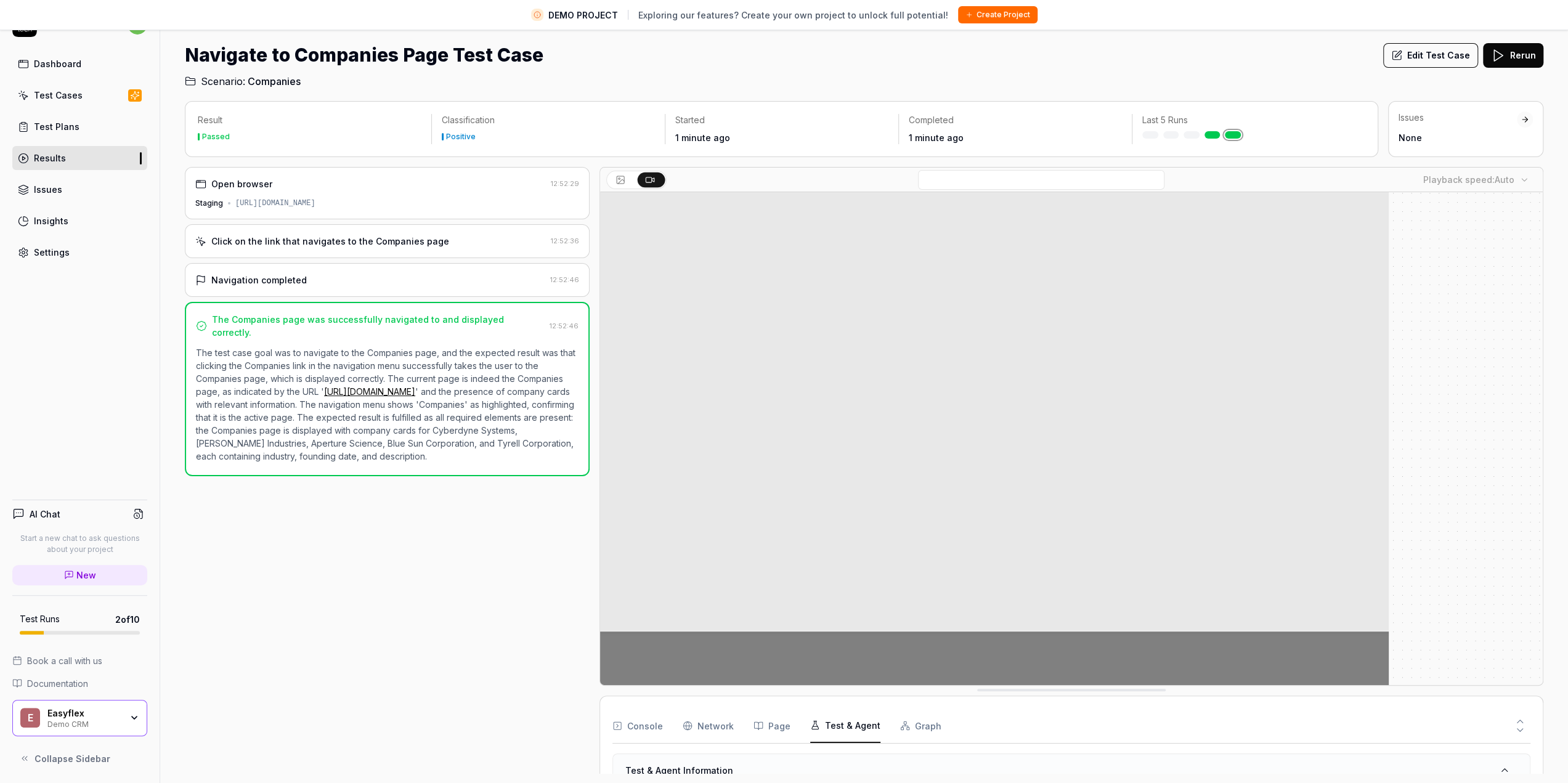
click at [1499, 769] on icon at bounding box center [1504, 770] width 11 height 11
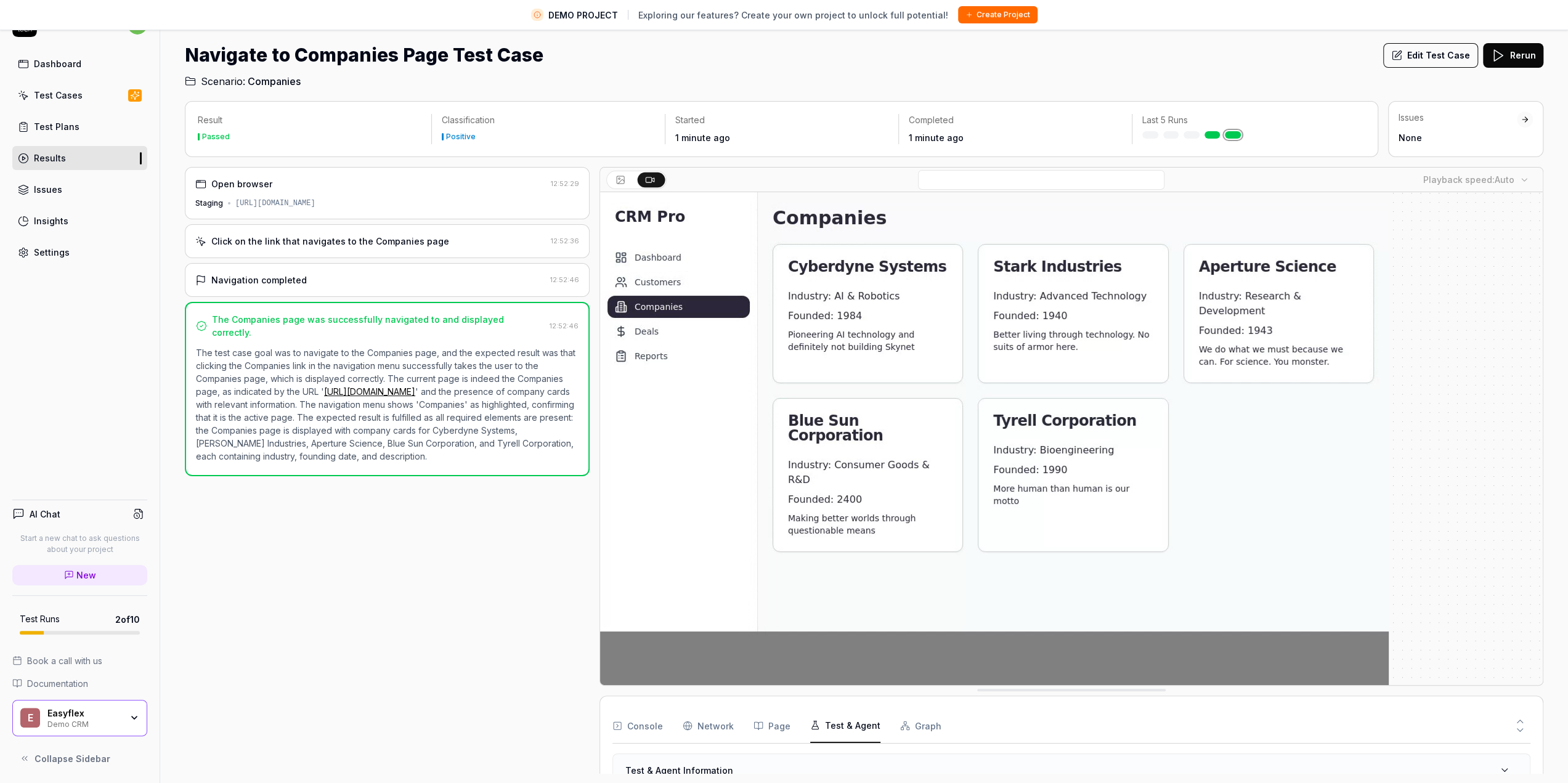
click at [1522, 769] on div "Test & Agent Information" at bounding box center [1071, 770] width 916 height 32
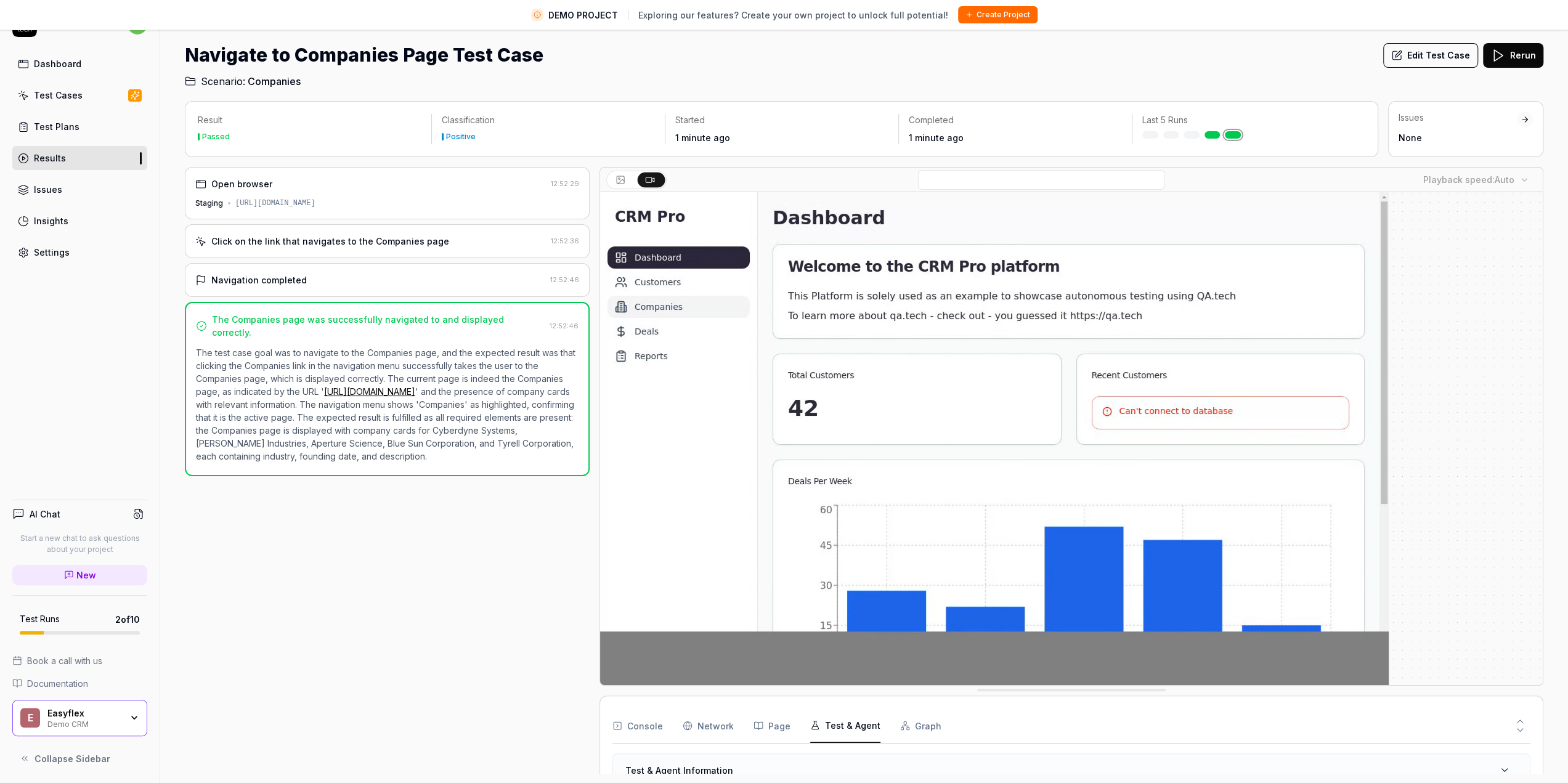
click at [250, 243] on div "Click on the link that navigates to the Companies page" at bounding box center [330, 241] width 238 height 13
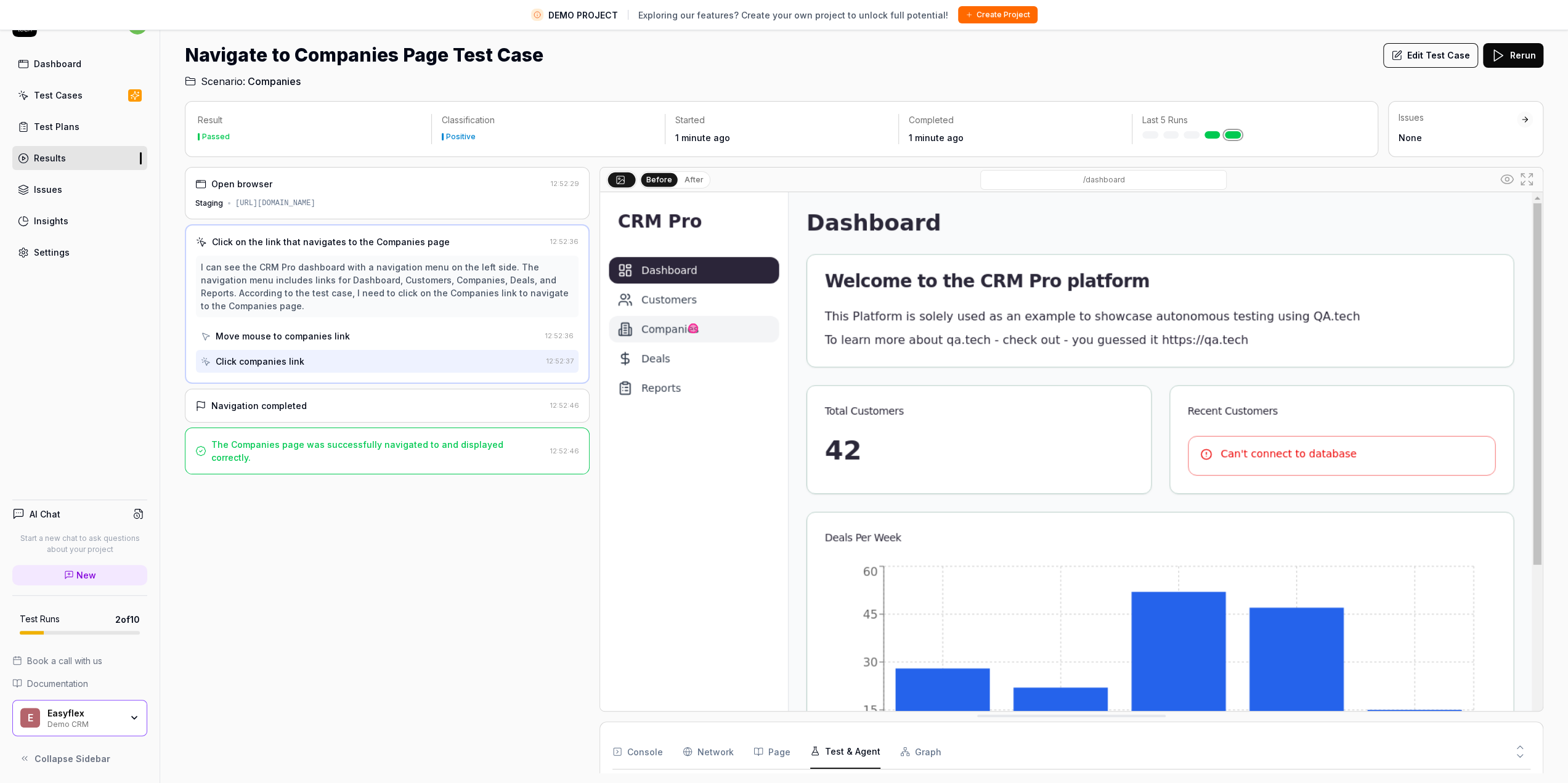
click at [308, 336] on div "Move mouse to companies link" at bounding box center [283, 336] width 135 height 13
click at [307, 365] on div "Click companies link" at bounding box center [371, 361] width 341 height 23
click at [304, 393] on div "Navigation completed 12:52:46" at bounding box center [387, 406] width 405 height 34
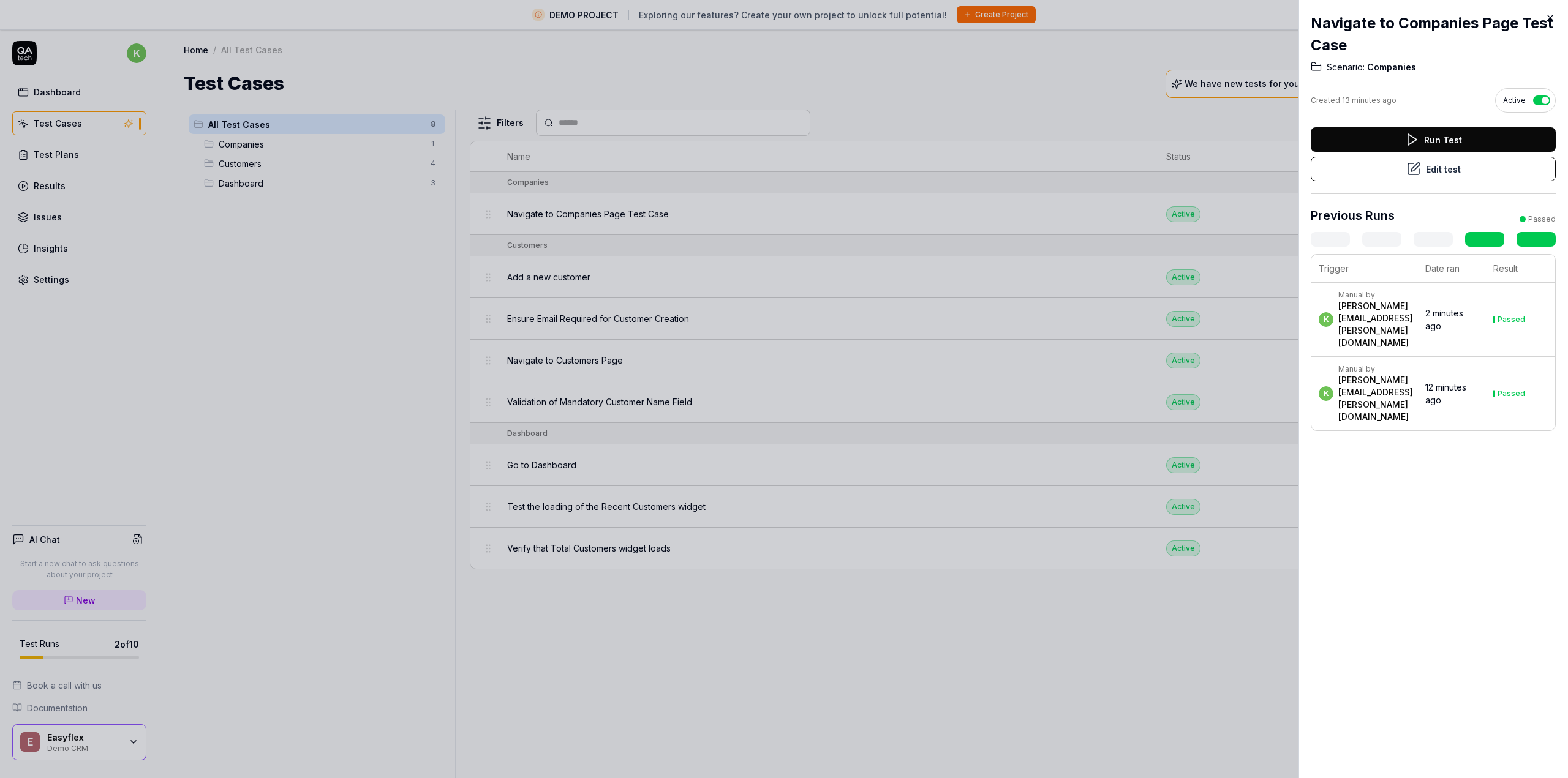
click at [543, 662] on div at bounding box center [784, 389] width 1568 height 778
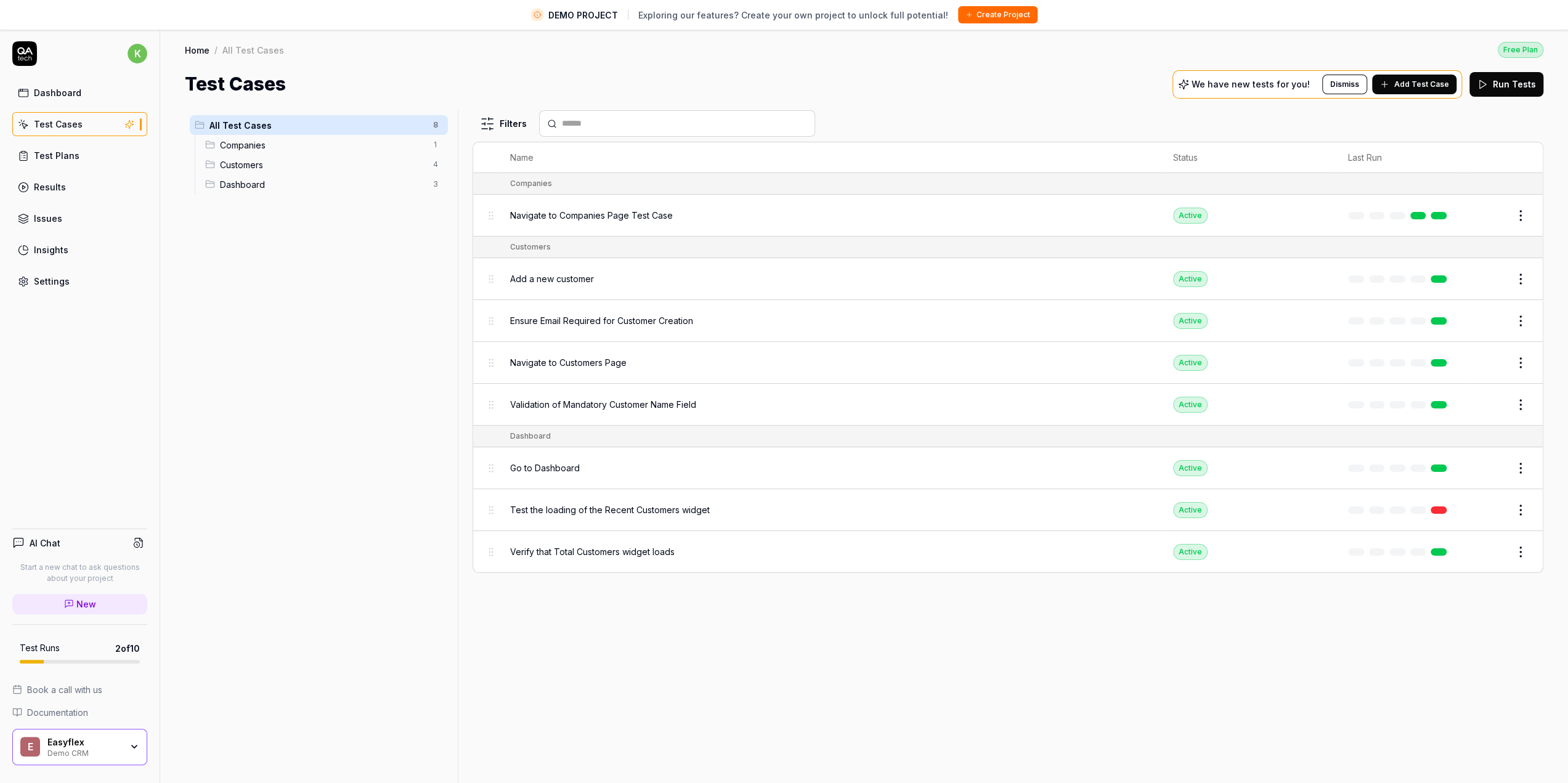
click at [592, 400] on span "Validation of Mandatory Customer Name Field" at bounding box center [603, 404] width 186 height 13
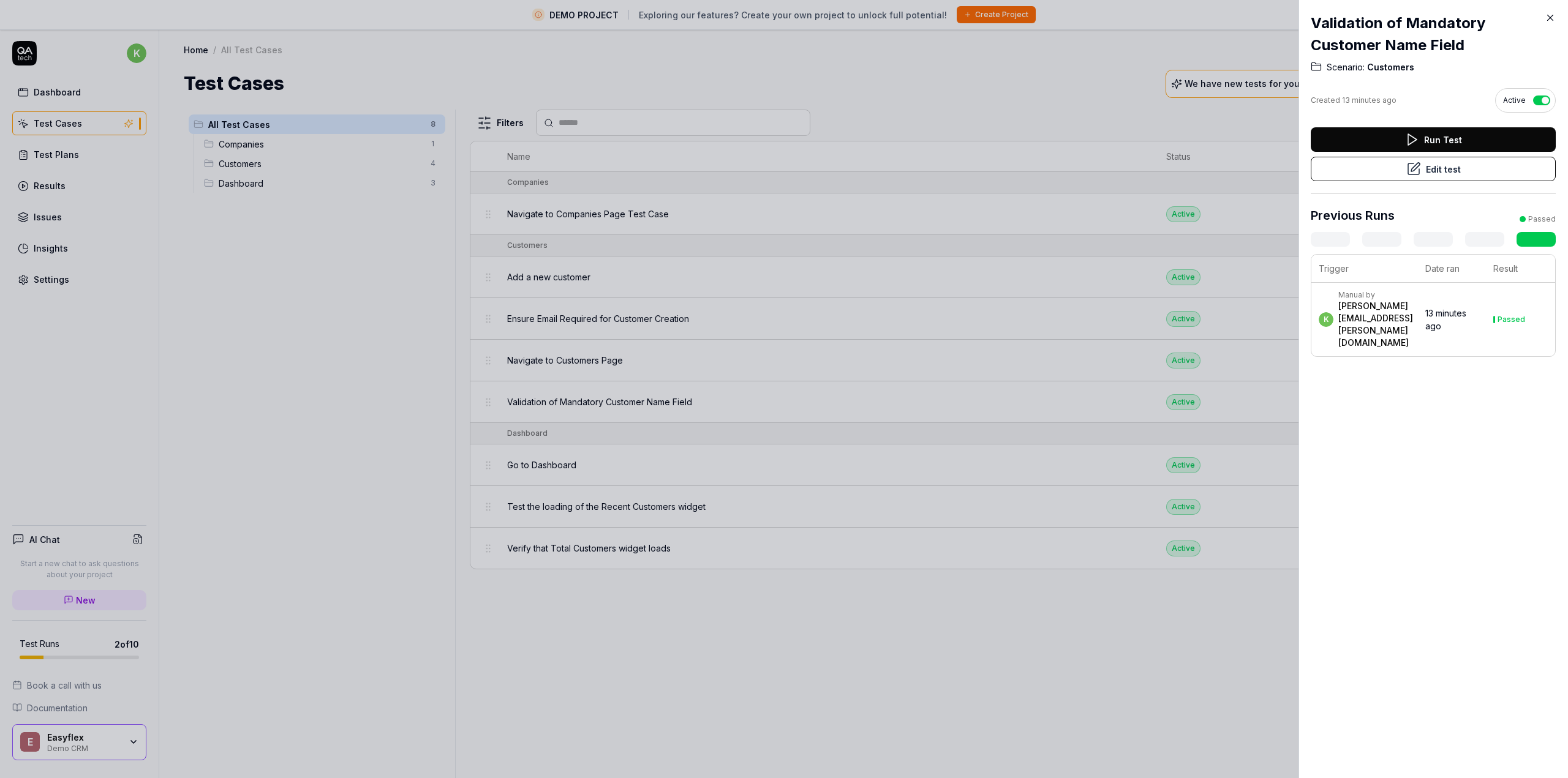
click at [1429, 139] on button "Run Test" at bounding box center [1434, 139] width 245 height 24
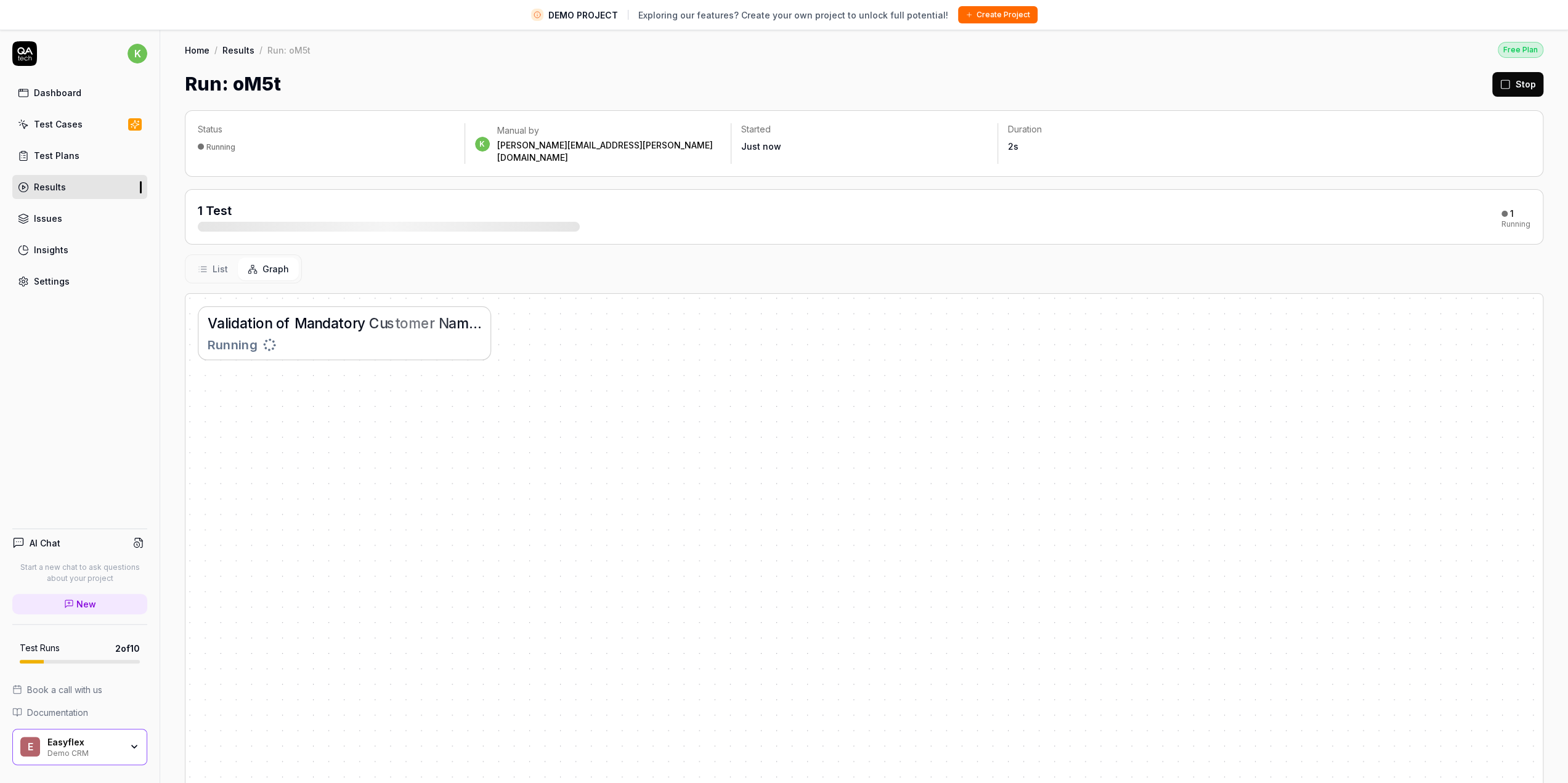
click at [210, 258] on button "List" at bounding box center [212, 269] width 50 height 23
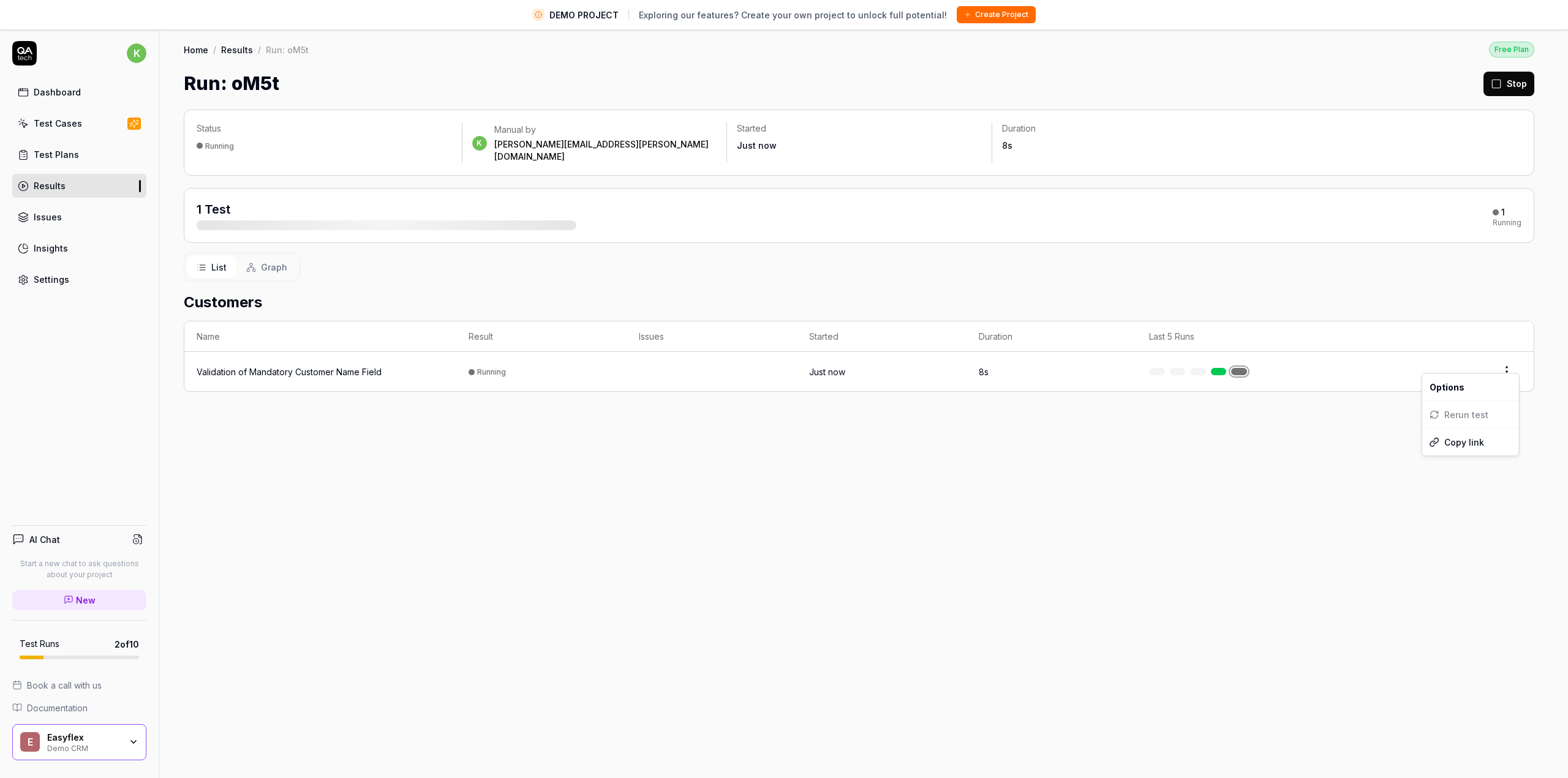
click at [1503, 362] on html "DEMO PROJECT Exploring our features? Create your own project to unlock full pot…" at bounding box center [784, 403] width 1568 height 807
click at [1027, 453] on html "DEMO PROJECT Exploring our features? Create your own project to unlock full pot…" at bounding box center [784, 403] width 1568 height 807
click at [241, 366] on div "Validation of Mandatory Customer Name Field" at bounding box center [289, 372] width 185 height 13
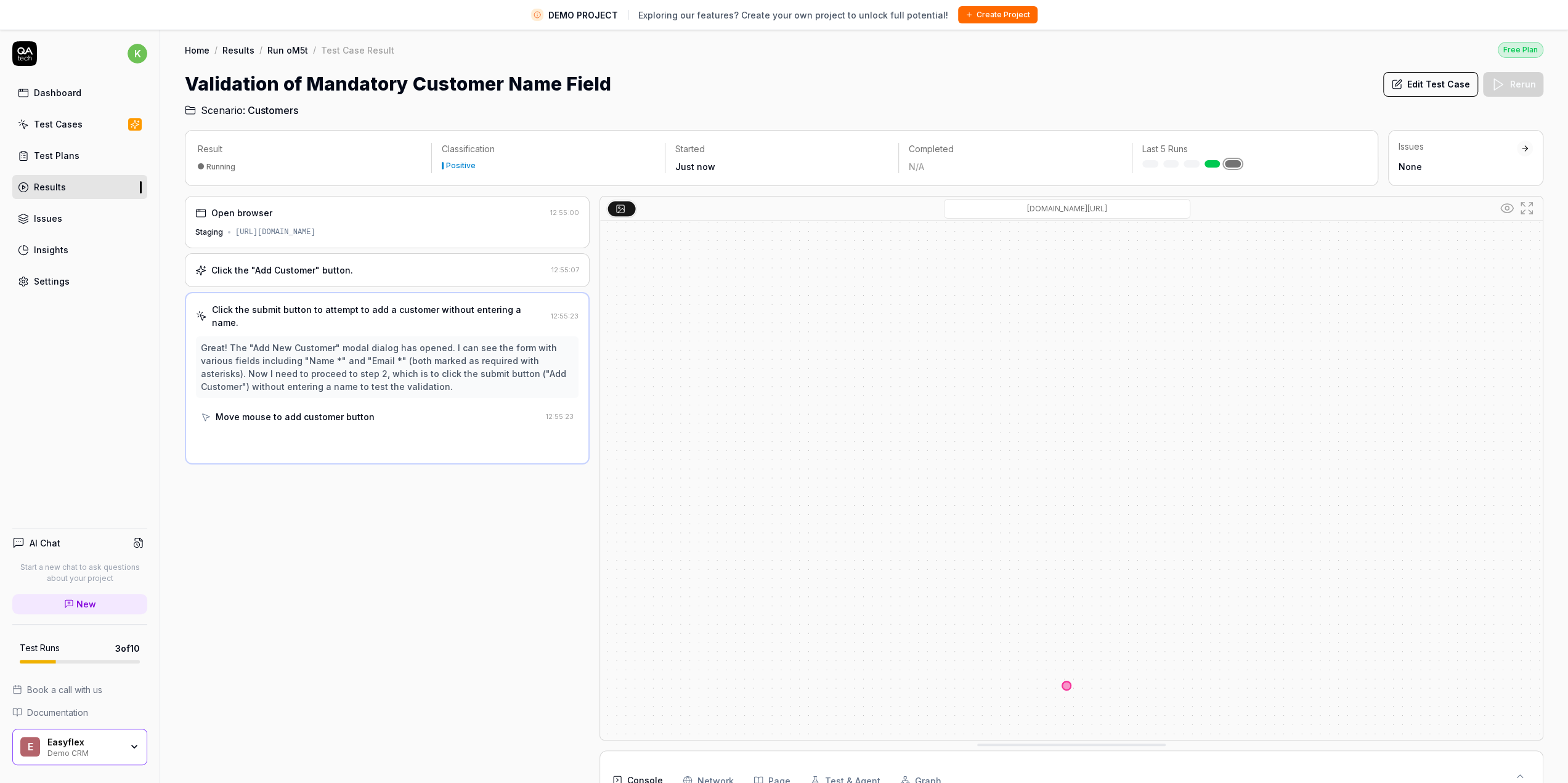
click at [320, 271] on div "Click the "Add Customer" button." at bounding box center [282, 270] width 142 height 13
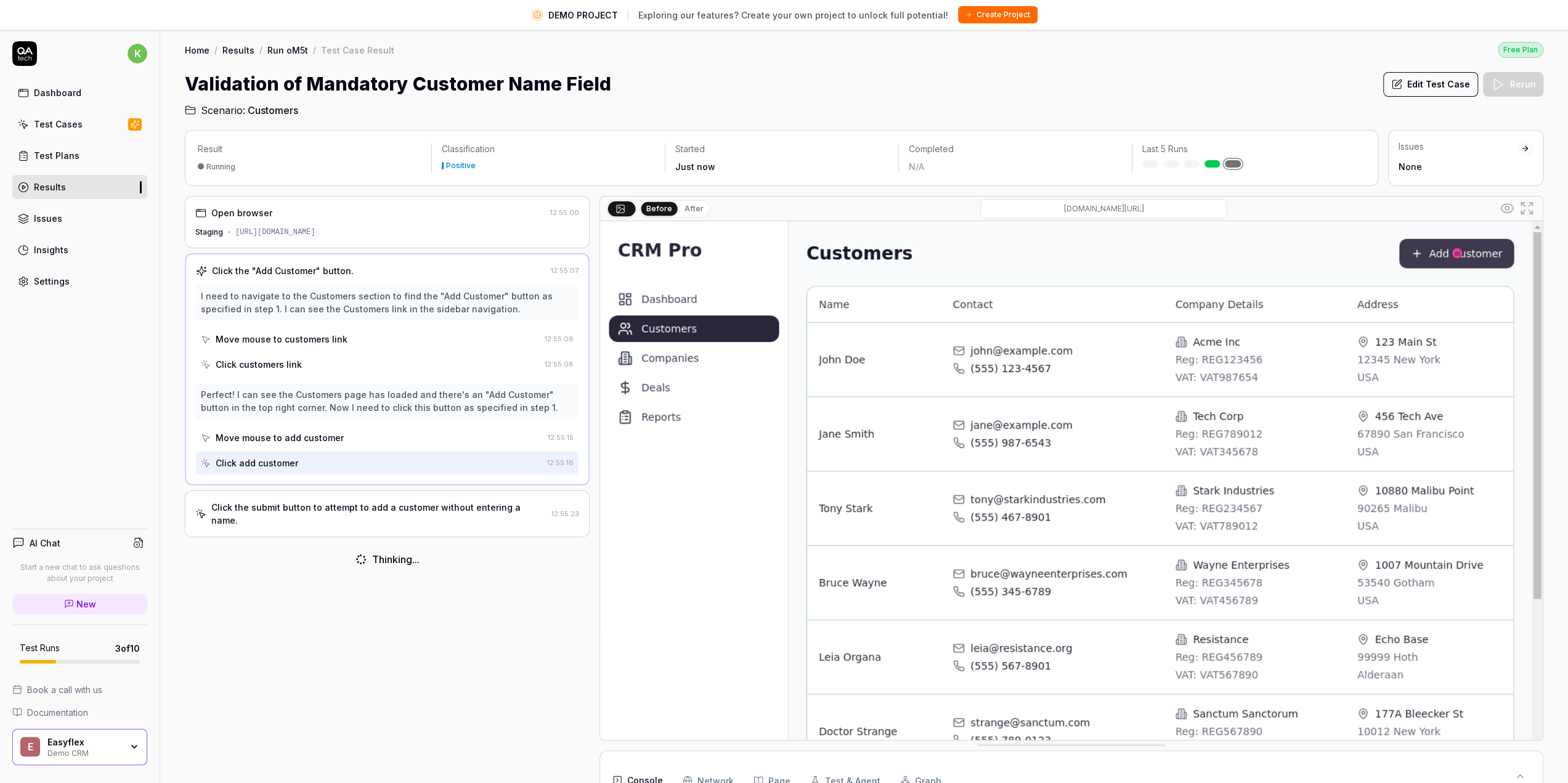
click at [320, 303] on div "I need to navigate to the Customers section to find the "Add Customer" button a…" at bounding box center [387, 302] width 373 height 26
click at [310, 335] on div "Move mouse to customers link" at bounding box center [282, 339] width 132 height 13
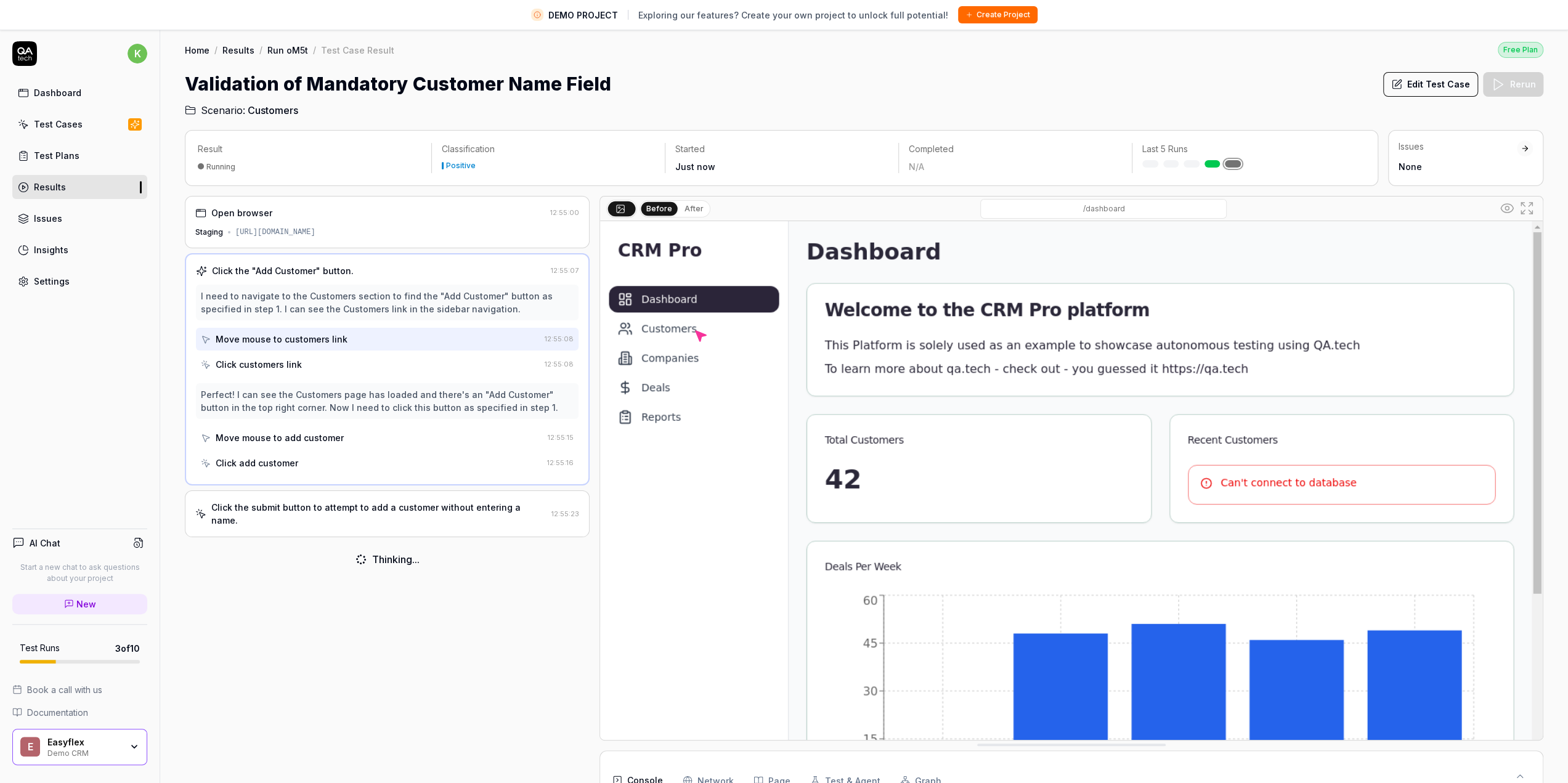
click at [295, 365] on div "Click customers link" at bounding box center [259, 365] width 86 height 13
click at [308, 395] on div "Perfect! I can see the Customers page has loaded and there's an "Add Customer" …" at bounding box center [387, 401] width 373 height 26
click at [301, 428] on div "Move mouse to add customer" at bounding box center [372, 437] width 342 height 23
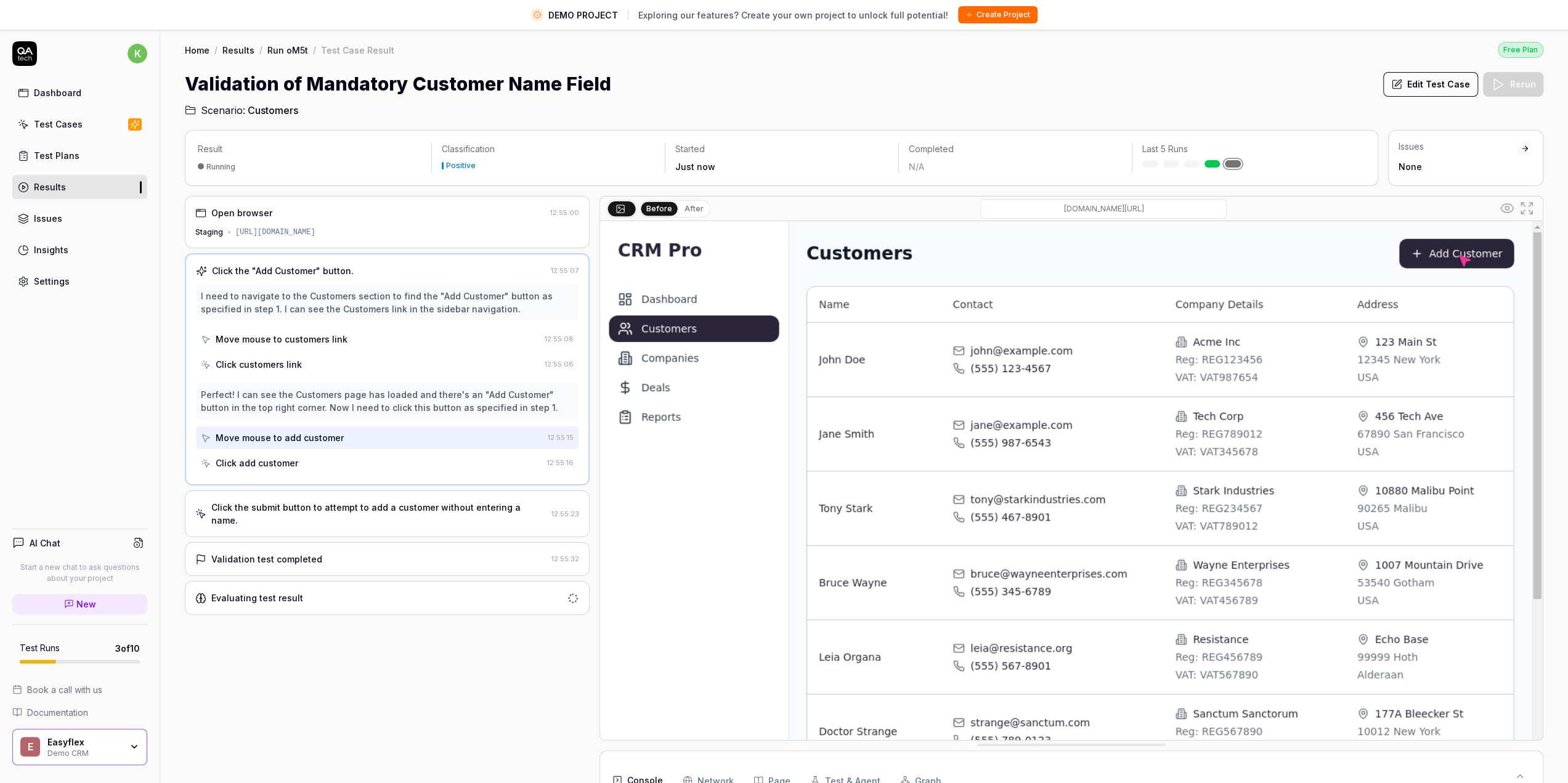
click at [289, 464] on div "Click add customer" at bounding box center [257, 463] width 83 height 13
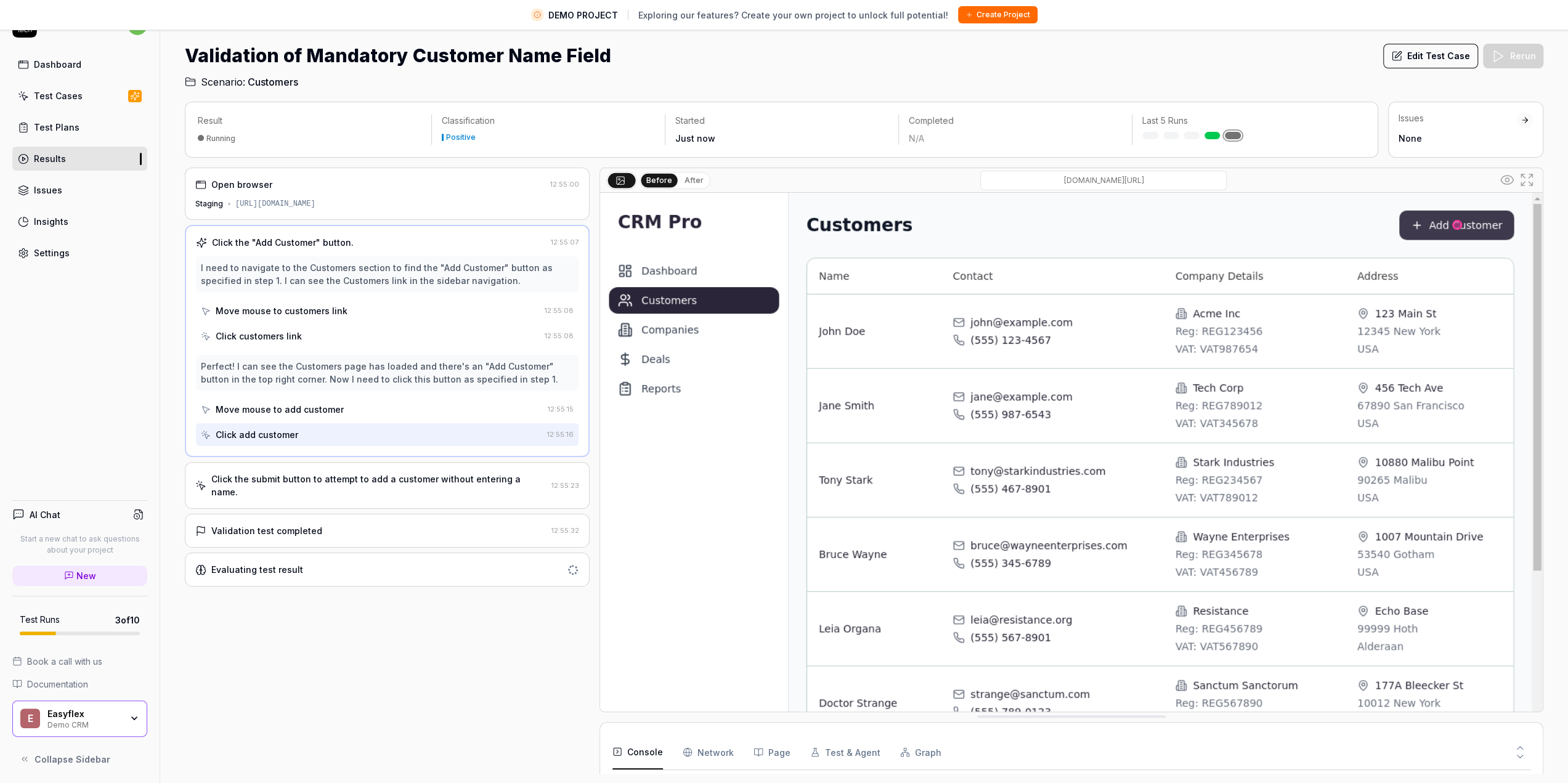
scroll to position [29, 0]
click at [342, 477] on div "Click the submit button to attempt to add a customer without entering a name." at bounding box center [379, 484] width 335 height 26
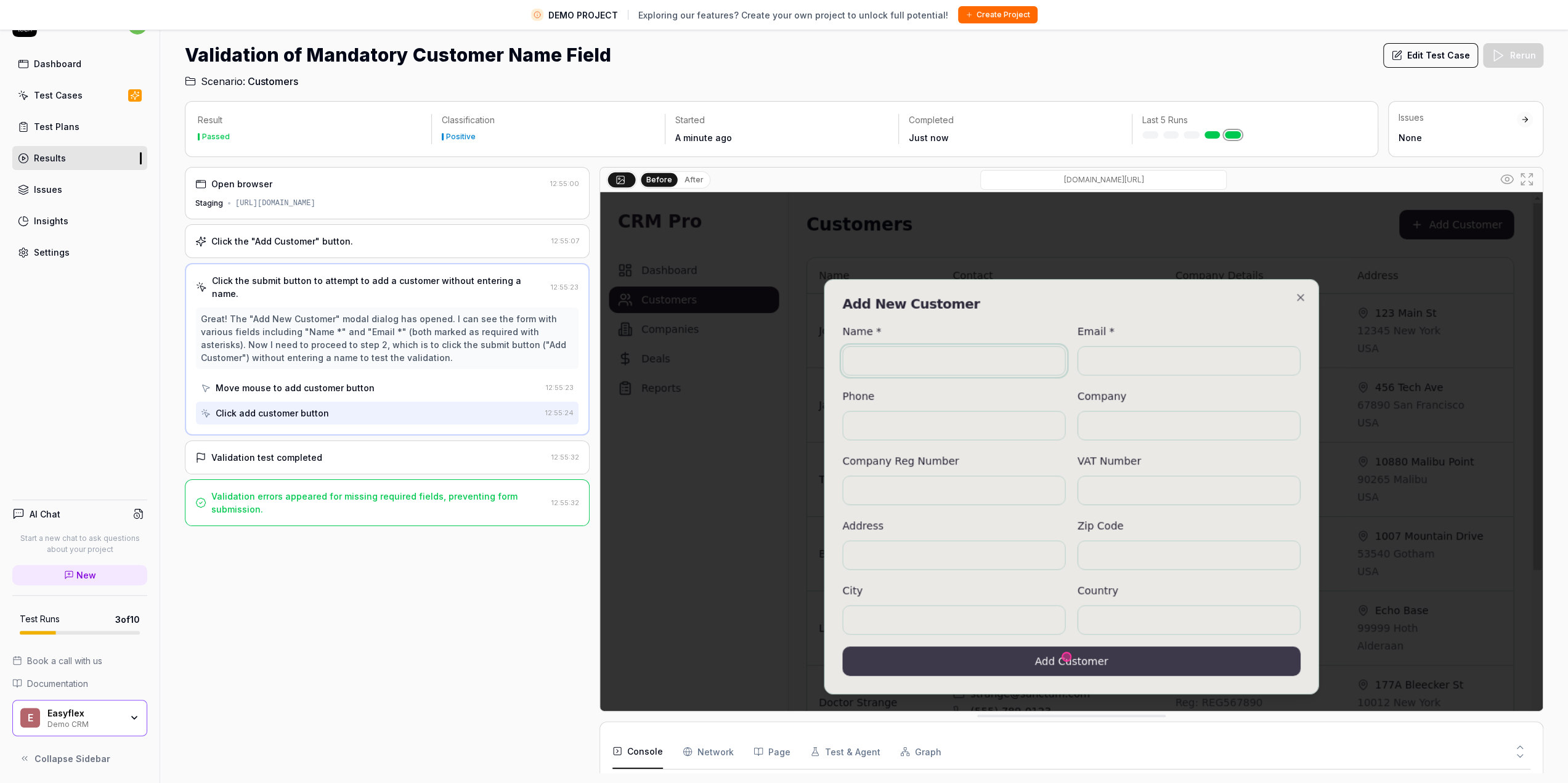
click at [304, 381] on div "Move mouse to add customer button" at bounding box center [295, 388] width 159 height 13
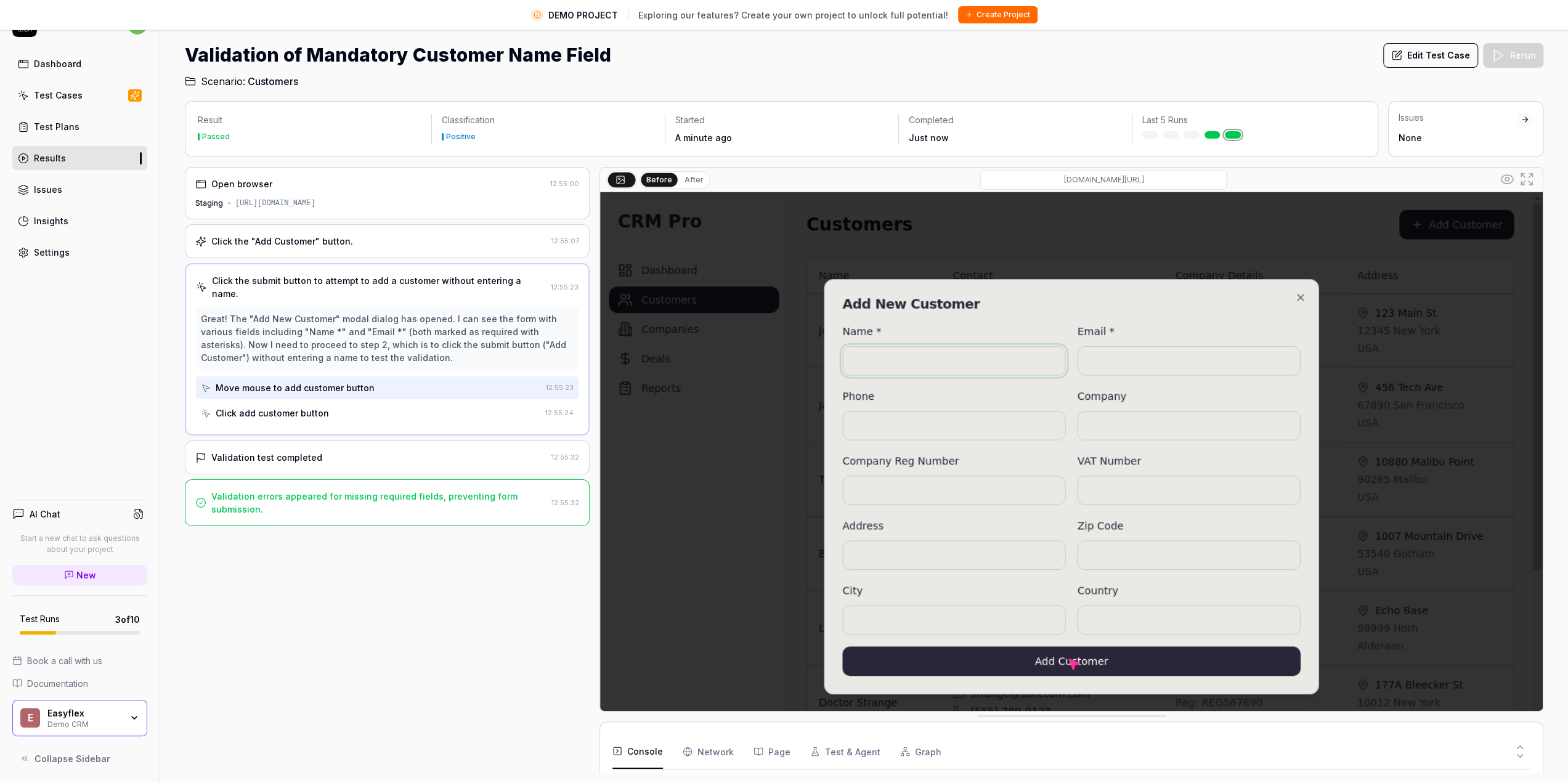
click at [307, 407] on div "Click add customer button" at bounding box center [273, 413] width 114 height 13
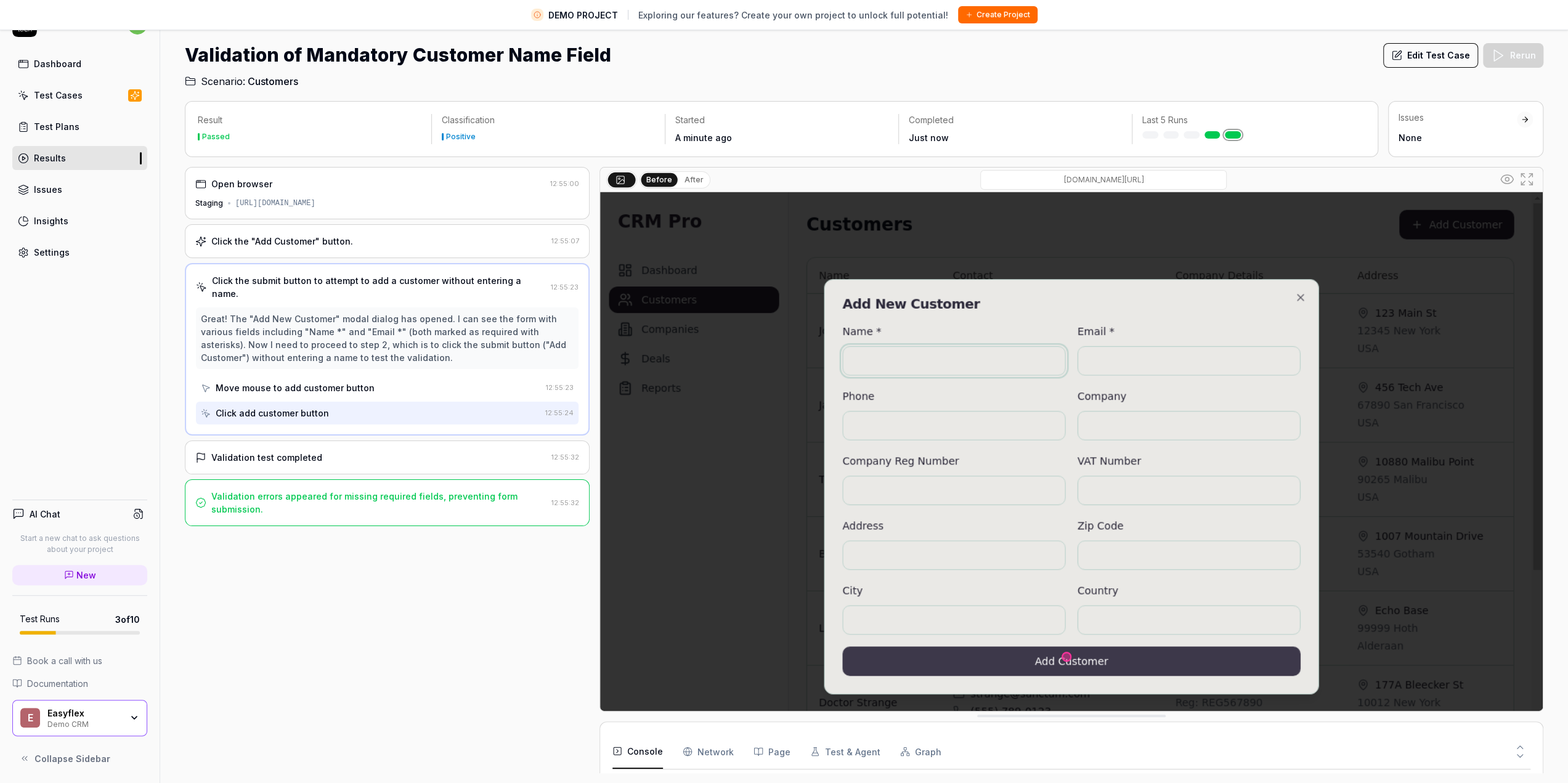
click at [301, 451] on div "Validation test completed" at bounding box center [267, 458] width 111 height 13
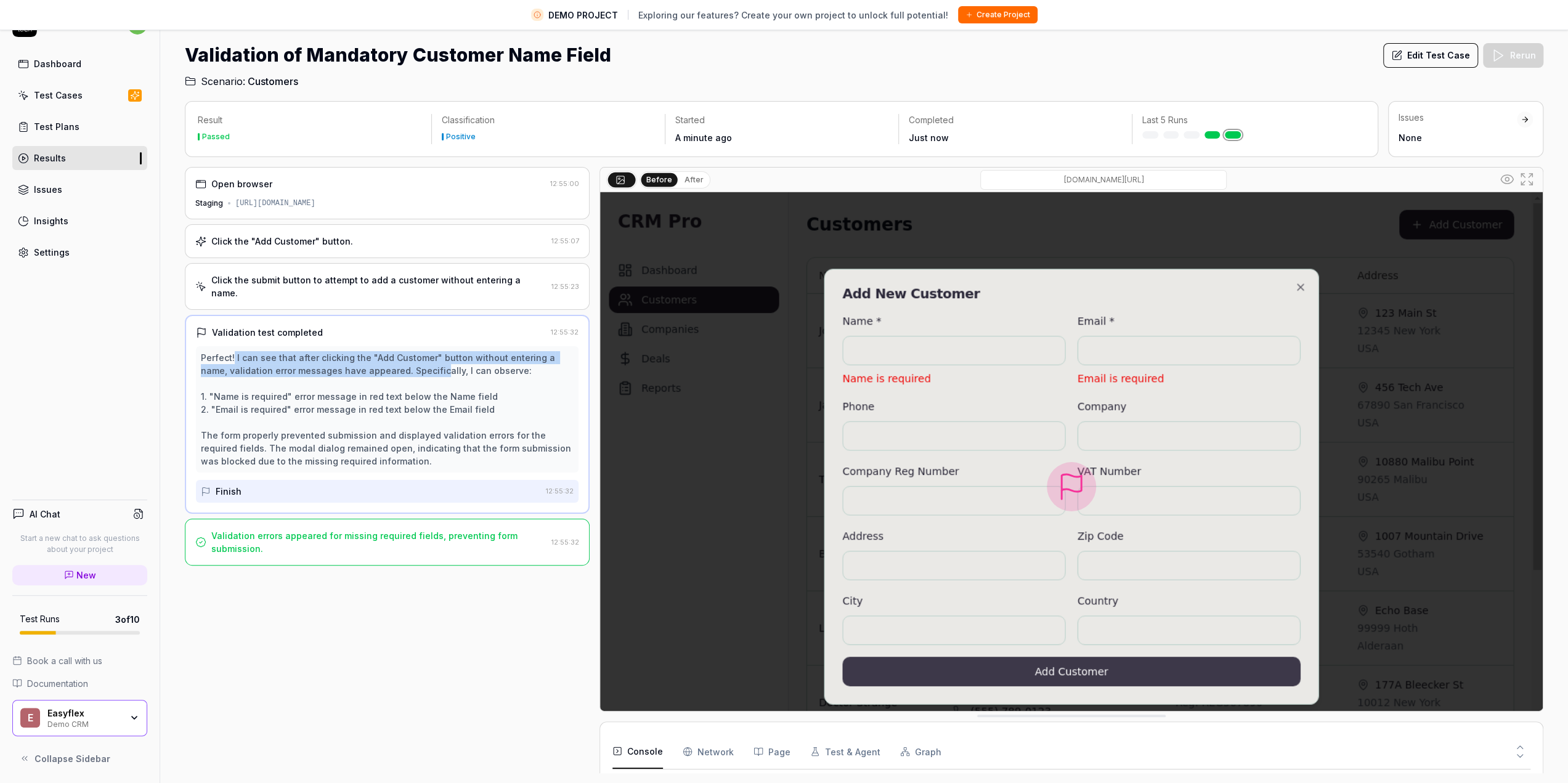
drag, startPoint x: 234, startPoint y: 341, endPoint x: 415, endPoint y: 358, distance: 181.8
click at [413, 355] on div "Perfect! I can see that after clicking the "Add Customer" button without enteri…" at bounding box center [387, 409] width 373 height 116
click at [415, 358] on div "Perfect! I can see that after clicking the "Add Customer" button without enteri…" at bounding box center [387, 409] width 373 height 116
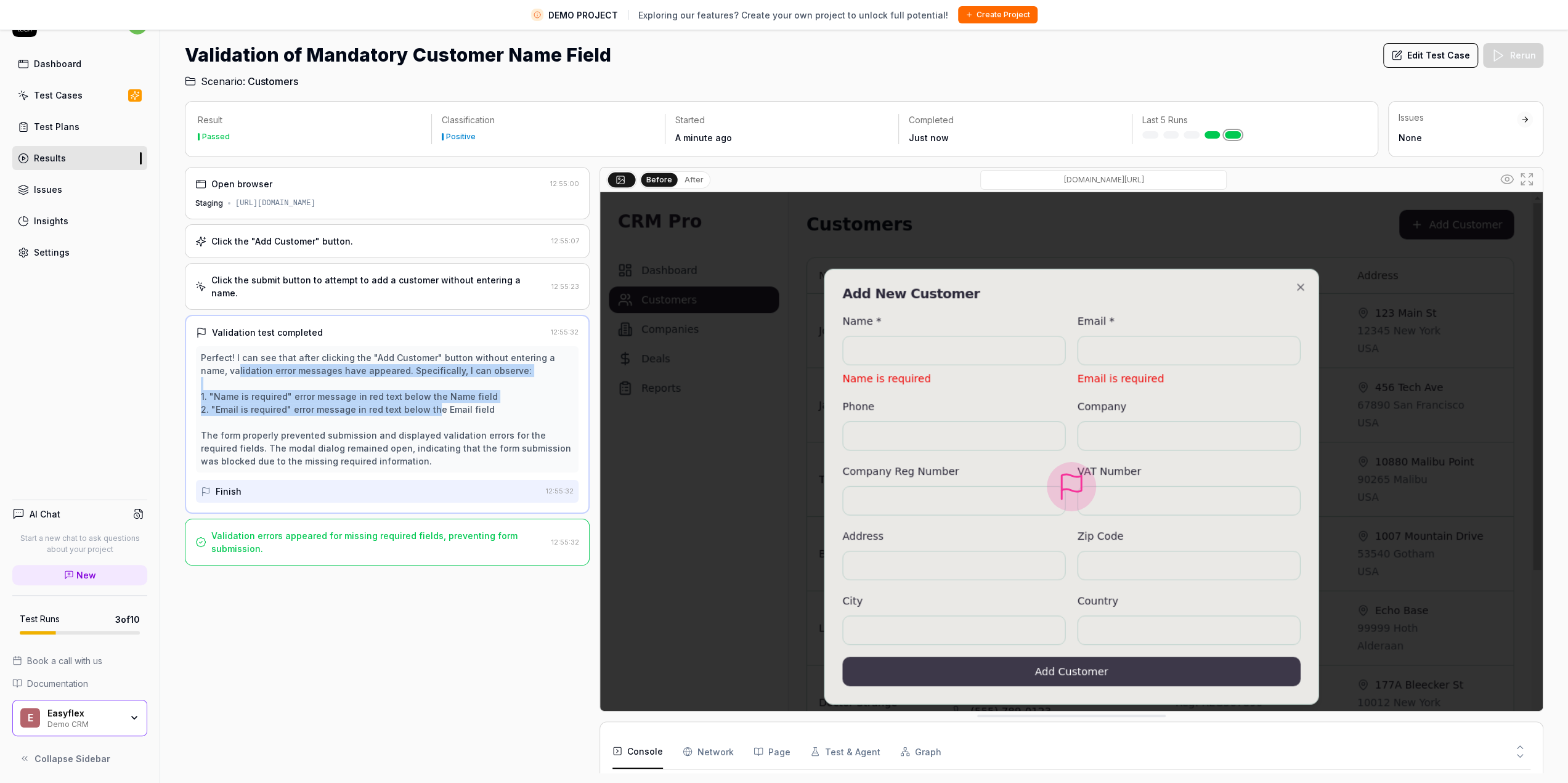
drag, startPoint x: 208, startPoint y: 357, endPoint x: 431, endPoint y: 400, distance: 227.1
click at [431, 400] on div "Perfect! I can see that after clicking the "Add Customer" button without enteri…" at bounding box center [387, 409] width 373 height 116
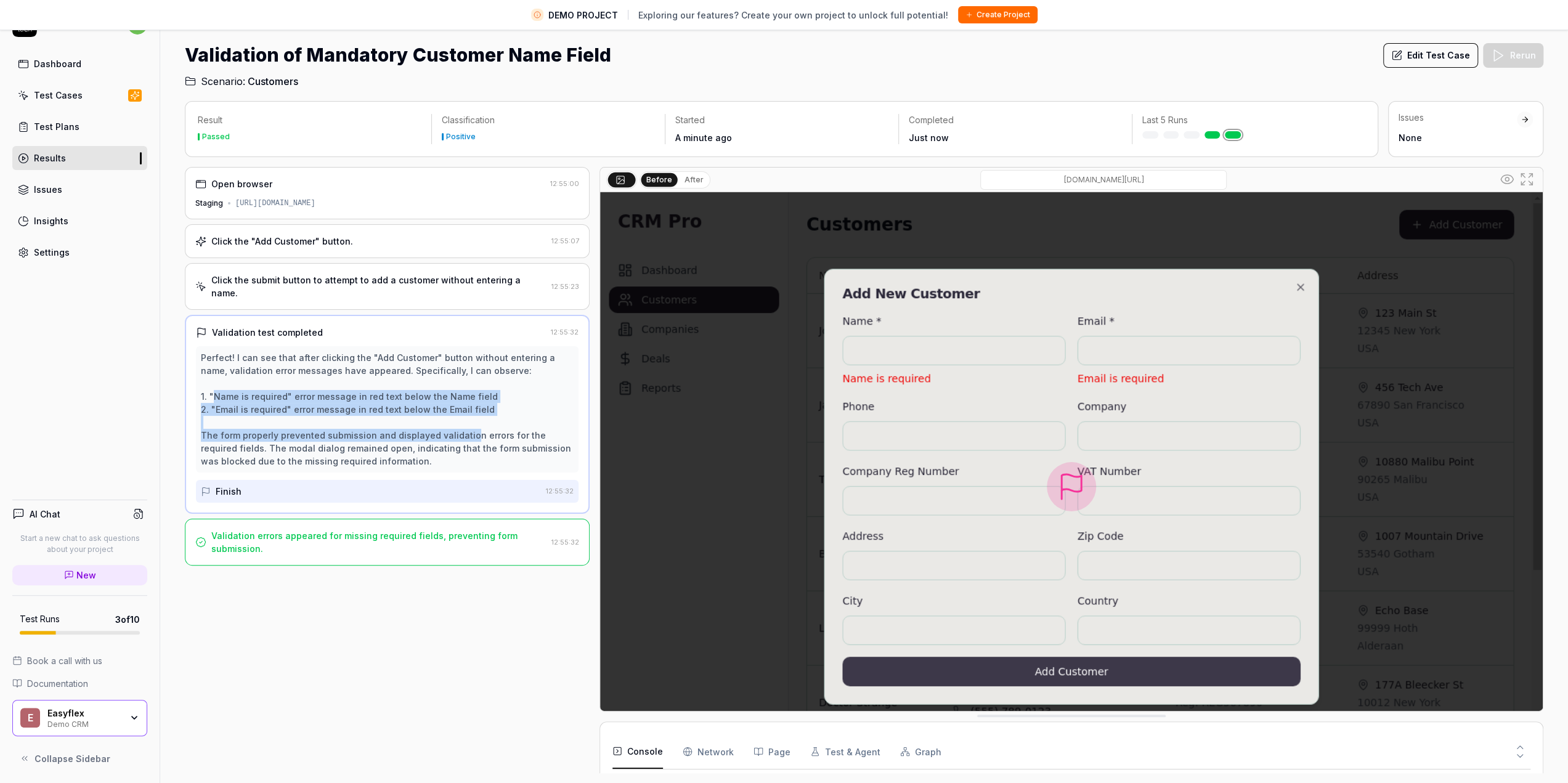
drag, startPoint x: 216, startPoint y: 385, endPoint x: 466, endPoint y: 432, distance: 254.4
click at [466, 432] on div "Perfect! I can see that after clicking the "Add Customer" button without enteri…" at bounding box center [387, 409] width 373 height 116
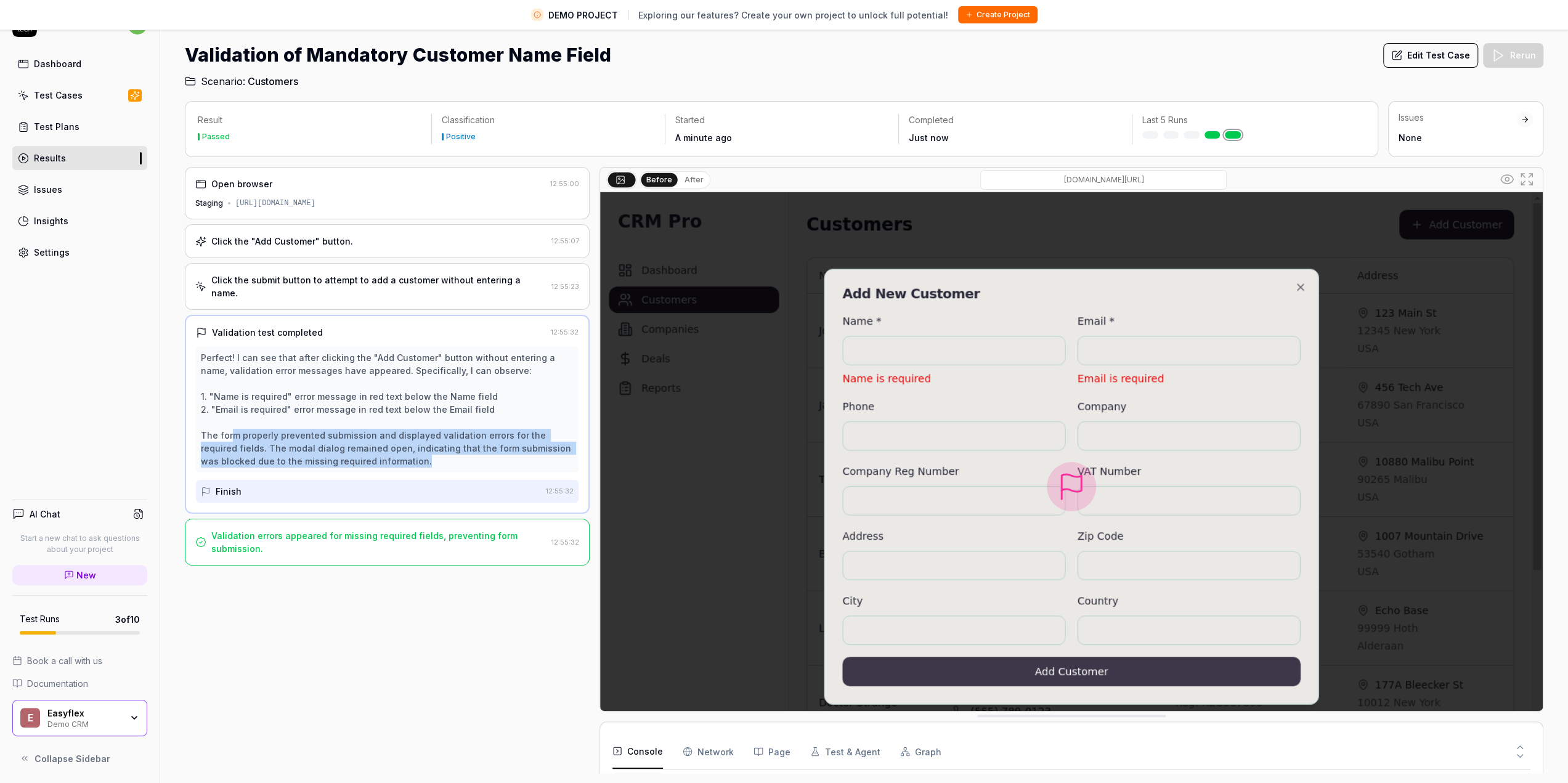
drag, startPoint x: 233, startPoint y: 421, endPoint x: 413, endPoint y: 447, distance: 181.9
click at [413, 447] on div "Perfect! I can see that after clicking the "Add Customer" button without enteri…" at bounding box center [387, 409] width 373 height 116
click at [286, 529] on div "Validation errors appeared for missing required fields, preventing form submiss…" at bounding box center [379, 542] width 335 height 26
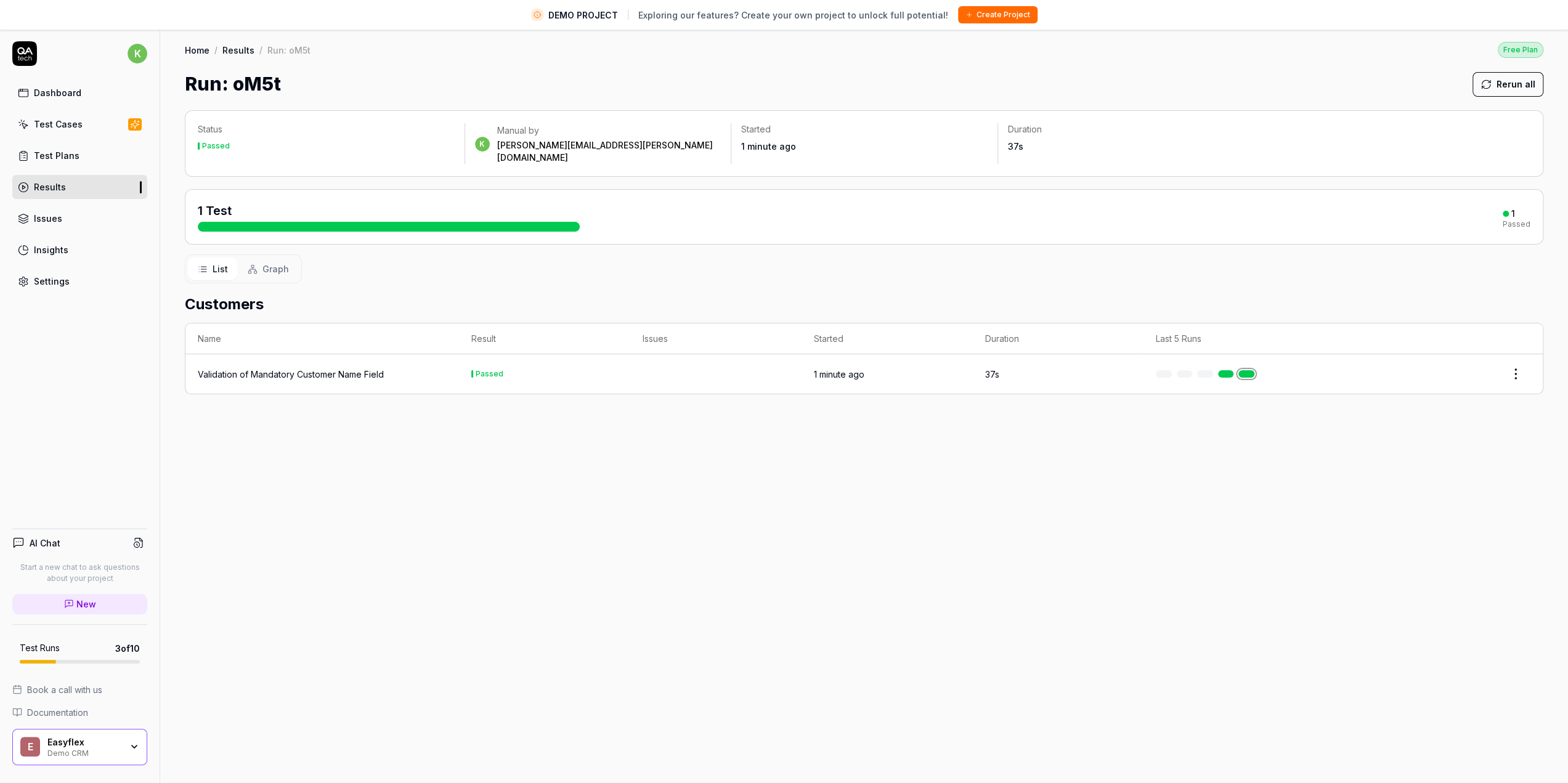
click at [57, 181] on div "Results" at bounding box center [50, 187] width 32 height 13
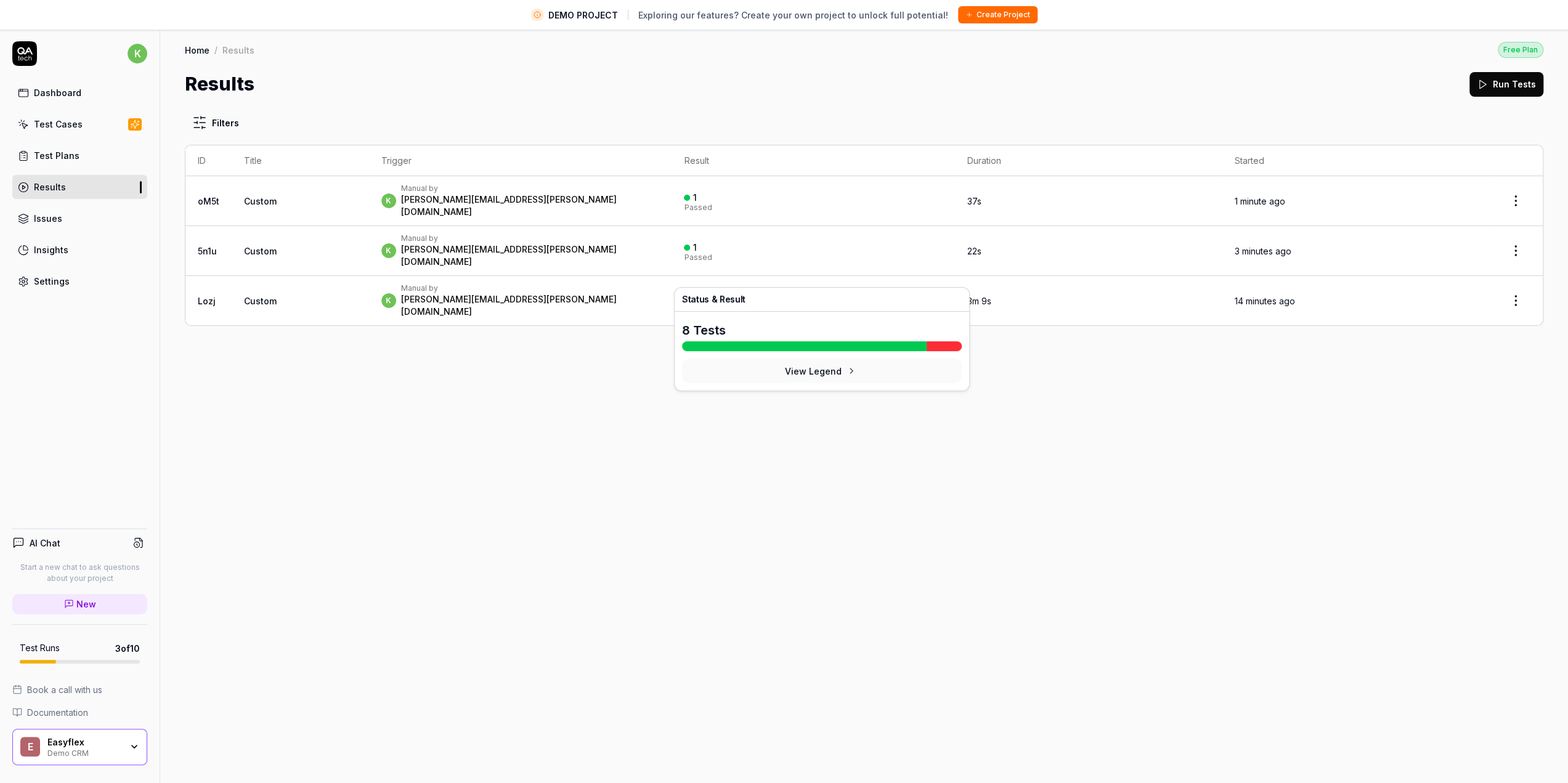
click at [734, 292] on div "1" at bounding box center [728, 298] width 13 height 11
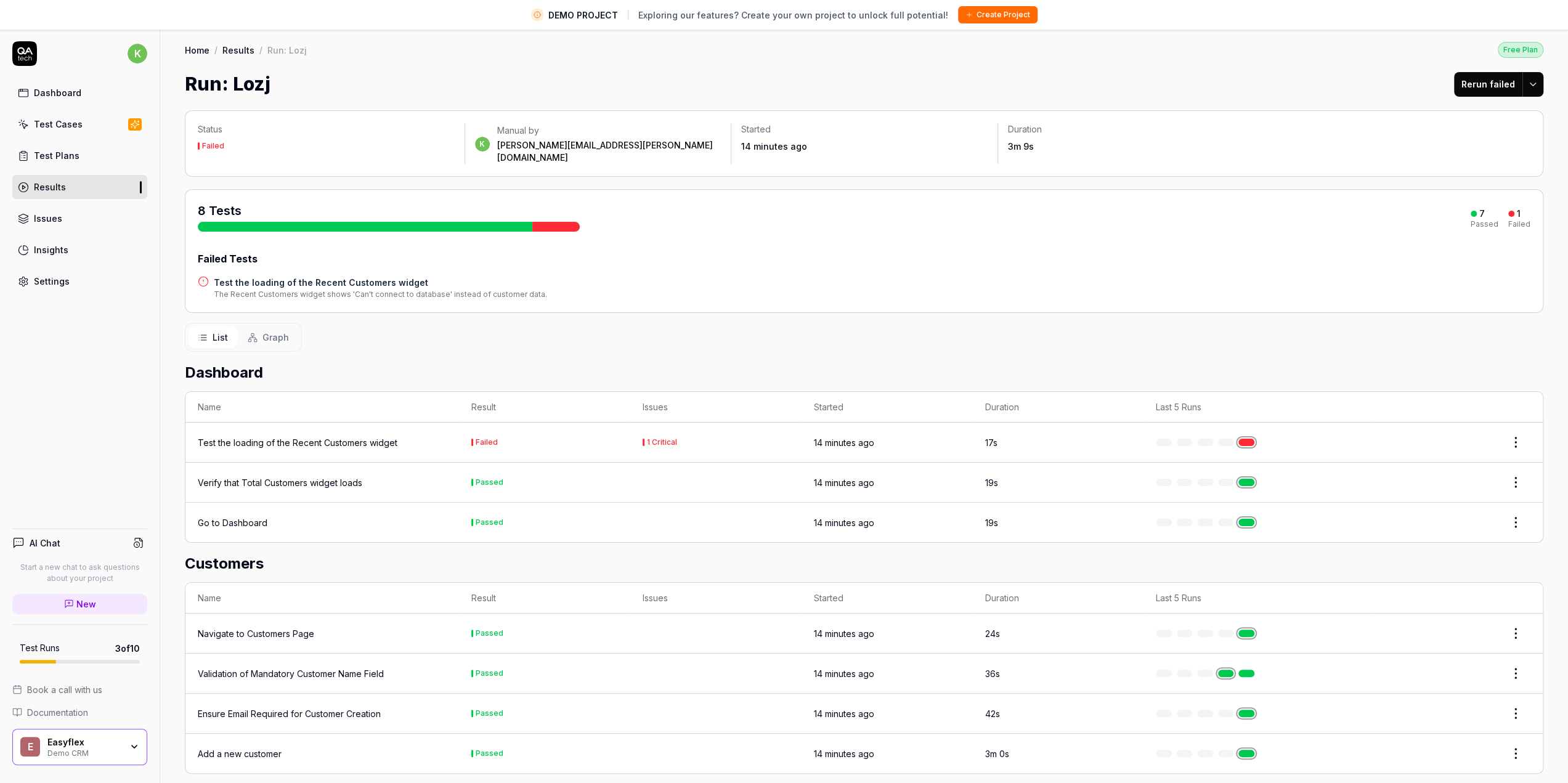
click at [302, 436] on div "Test the loading of the Recent Customers widget" at bounding box center [297, 442] width 200 height 13
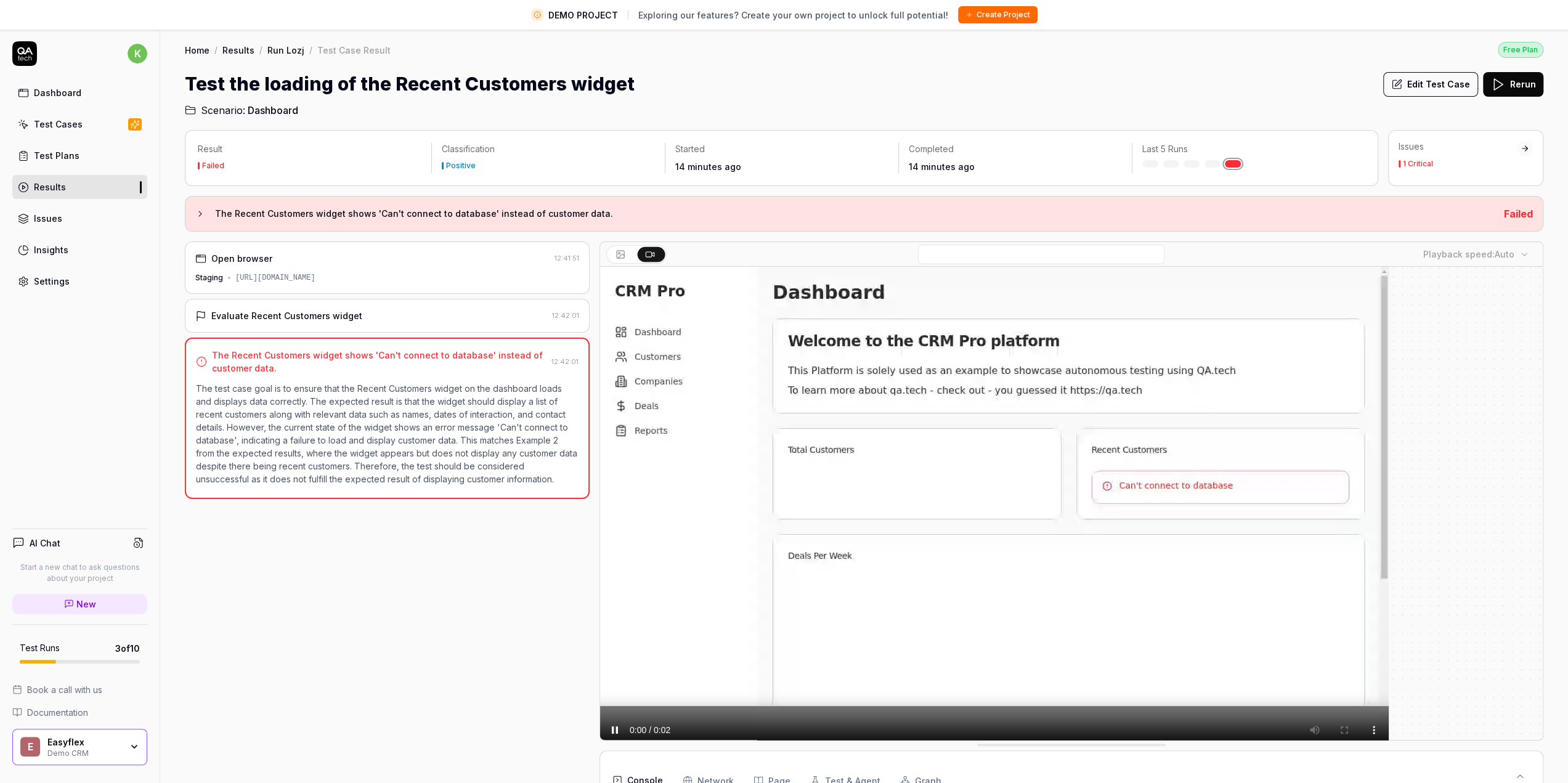
click at [357, 266] on div "Open browser 12:41:51 Staging [URL][DOMAIN_NAME]" at bounding box center [387, 268] width 405 height 53
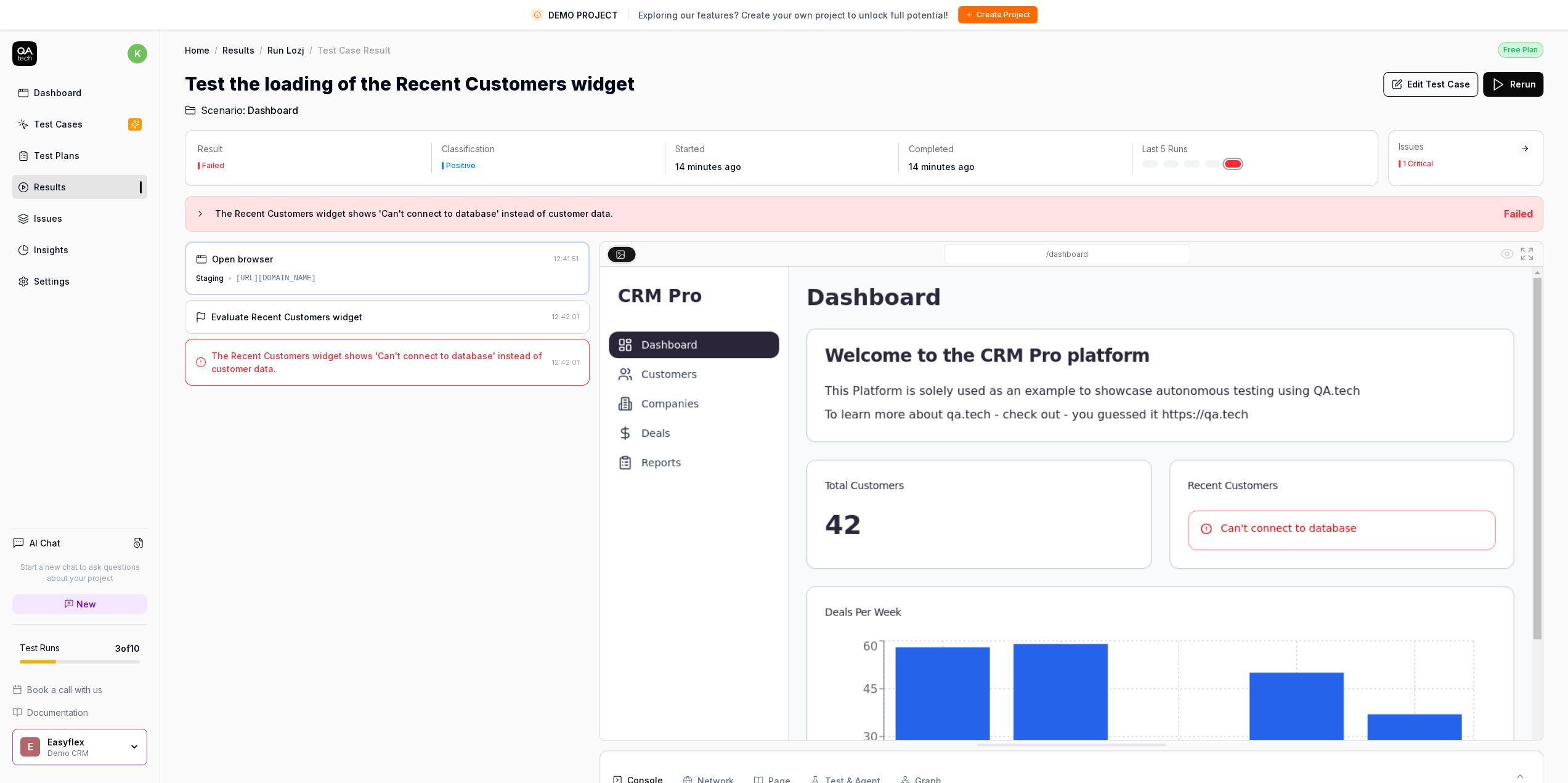
click at [378, 308] on div "Evaluate Recent Customers widget 12:42:01" at bounding box center [387, 317] width 405 height 34
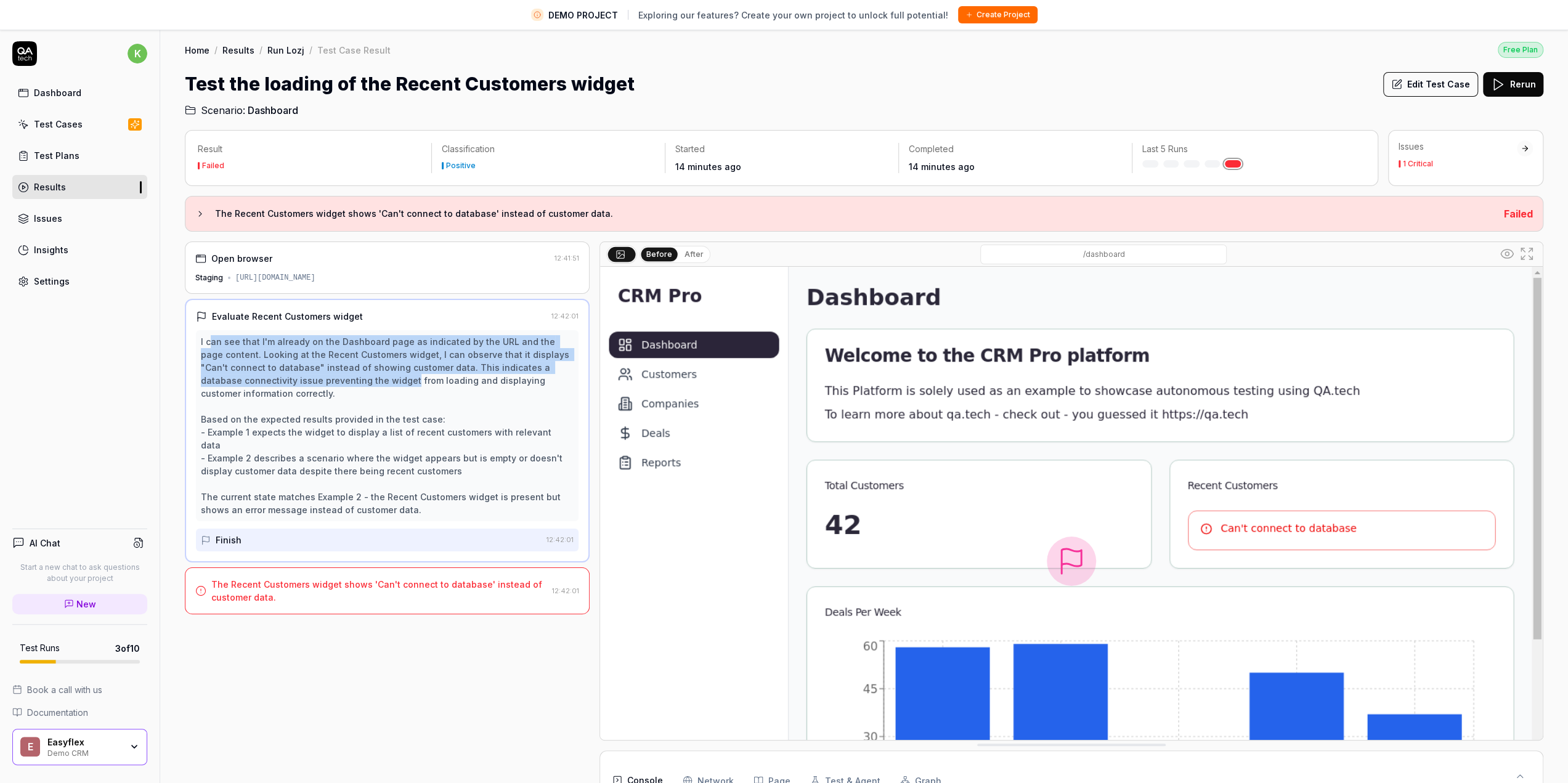
drag, startPoint x: 212, startPoint y: 342, endPoint x: 373, endPoint y: 388, distance: 167.4
click at [373, 388] on div "I can see that I'm already on the Dashboard page as indicated by the URL and th…" at bounding box center [387, 425] width 373 height 181
click at [376, 391] on div "I can see that I'm already on the Dashboard page as indicated by the URL and th…" at bounding box center [387, 425] width 373 height 181
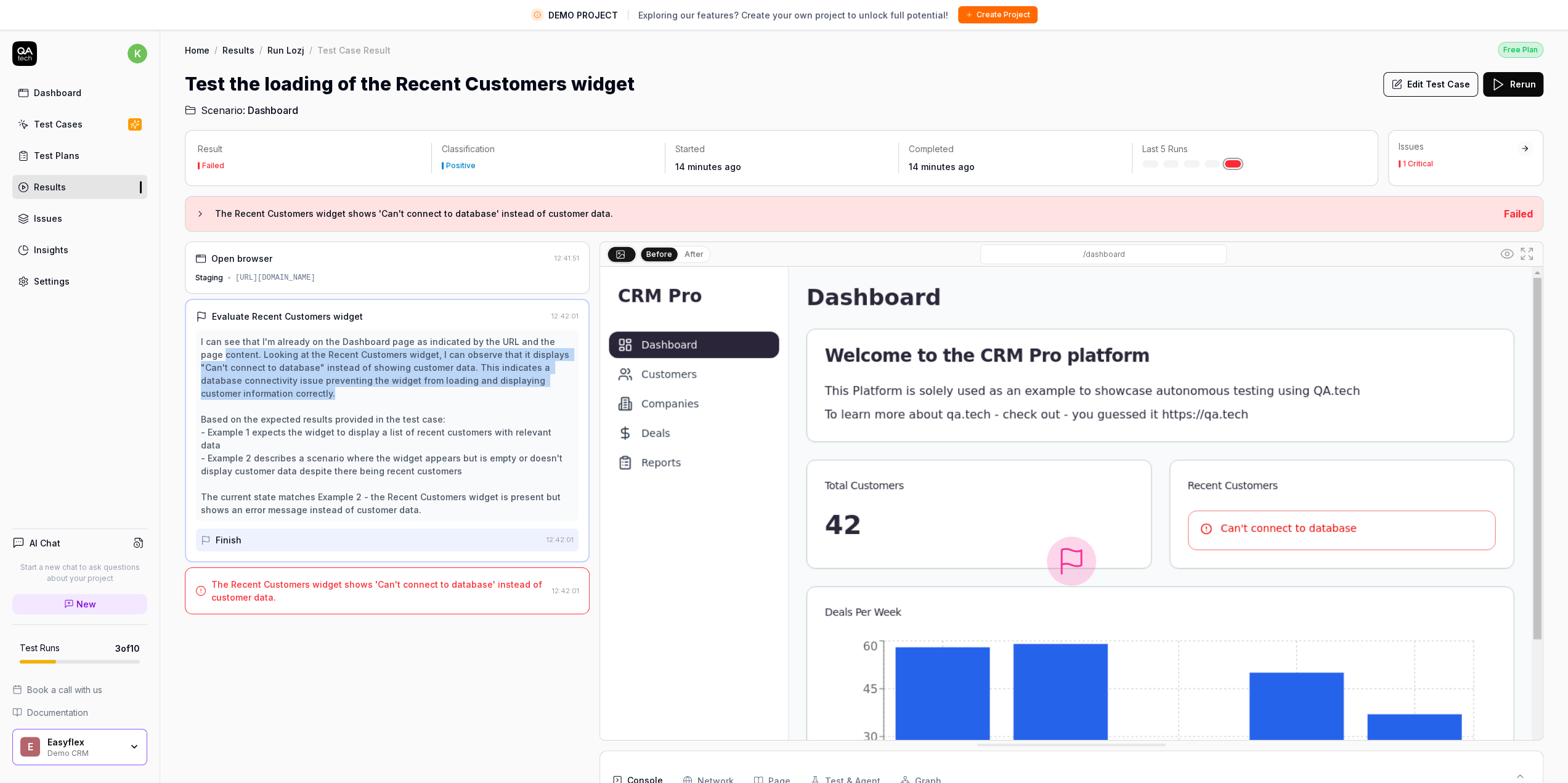
drag, startPoint x: 201, startPoint y: 358, endPoint x: 356, endPoint y: 400, distance: 160.6
click at [356, 400] on div "I can see that I'm already on the Dashboard page as indicated by the URL and th…" at bounding box center [387, 425] width 373 height 181
drag, startPoint x: 368, startPoint y: 363, endPoint x: 450, endPoint y: 390, distance: 86.3
click at [449, 390] on div "I can see that I'm already on the Dashboard page as indicated by the URL and th…" at bounding box center [387, 425] width 373 height 181
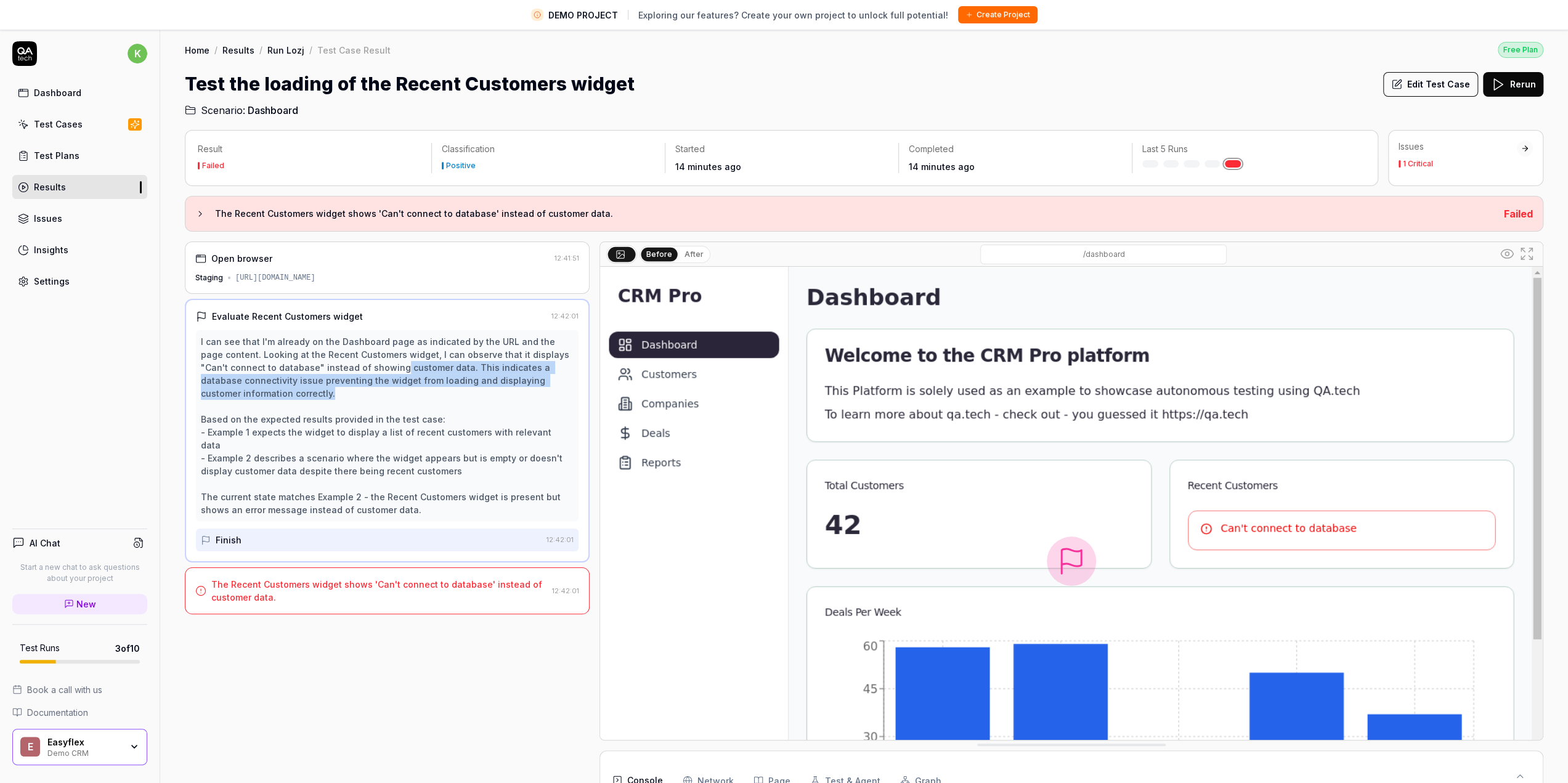
click at [450, 390] on div "I can see that I'm already on the Dashboard page as indicated by the URL and th…" at bounding box center [387, 425] width 373 height 181
drag, startPoint x: 218, startPoint y: 365, endPoint x: 369, endPoint y: 390, distance: 153.1
click at [369, 390] on div "I can see that I'm already on the Dashboard page as indicated by the URL and th…" at bounding box center [387, 425] width 373 height 181
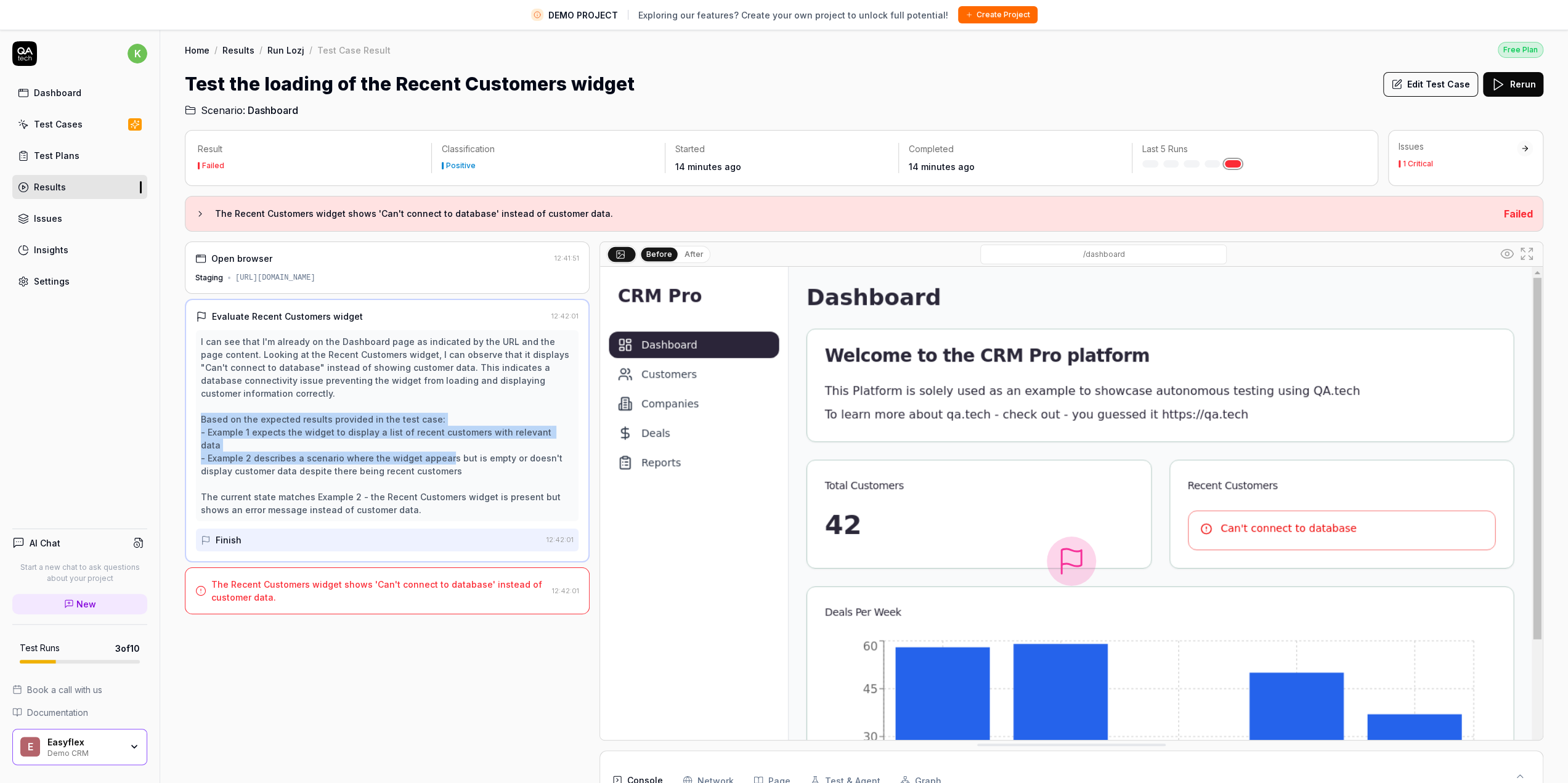
drag, startPoint x: 200, startPoint y: 415, endPoint x: 441, endPoint y: 440, distance: 242.3
click at [441, 440] on div "I can see that I'm already on the Dashboard page as indicated by the URL and th…" at bounding box center [387, 425] width 383 height 191
click at [441, 440] on div "I can see that I'm already on the Dashboard page as indicated by the URL and th…" at bounding box center [387, 425] width 373 height 181
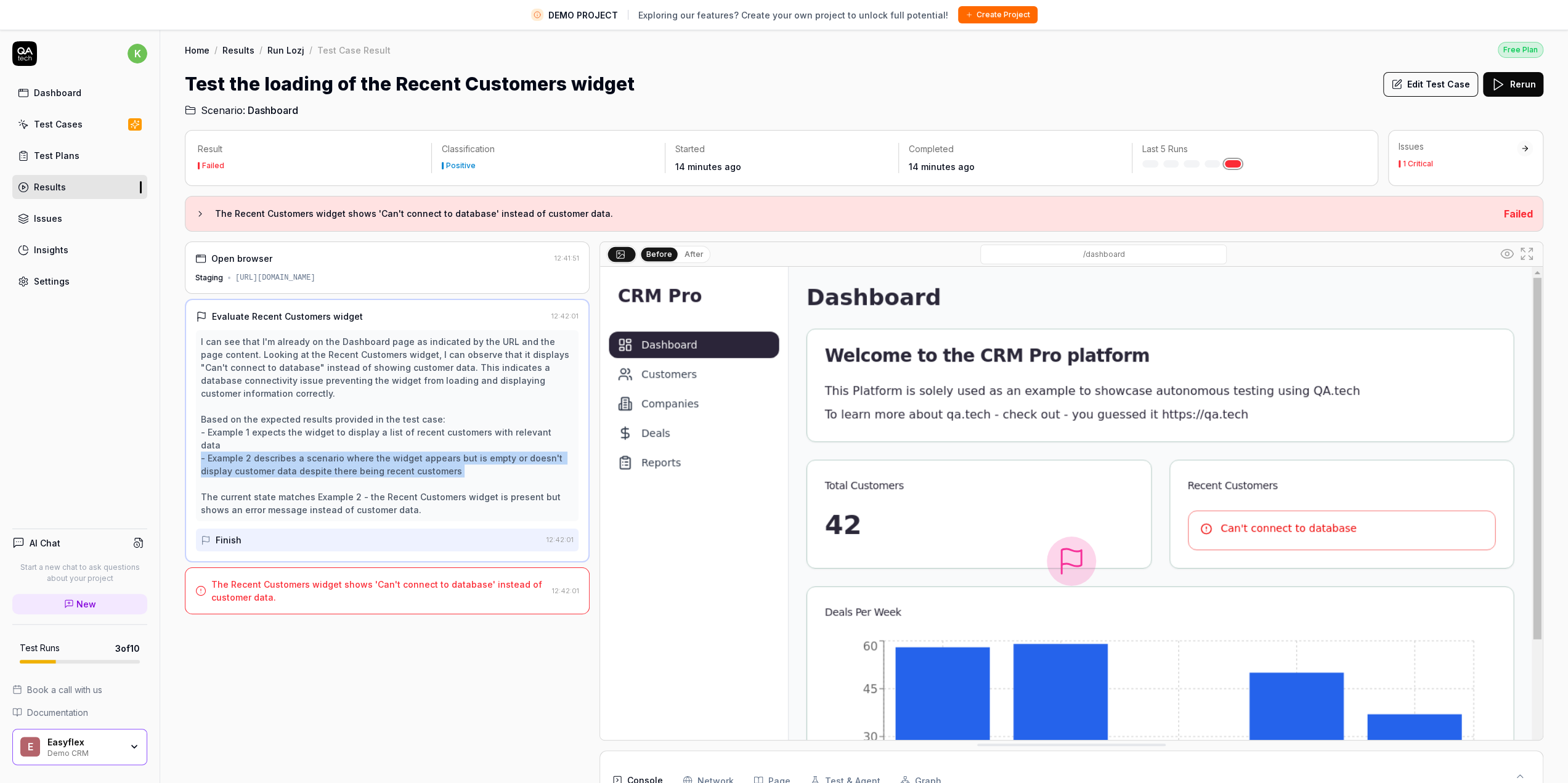
click at [441, 440] on div "I can see that I'm already on the Dashboard page as indicated by the URL and th…" at bounding box center [387, 425] width 373 height 181
click at [383, 436] on div "I can see that I'm already on the Dashboard page as indicated by the URL and th…" at bounding box center [387, 425] width 373 height 181
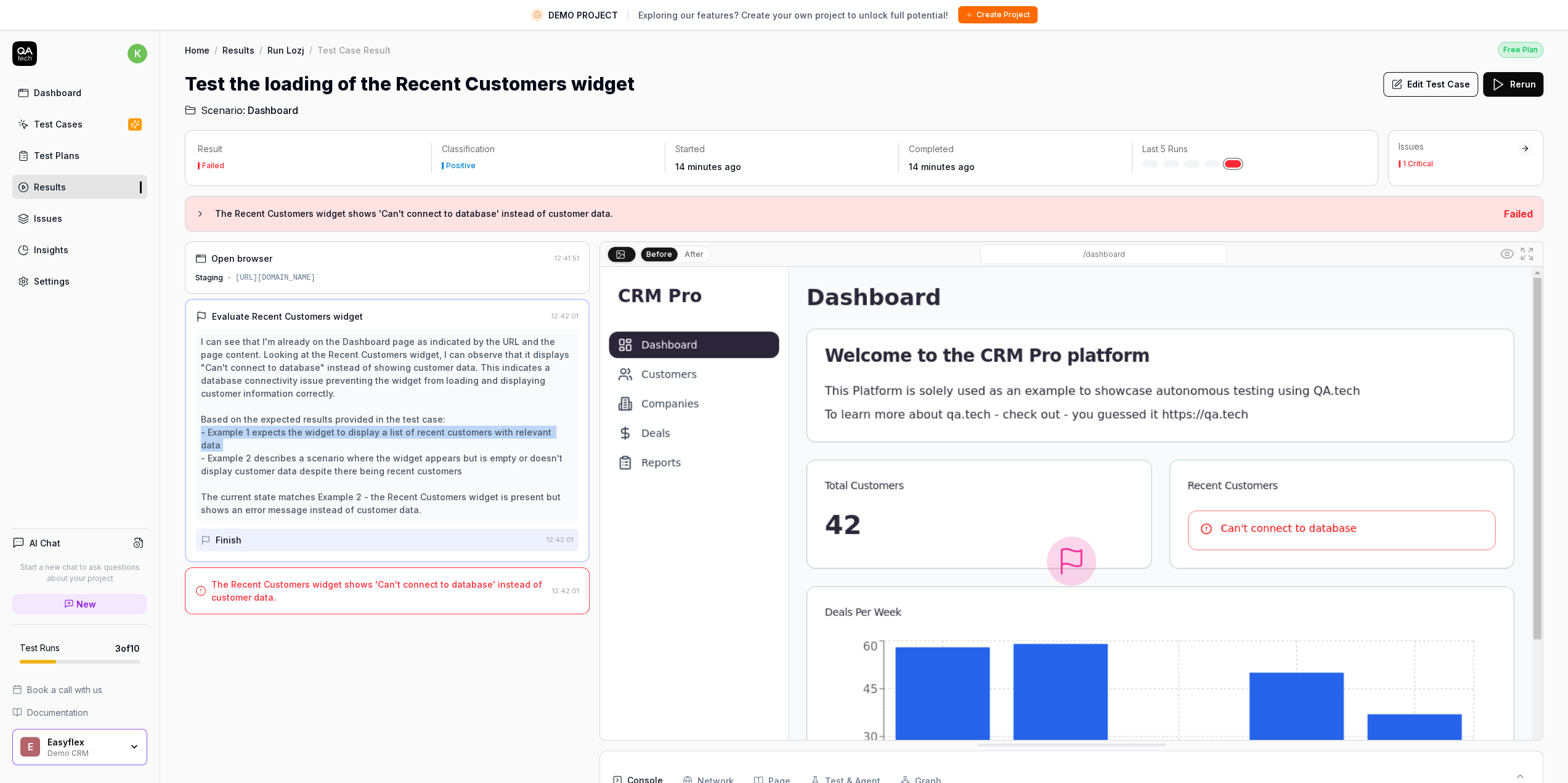
click at [383, 436] on div "I can see that I'm already on the Dashboard page as indicated by the URL and th…" at bounding box center [387, 425] width 373 height 181
click at [378, 445] on div "I can see that I'm already on the Dashboard page as indicated by the URL and th…" at bounding box center [387, 425] width 373 height 181
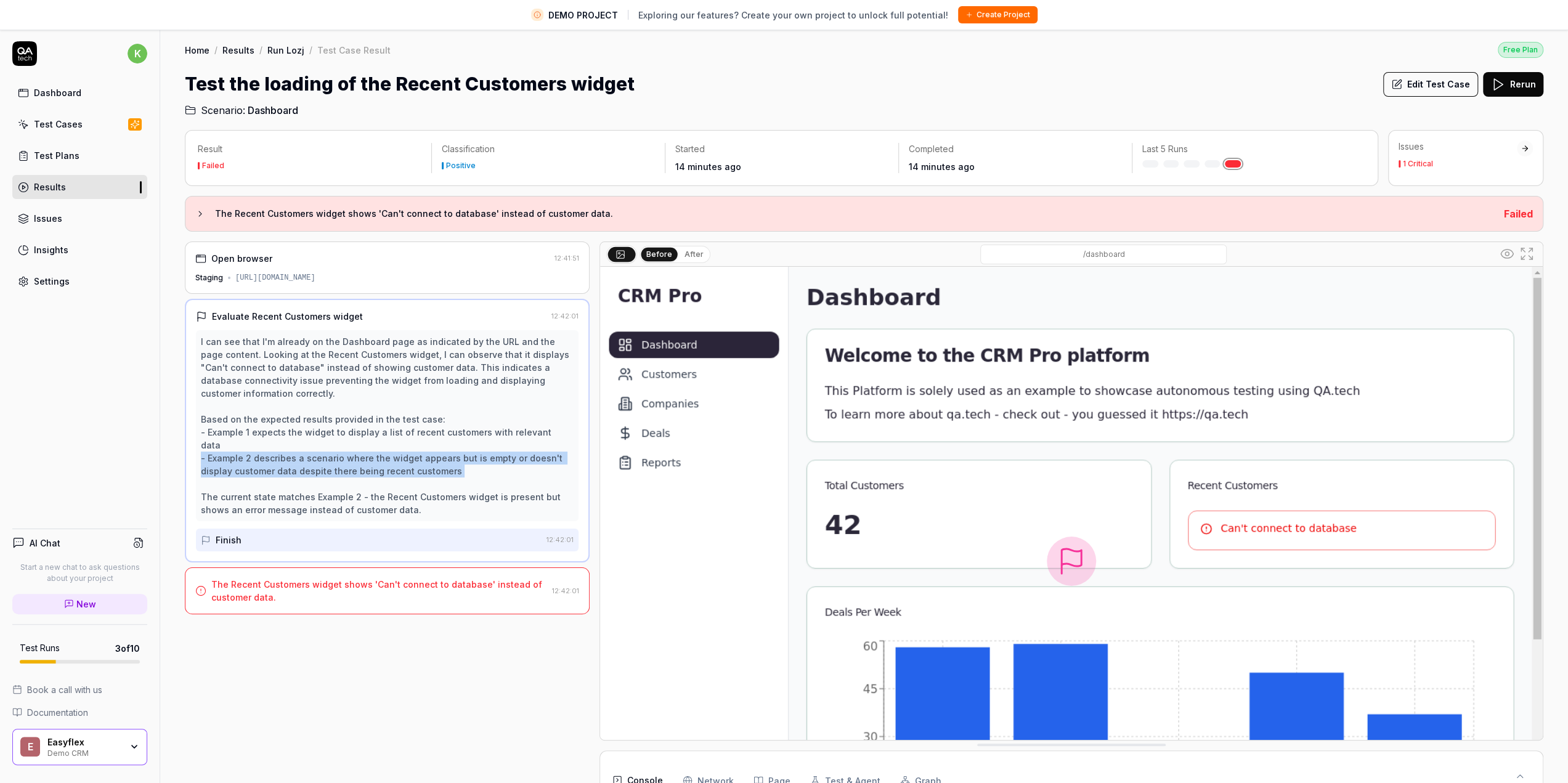
click at [378, 445] on div "I can see that I'm already on the Dashboard page as indicated by the URL and th…" at bounding box center [387, 425] width 373 height 181
click at [284, 486] on div "I can see that I'm already on the Dashboard page as indicated by the URL and th…" at bounding box center [387, 425] width 373 height 181
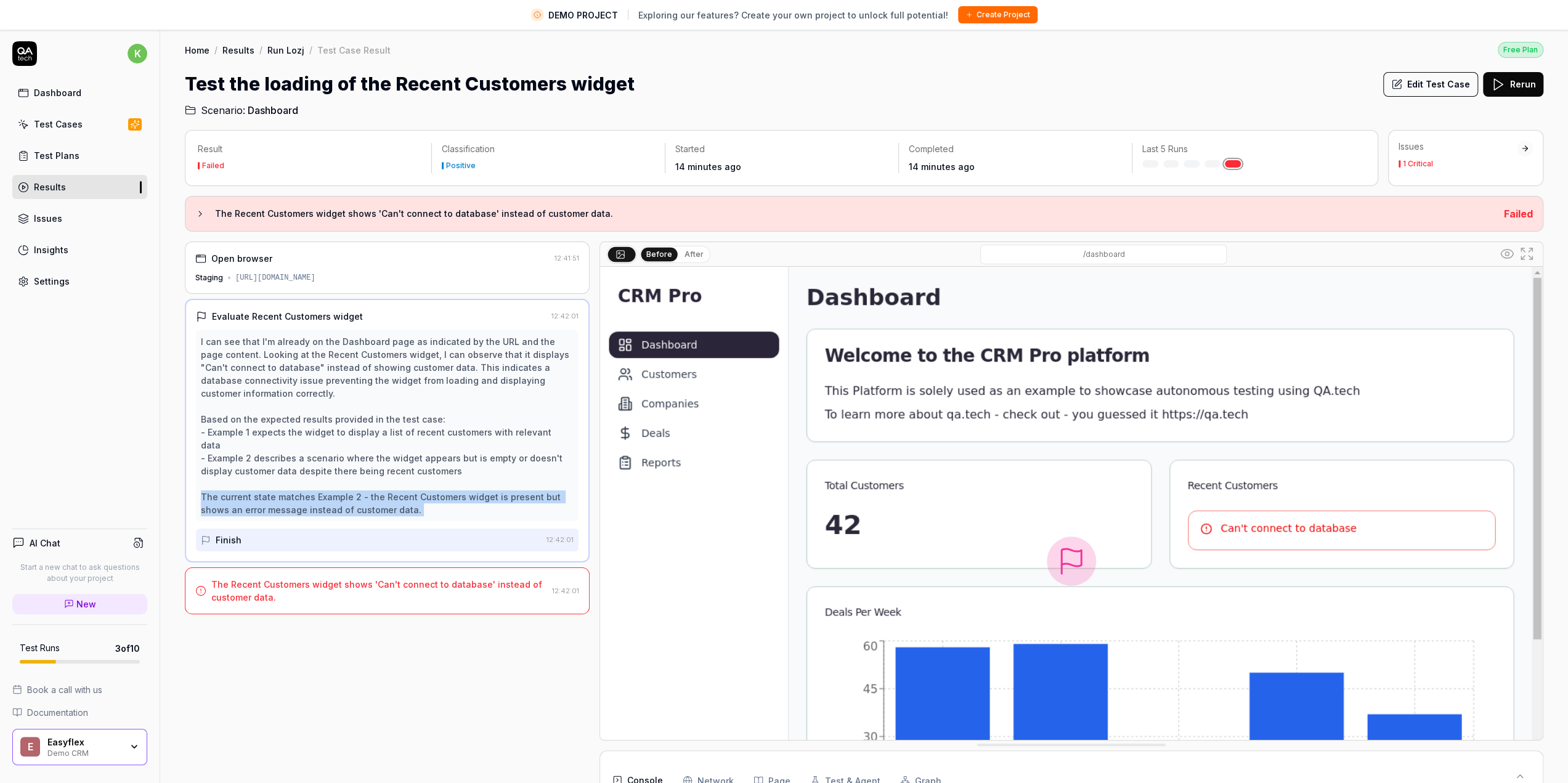
click at [284, 486] on div "I can see that I'm already on the Dashboard page as indicated by the URL and th…" at bounding box center [387, 425] width 373 height 181
click at [319, 492] on div "I can see that I'm already on the Dashboard page as indicated by the URL and th…" at bounding box center [387, 425] width 373 height 181
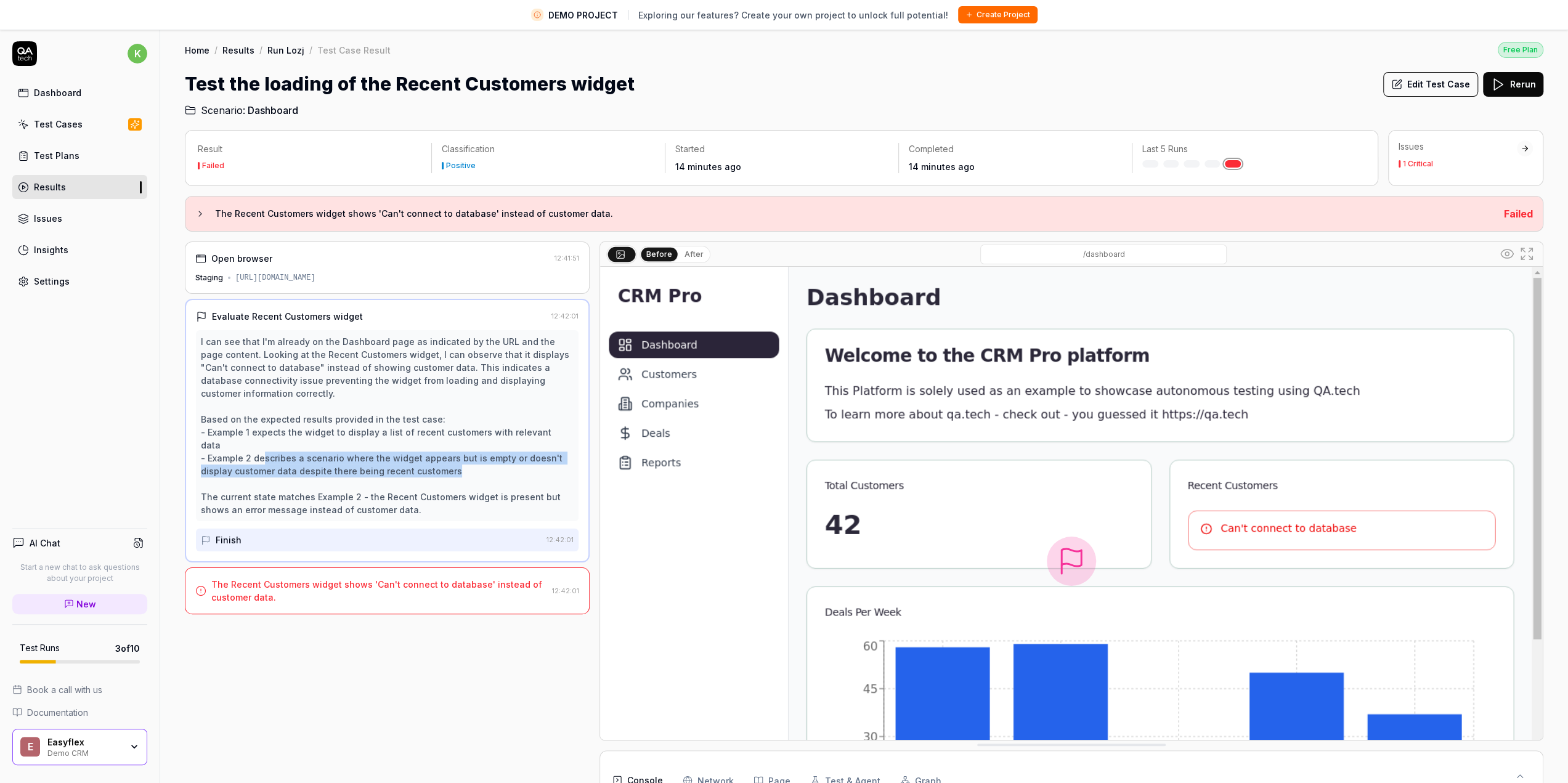
drag, startPoint x: 263, startPoint y: 444, endPoint x: 476, endPoint y: 456, distance: 213.3
click at [476, 456] on div "I can see that I'm already on the Dashboard page as indicated by the URL and th…" at bounding box center [387, 425] width 373 height 181
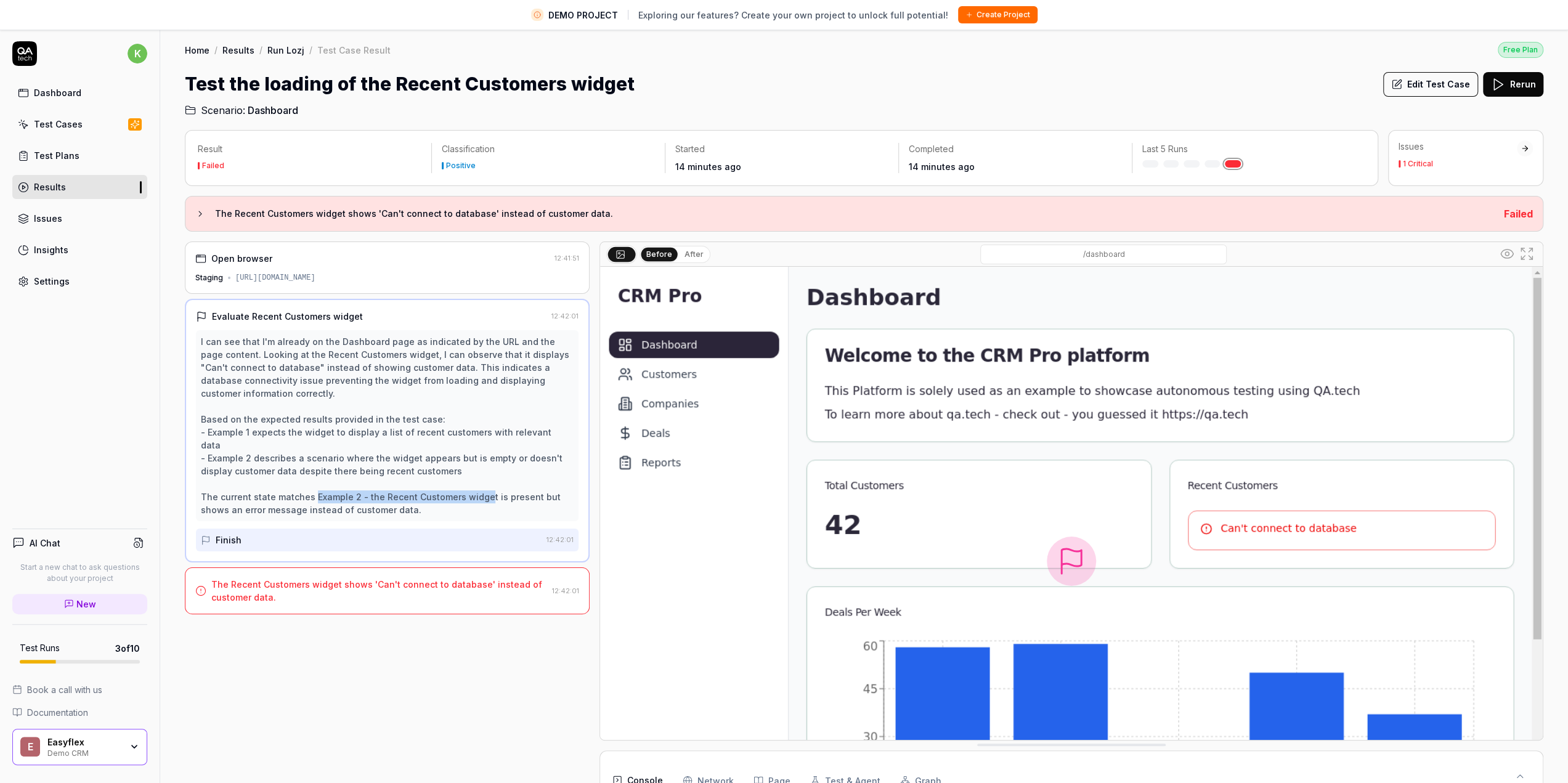
drag, startPoint x: 314, startPoint y: 479, endPoint x: 484, endPoint y: 486, distance: 170.1
click at [483, 486] on div "I can see that I'm already on the Dashboard page as indicated by the URL and th…" at bounding box center [387, 425] width 373 height 181
click at [484, 486] on div "I can see that I'm already on the Dashboard page as indicated by the URL and th…" at bounding box center [387, 425] width 373 height 181
click at [308, 529] on div "Finish" at bounding box center [371, 540] width 341 height 23
click at [301, 578] on div "The Recent Customers widget shows 'Can't connect to database' instead of custom…" at bounding box center [379, 591] width 336 height 26
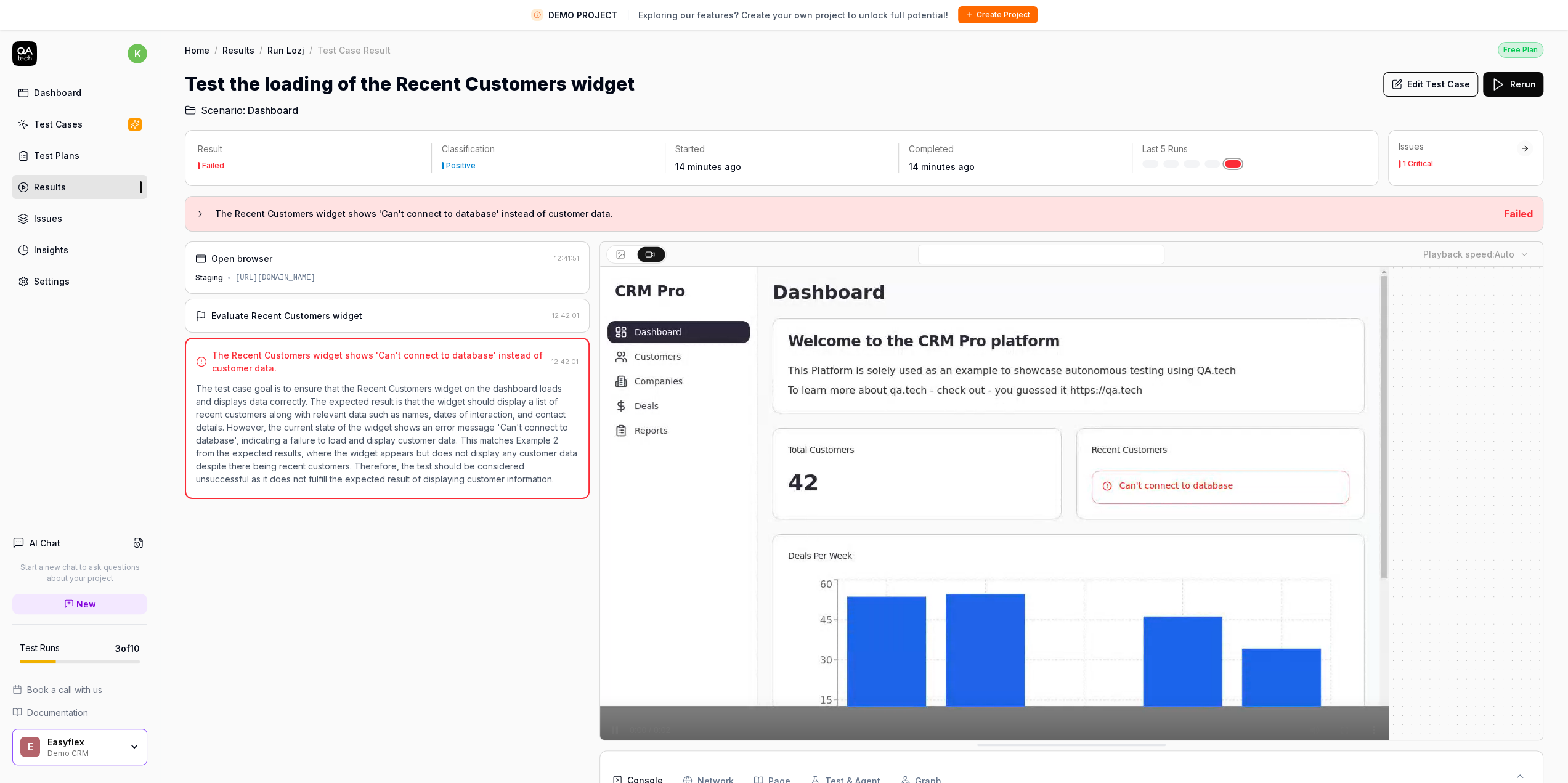
scroll to position [18, 0]
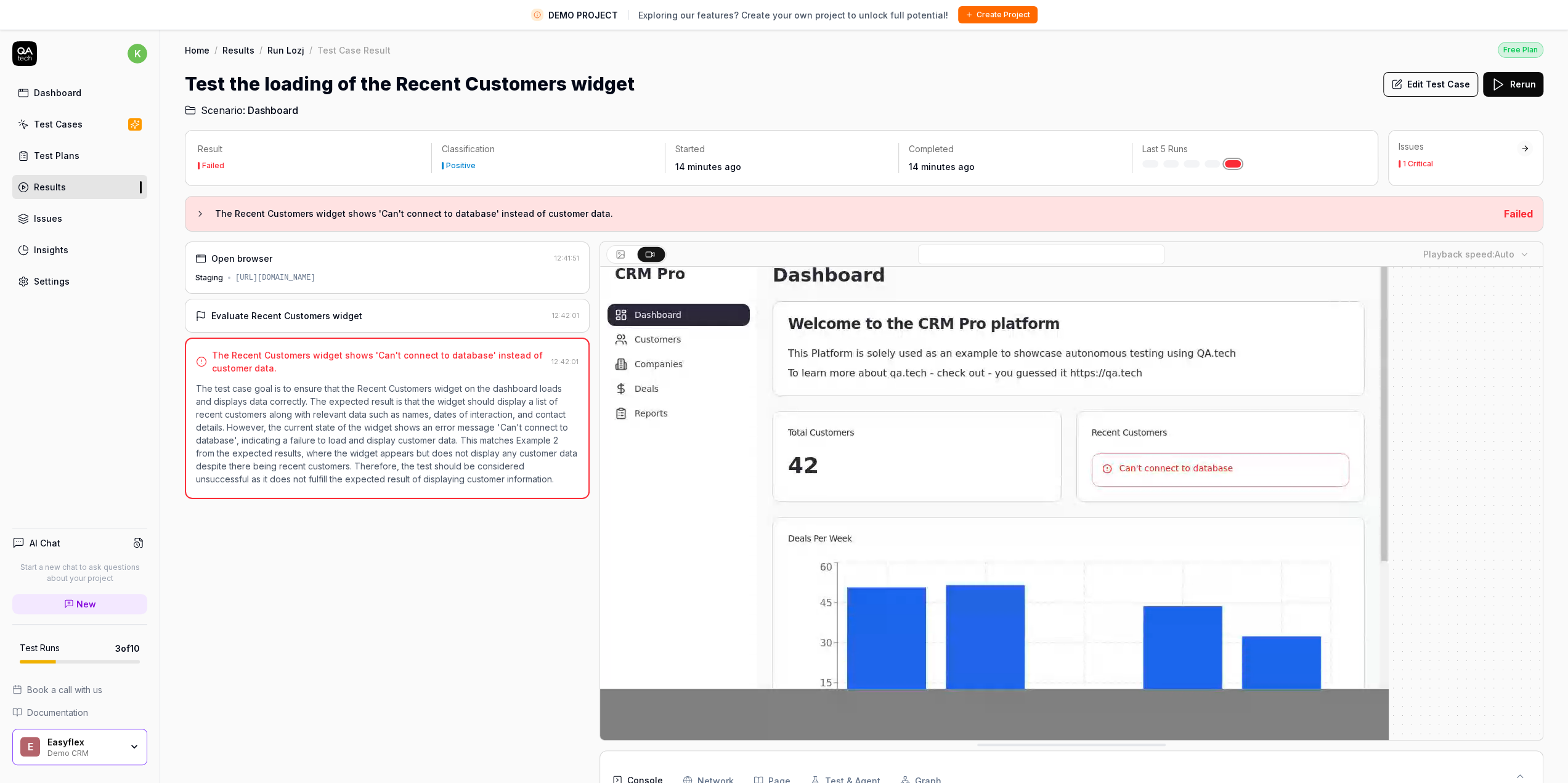
click at [63, 90] on div "Dashboard" at bounding box center [57, 93] width 48 height 13
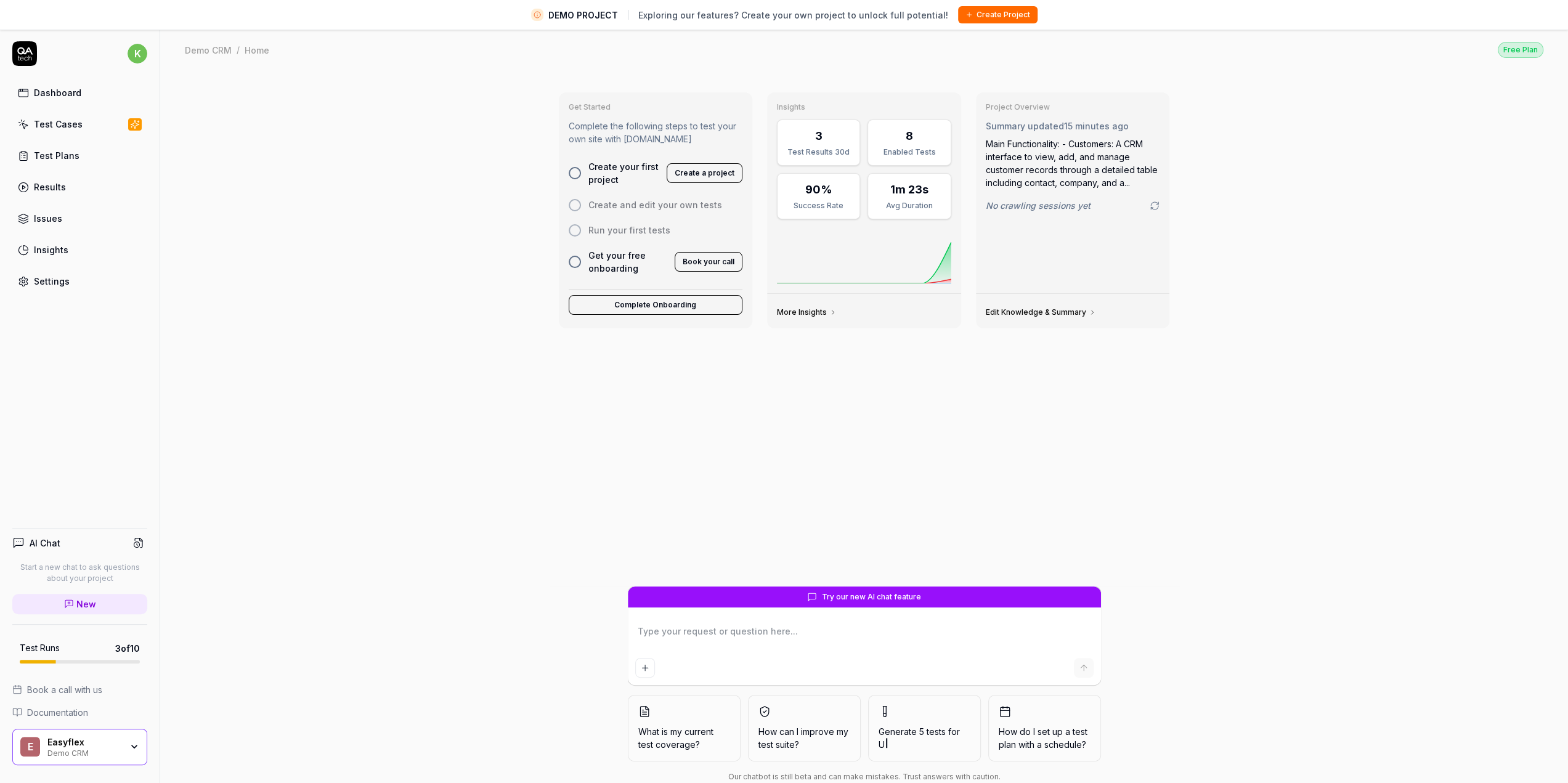
type textarea "*"
click at [703, 176] on button "Create a project" at bounding box center [704, 173] width 76 height 20
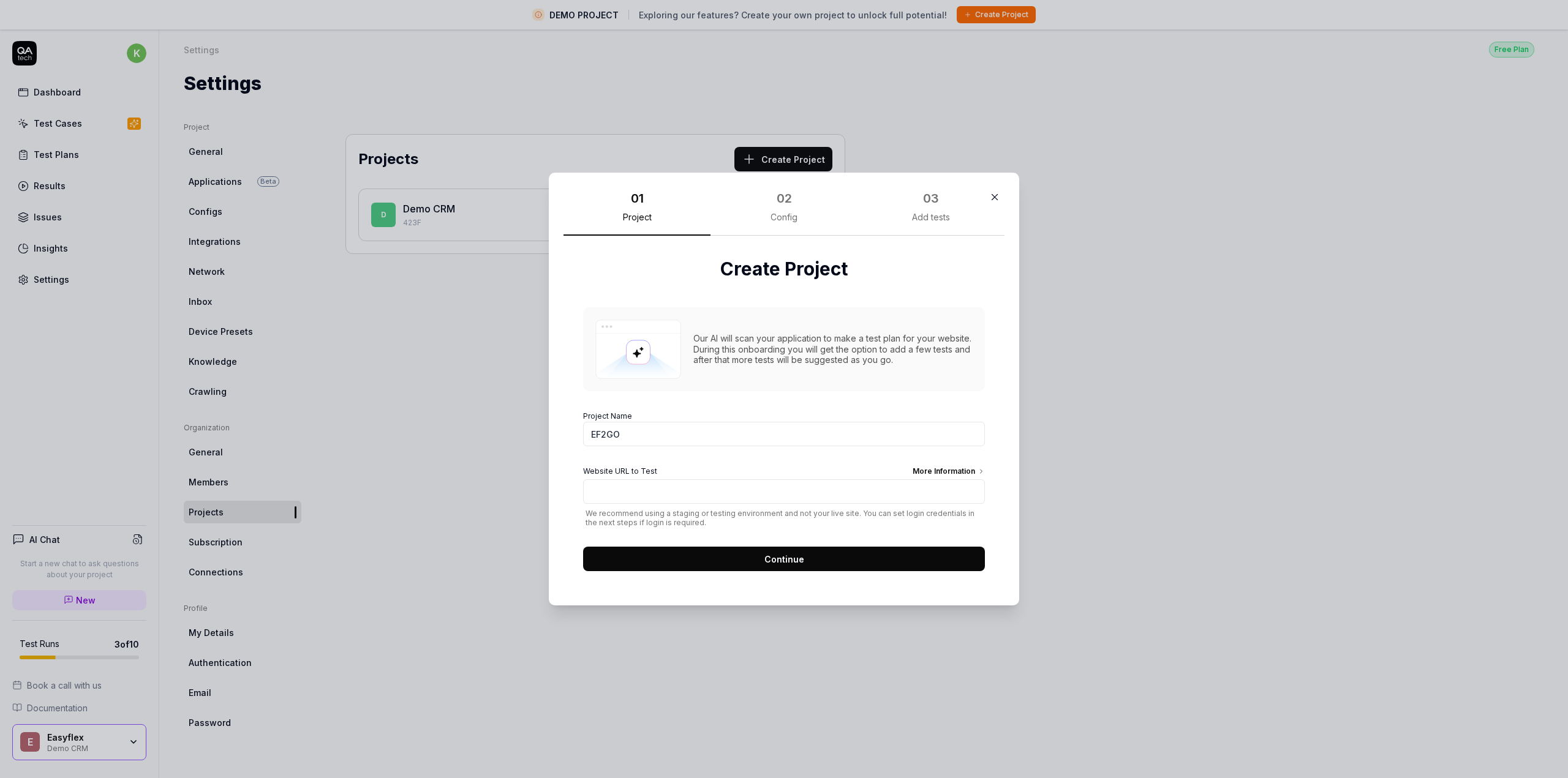
type input "EF2GO"
click at [603, 499] on input "Website URL to Test More Information" at bounding box center [784, 491] width 402 height 24
click at [946, 477] on div "More Information" at bounding box center [949, 472] width 72 height 13
click at [946, 479] on input "Website URL to Test More Information" at bounding box center [784, 491] width 402 height 24
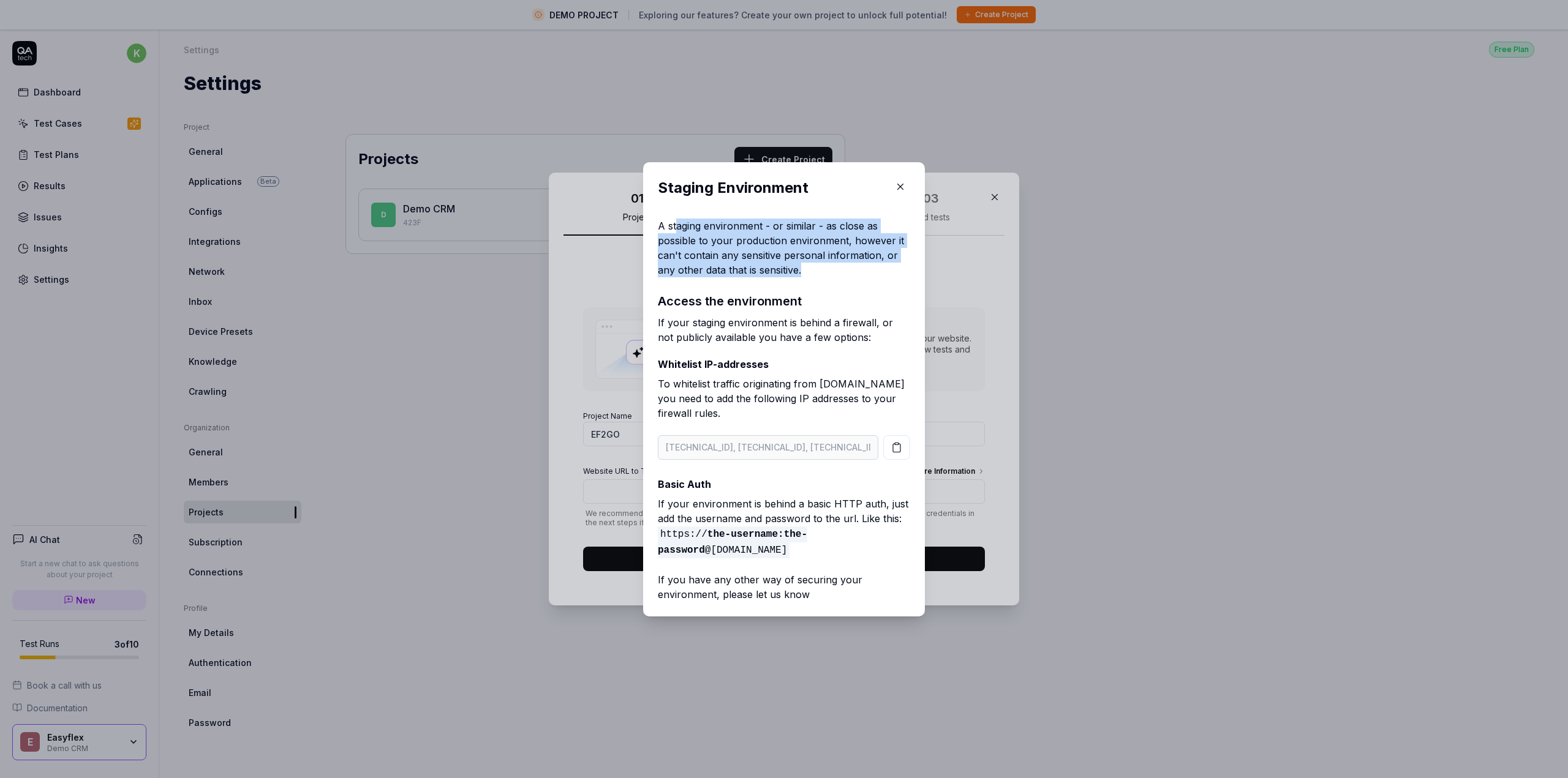
drag, startPoint x: 669, startPoint y: 228, endPoint x: 806, endPoint y: 271, distance: 143.6
click at [806, 271] on p "A staging environment - or similar - as close as possible to your production en…" at bounding box center [784, 248] width 252 height 59
drag, startPoint x: 654, startPoint y: 240, endPoint x: 807, endPoint y: 271, distance: 156.1
click at [805, 270] on p "A staging environment - or similar - as close as possible to your production en…" at bounding box center [784, 248] width 252 height 59
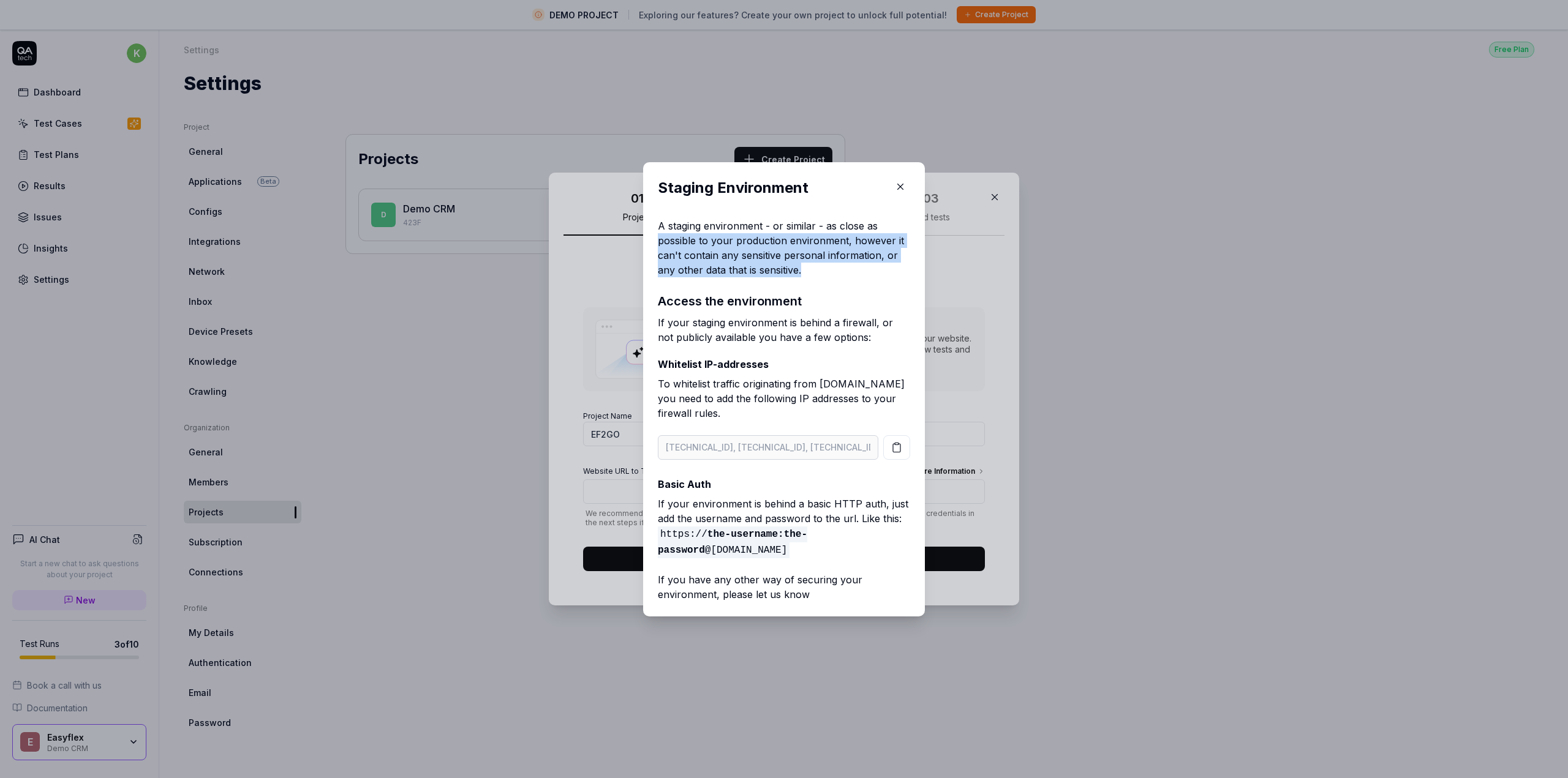
click at [807, 271] on p "A staging environment - or similar - as close as possible to your production en…" at bounding box center [784, 248] width 252 height 59
drag, startPoint x: 651, startPoint y: 255, endPoint x: 814, endPoint y: 274, distance: 164.1
click at [814, 274] on div "Staging Environment A staging environment - or similar - as close as possible t…" at bounding box center [784, 389] width 281 height 454
click at [814, 274] on p "A staging environment - or similar - as close as possible to your production en…" at bounding box center [784, 248] width 252 height 59
drag, startPoint x: 652, startPoint y: 258, endPoint x: 805, endPoint y: 272, distance: 153.6
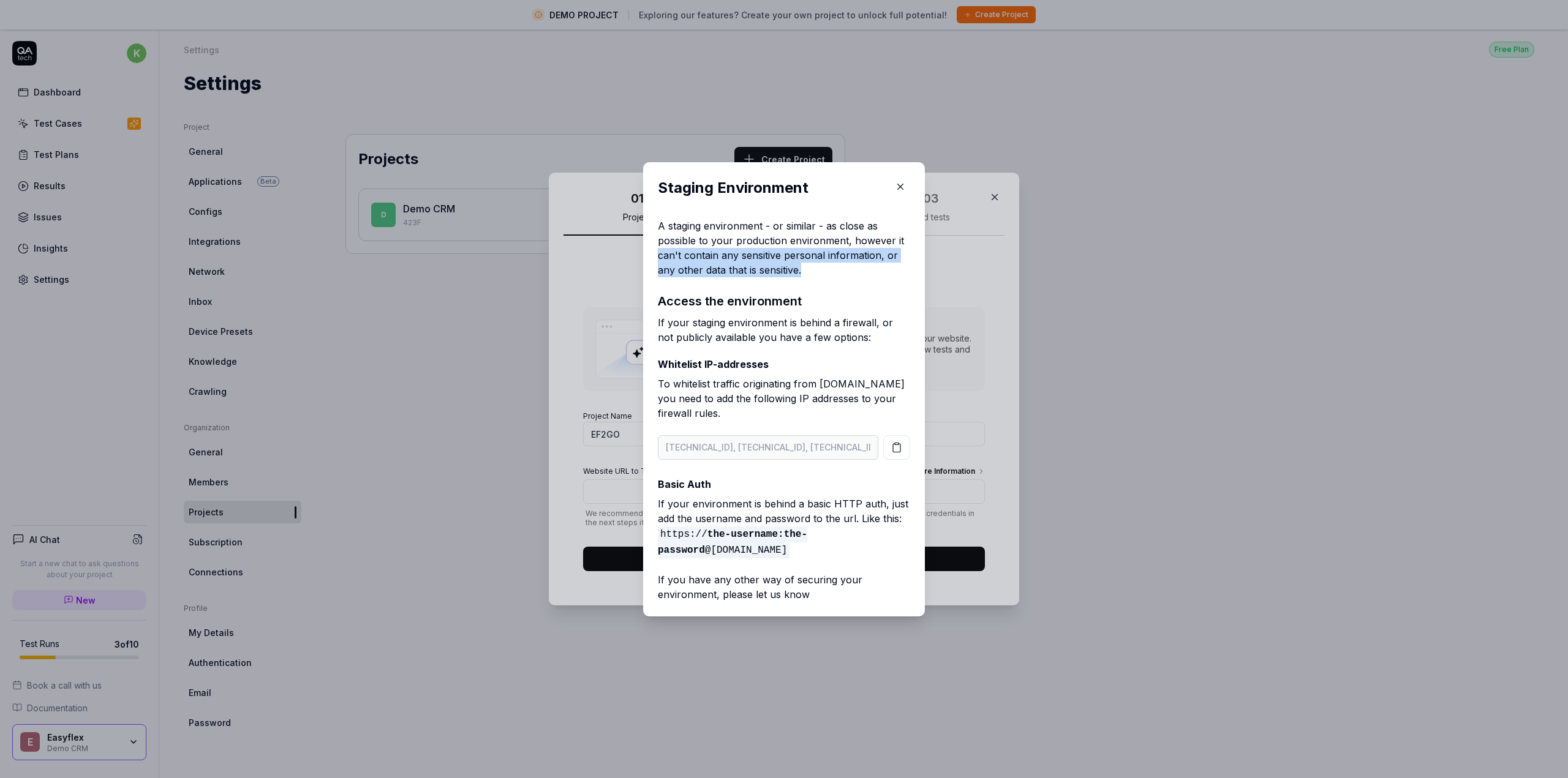
click at [805, 272] on div "Staging Environment A staging environment - or similar - as close as possible t…" at bounding box center [784, 389] width 281 height 454
click at [805, 272] on p "A staging environment - or similar - as close as possible to your production en…" at bounding box center [784, 248] width 252 height 59
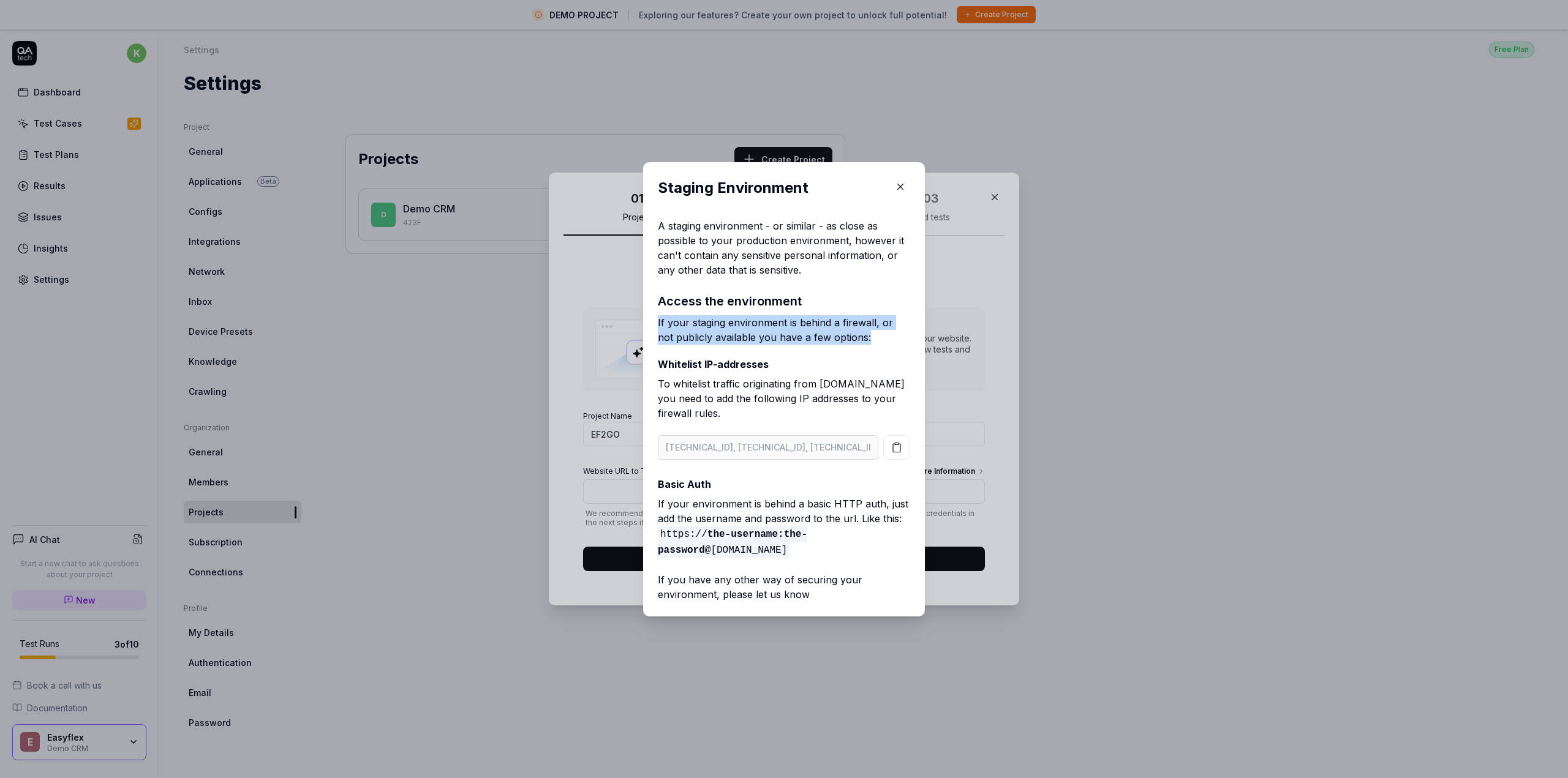
drag, startPoint x: 652, startPoint y: 323, endPoint x: 857, endPoint y: 339, distance: 205.6
click at [857, 339] on div "Staging Environment A staging environment - or similar - as close as possible t…" at bounding box center [784, 389] width 281 height 454
click at [857, 339] on p "If your staging environment is behind a firewall, or not publicly available you…" at bounding box center [784, 330] width 252 height 29
drag, startPoint x: 682, startPoint y: 339, endPoint x: 823, endPoint y: 339, distance: 141.0
click at [823, 339] on p "If your staging environment is behind a firewall, or not publicly available you…" at bounding box center [784, 330] width 252 height 29
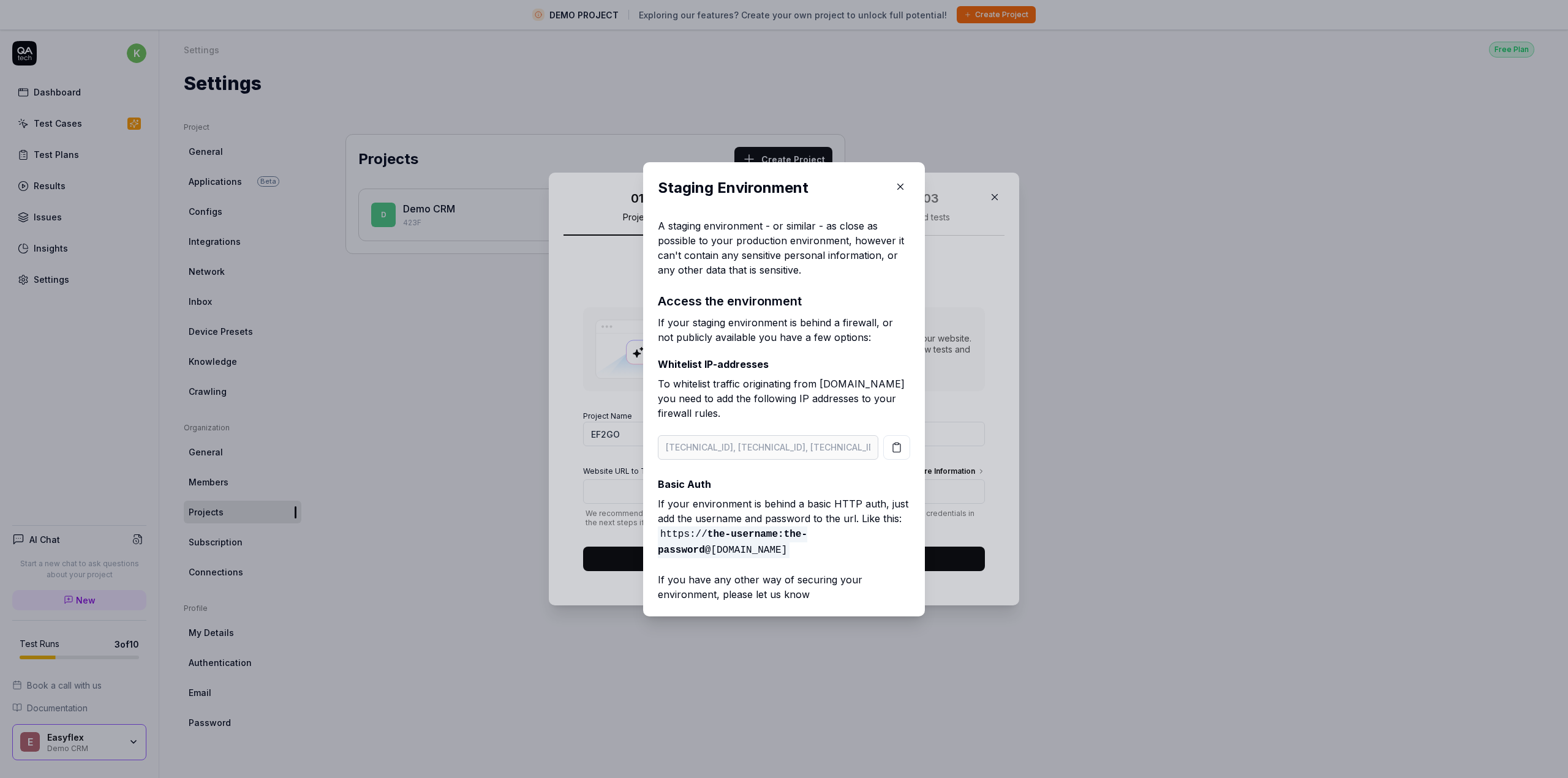
click at [827, 339] on p "If your staging environment is behind a firewall, or not publicly available you…" at bounding box center [784, 330] width 252 height 29
drag, startPoint x: 657, startPoint y: 388, endPoint x: 774, endPoint y: 415, distance: 120.1
click at [774, 415] on p "To whitelist traffic originating from QA.tech you need to add the following IP …" at bounding box center [784, 401] width 252 height 49
drag, startPoint x: 653, startPoint y: 385, endPoint x: 761, endPoint y: 419, distance: 113.2
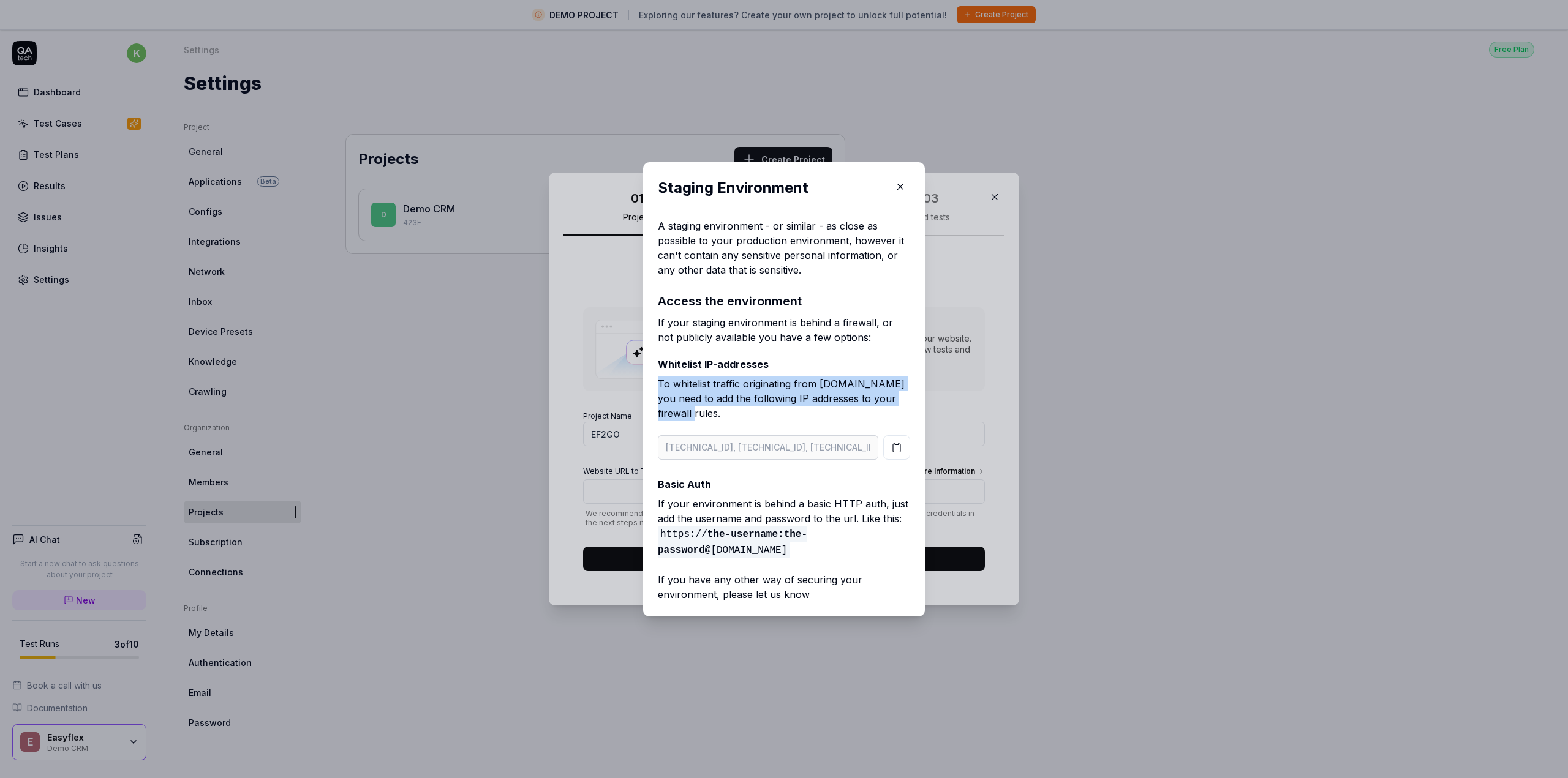
click at [761, 419] on p "To whitelist traffic originating from QA.tech you need to add the following IP …" at bounding box center [784, 401] width 252 height 49
click at [704, 503] on p "If your environment is behind a basic HTTP auth, just add the username and pass…" at bounding box center [784, 527] width 252 height 61
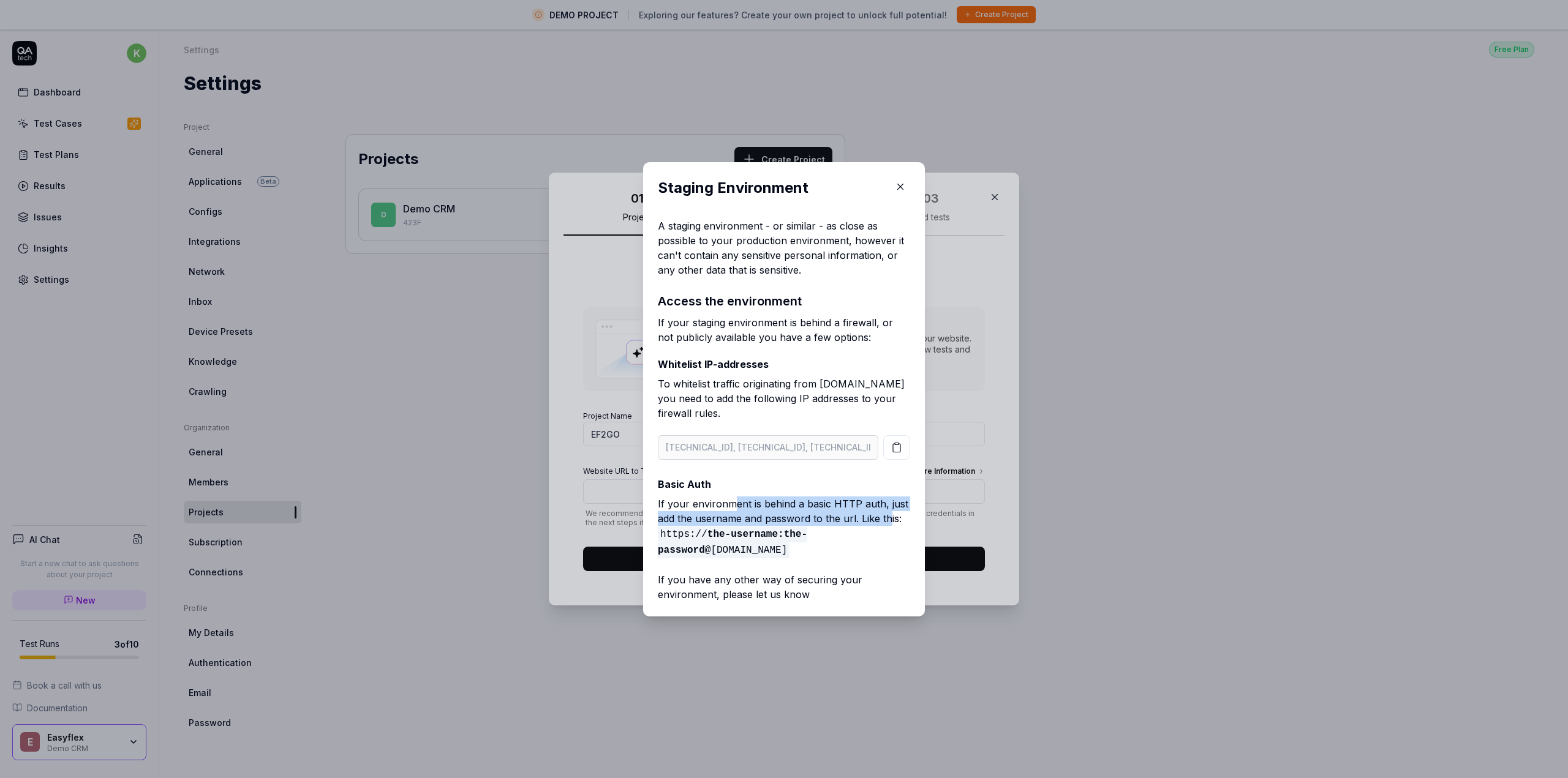
drag, startPoint x: 728, startPoint y: 505, endPoint x: 885, endPoint y: 516, distance: 157.4
click at [885, 516] on p "If your environment is behind a basic HTTP auth, just add the username and pass…" at bounding box center [784, 527] width 252 height 61
drag, startPoint x: 657, startPoint y: 521, endPoint x: 870, endPoint y: 532, distance: 213.3
click at [870, 532] on p "If your environment is behind a basic HTTP auth, just add the username and pass…" at bounding box center [784, 527] width 252 height 61
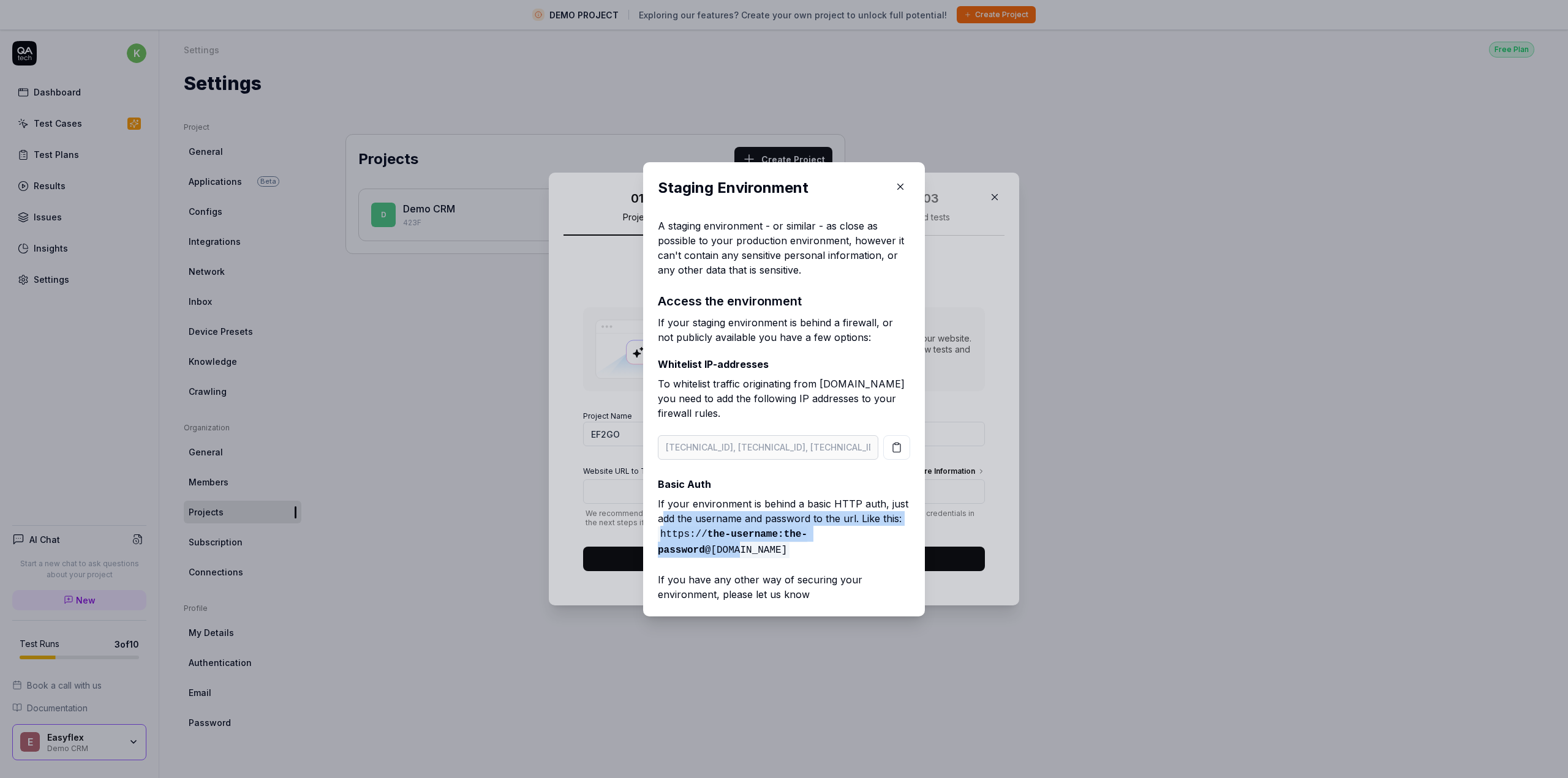
click at [875, 522] on p "If your environment is behind a basic HTTP auth, just add the username and pass…" at bounding box center [784, 527] width 252 height 61
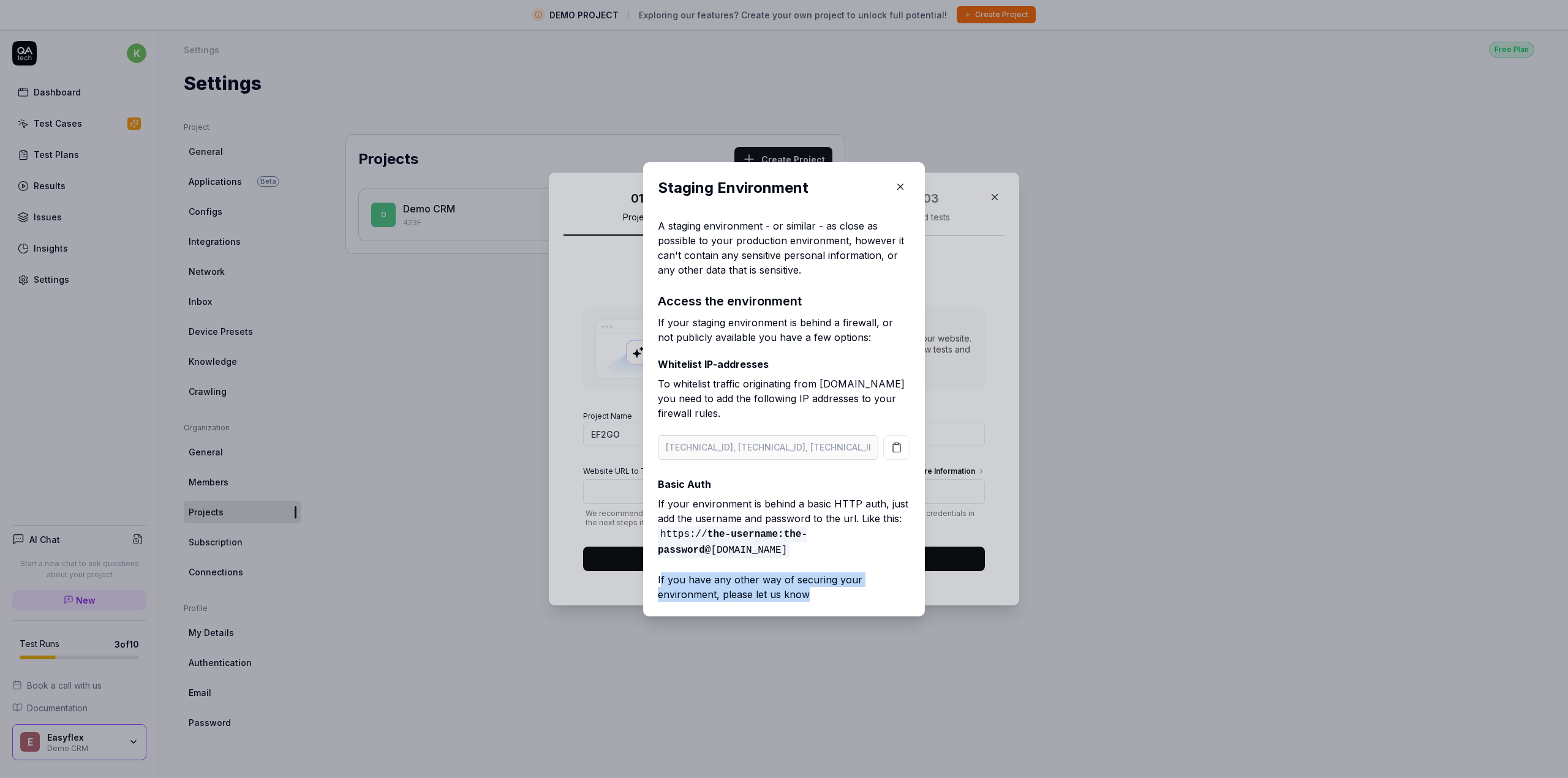
drag, startPoint x: 655, startPoint y: 581, endPoint x: 823, endPoint y: 600, distance: 169.1
click at [823, 600] on p "If you have any other way of securing your environment, please let us know" at bounding box center [784, 582] width 252 height 39
click at [896, 188] on icon "button" at bounding box center [901, 187] width 11 height 11
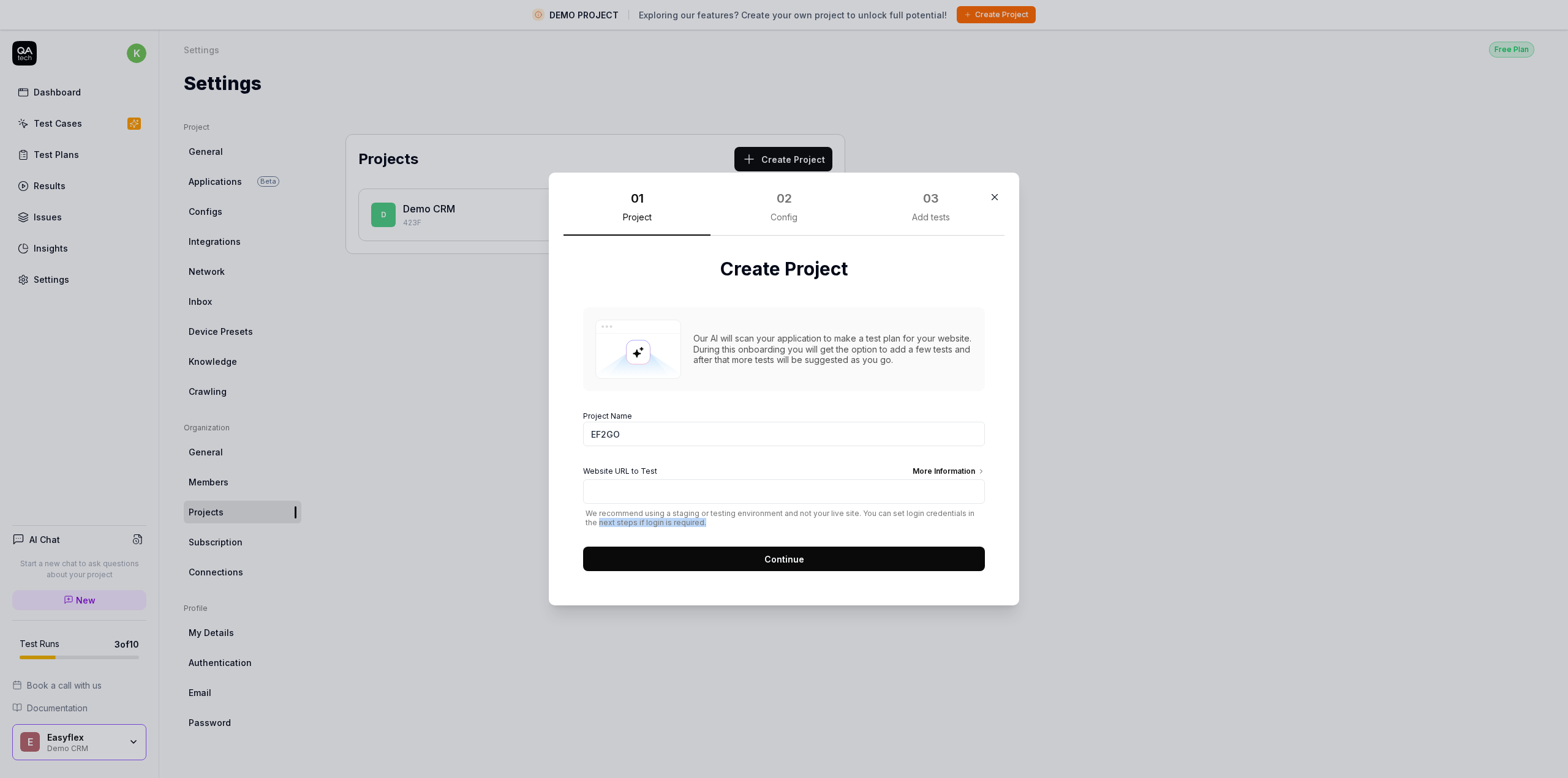
drag, startPoint x: 579, startPoint y: 520, endPoint x: 734, endPoint y: 527, distance: 155.2
click at [734, 527] on span "We recommend using a staging or testing environment and not your live site. You…" at bounding box center [784, 518] width 402 height 18
drag, startPoint x: 680, startPoint y: 516, endPoint x: 754, endPoint y: 526, distance: 74.7
click at [754, 526] on span "We recommend using a staging or testing environment and not your live site. You…" at bounding box center [784, 518] width 402 height 18
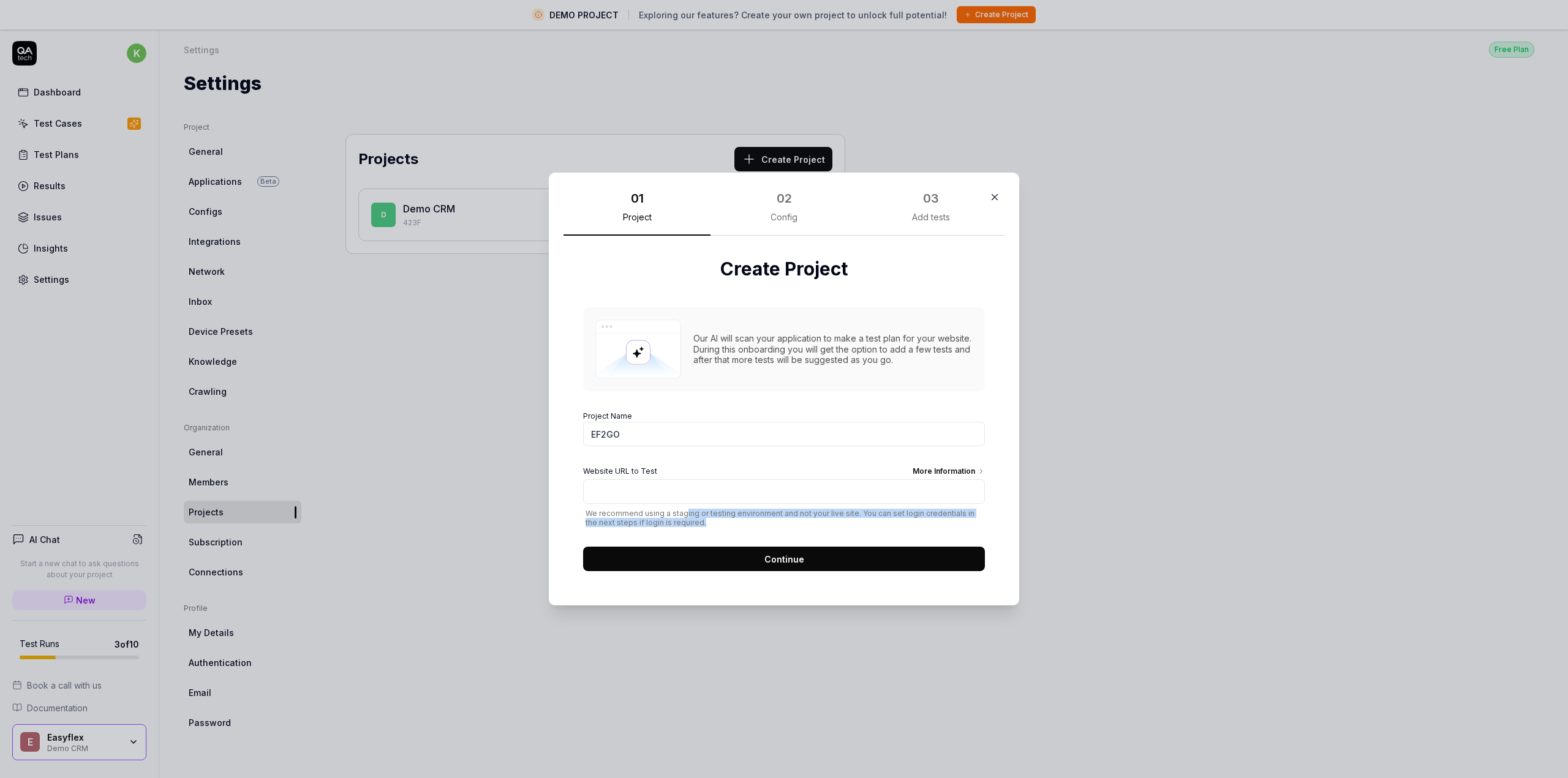
click at [754, 526] on span "We recommend using a staging or testing environment and not your live site. You…" at bounding box center [784, 518] width 402 height 18
drag, startPoint x: 778, startPoint y: 515, endPoint x: 862, endPoint y: 525, distance: 84.6
click at [862, 525] on span "We recommend using a staging or testing environment and not your live site. You…" at bounding box center [784, 518] width 402 height 18
drag, startPoint x: 578, startPoint y: 515, endPoint x: 711, endPoint y: 527, distance: 133.5
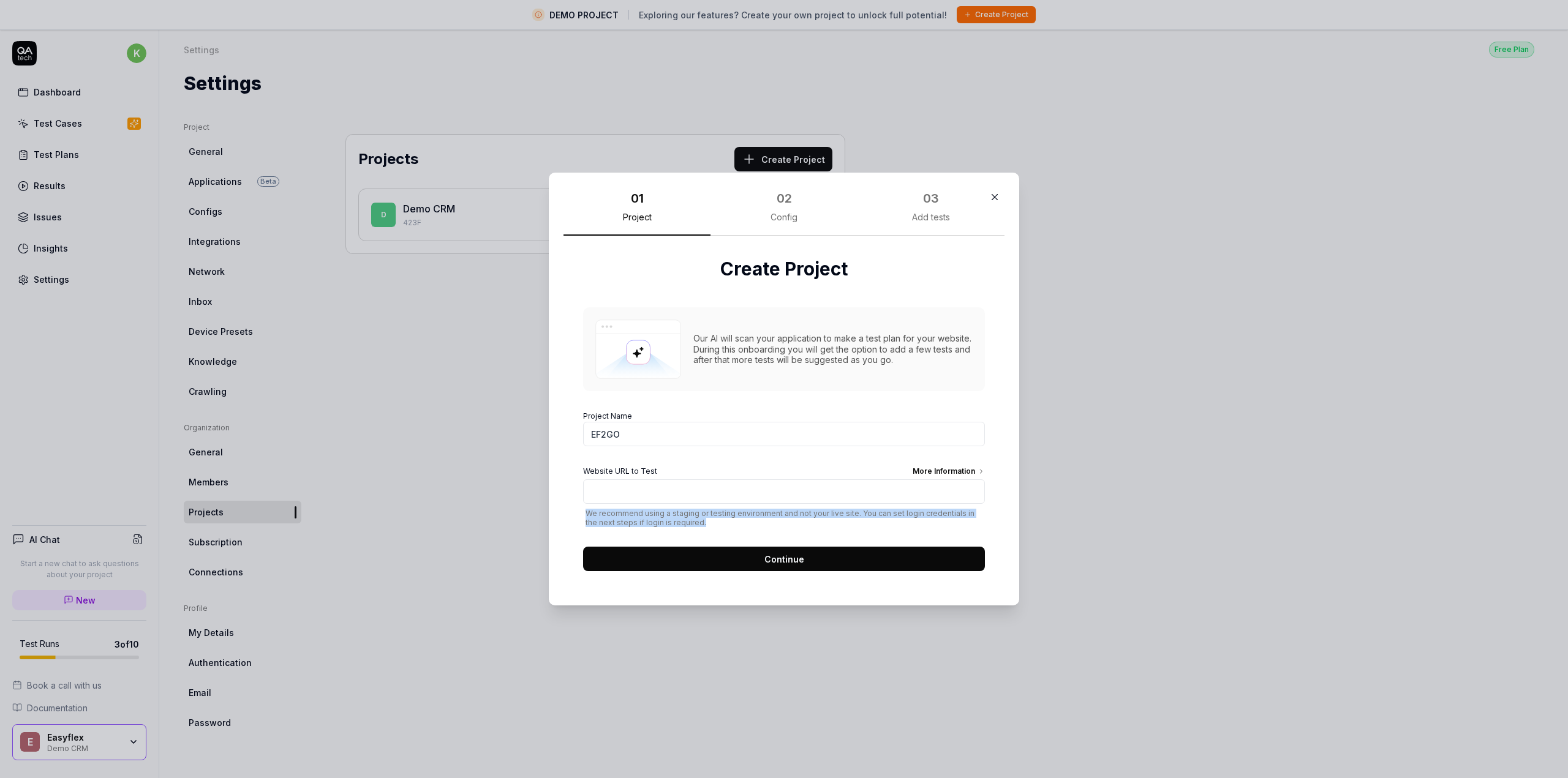
click at [711, 527] on form "Project Name EF2GO Website URL to Test More Information We recommend using a st…" at bounding box center [784, 487] width 402 height 168
click at [662, 497] on input "Website URL to Test More Information" at bounding box center [784, 491] width 402 height 24
